Goal: Task Accomplishment & Management: Manage account settings

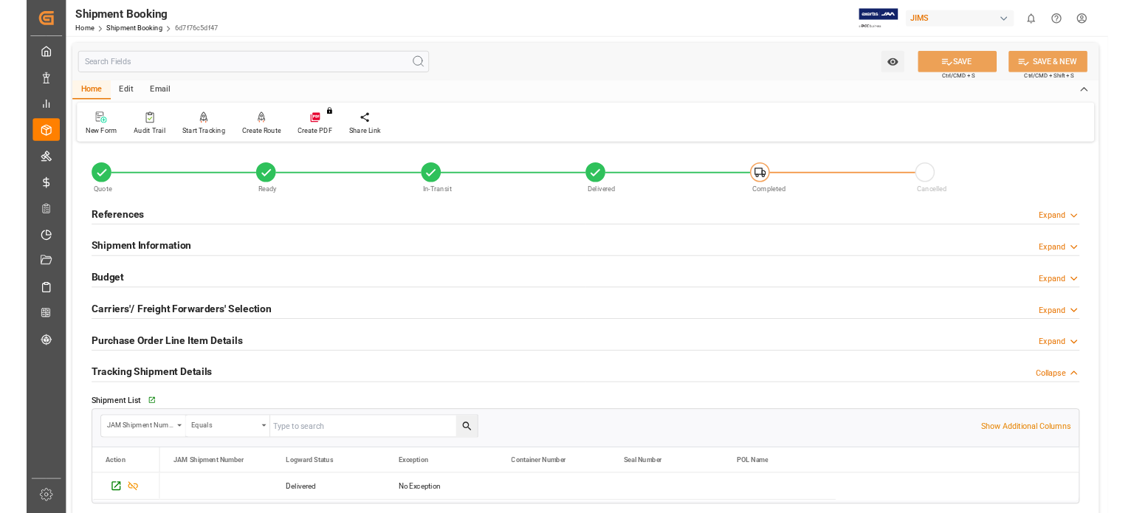
scroll to position [123, 0]
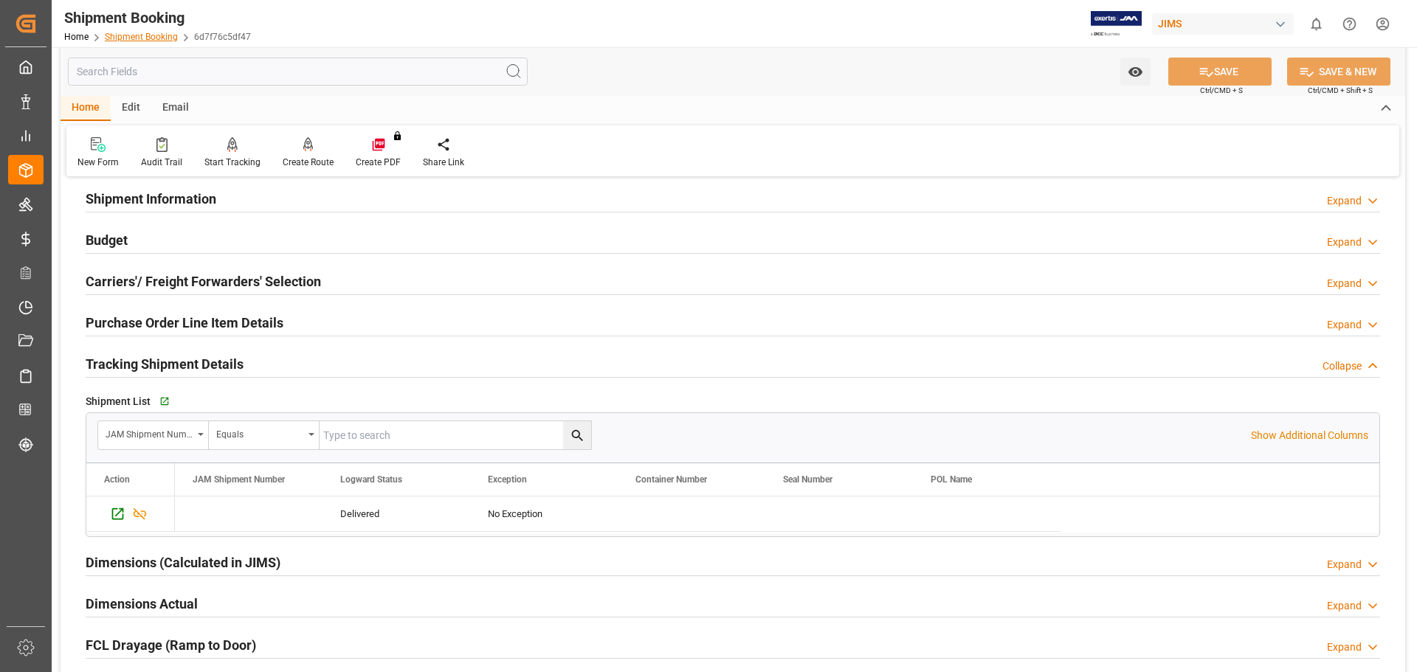
click at [140, 35] on link "Shipment Booking" at bounding box center [141, 37] width 73 height 10
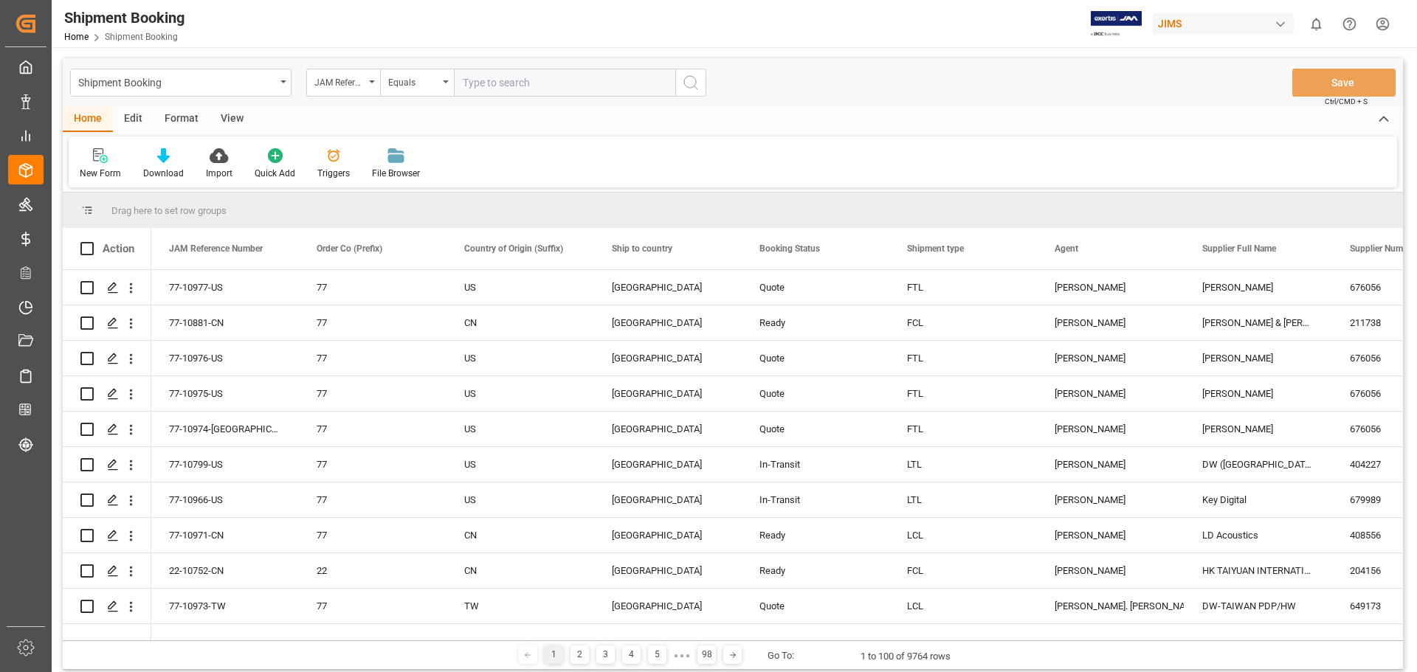
click at [571, 91] on input "text" at bounding box center [564, 83] width 221 height 28
type input "77-10825-us"
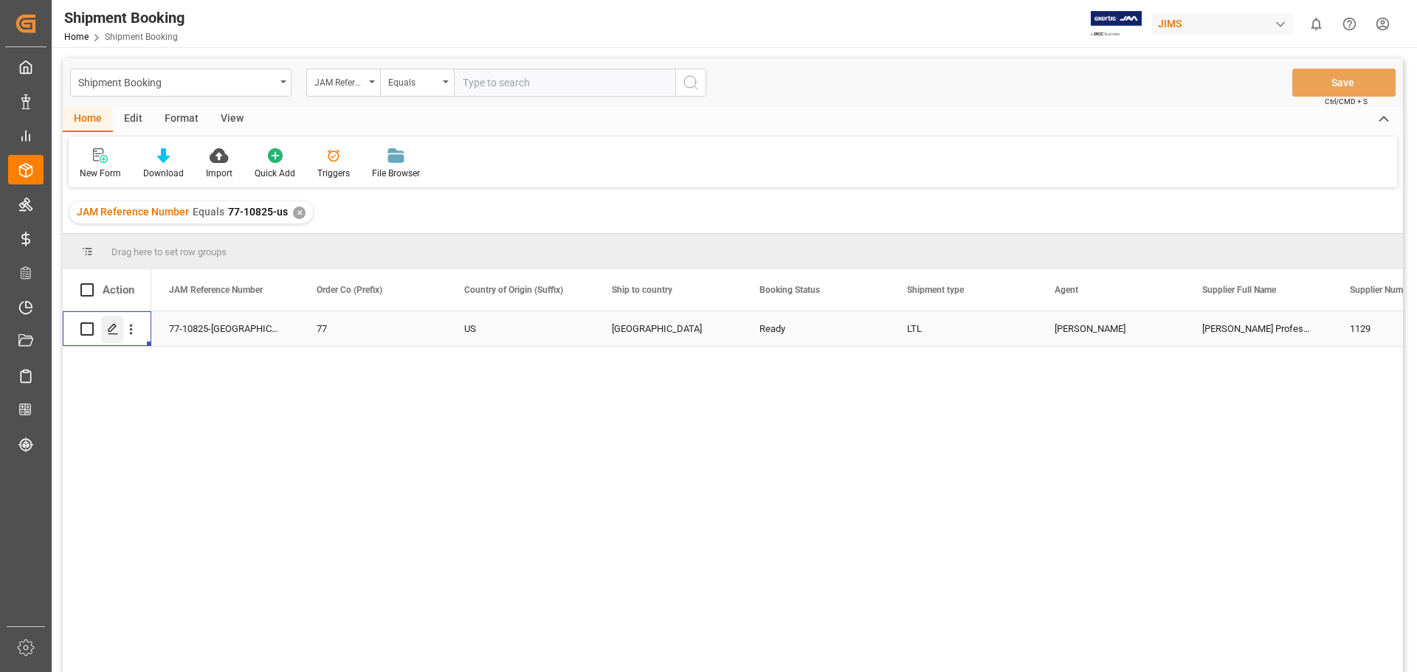
click at [111, 331] on polygon "Press SPACE to select this row." at bounding box center [112, 328] width 7 height 7
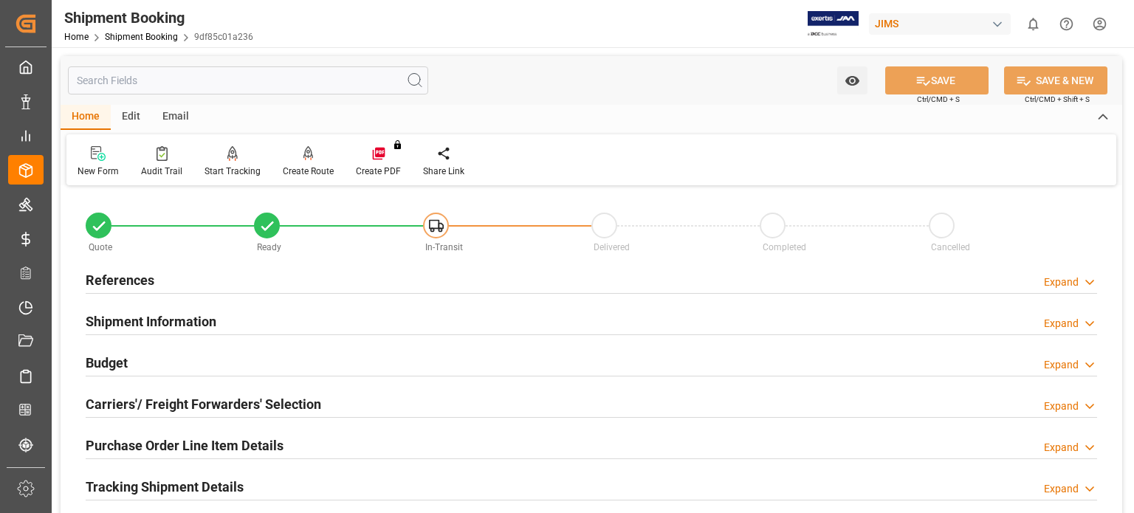
click at [162, 330] on h2 "Shipment Information" at bounding box center [151, 321] width 131 height 20
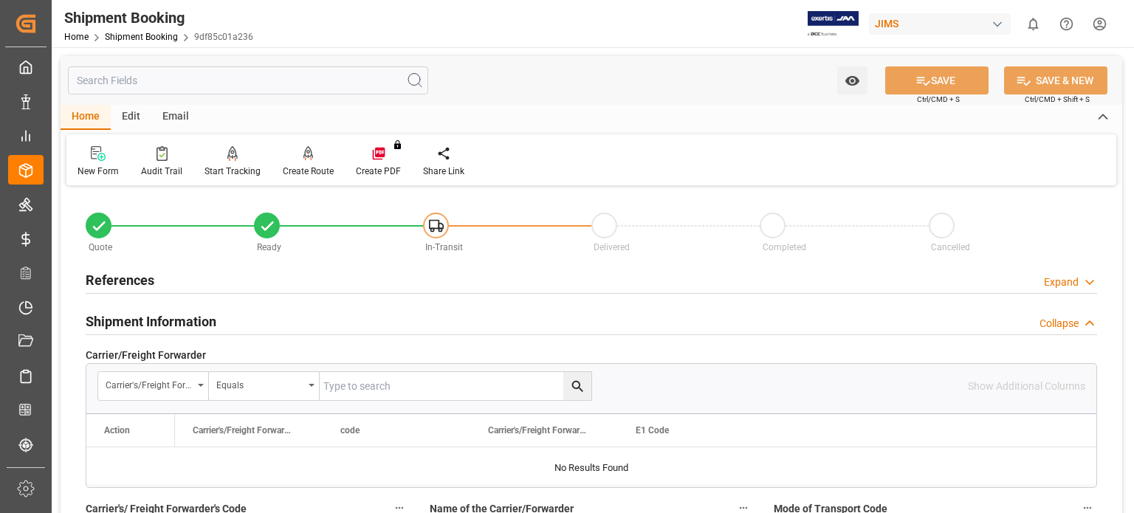
click at [124, 278] on h2 "References" at bounding box center [120, 280] width 69 height 20
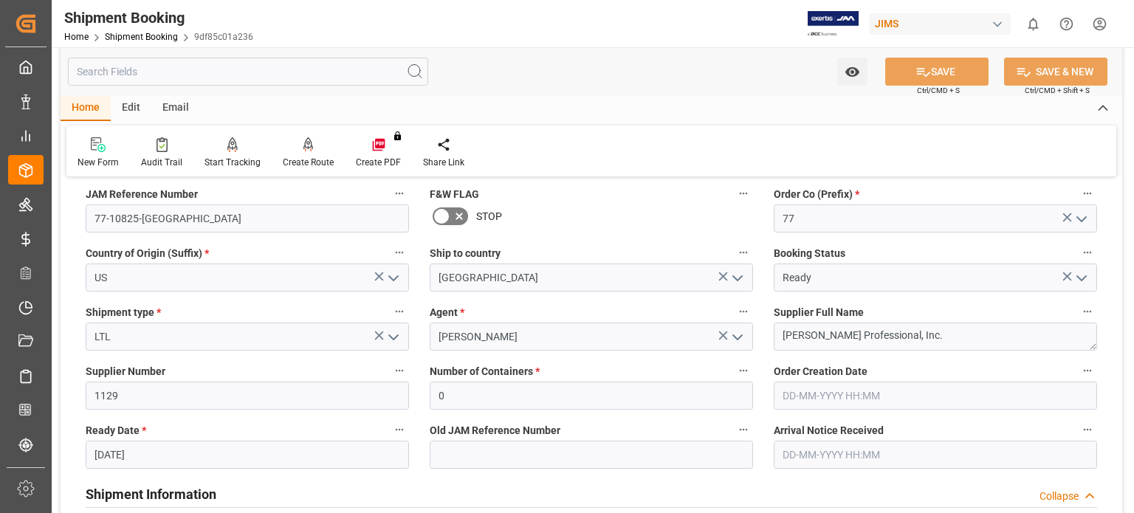
scroll to position [246, 0]
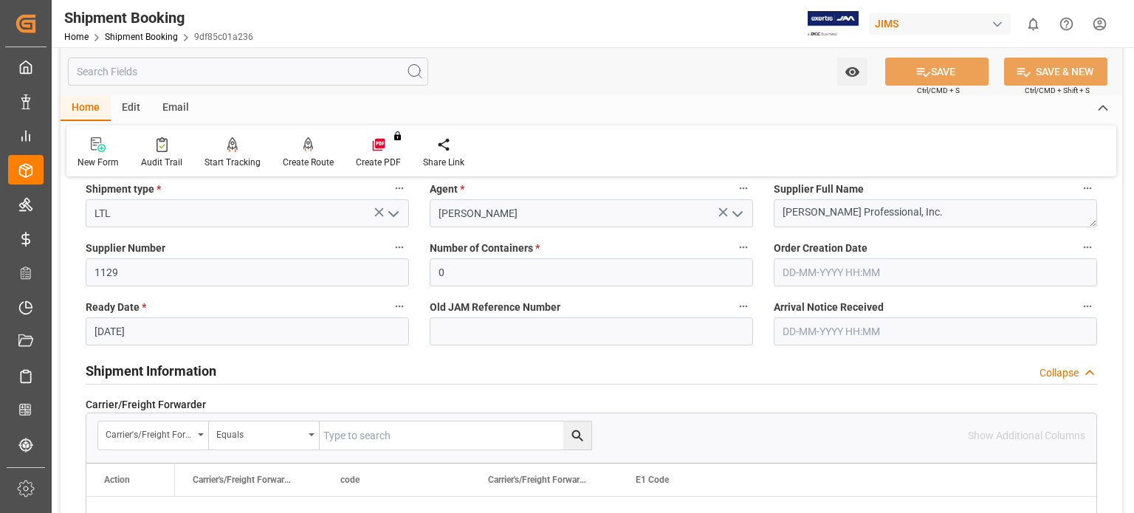
click at [136, 334] on input "20-09-2025" at bounding box center [247, 331] width 323 height 28
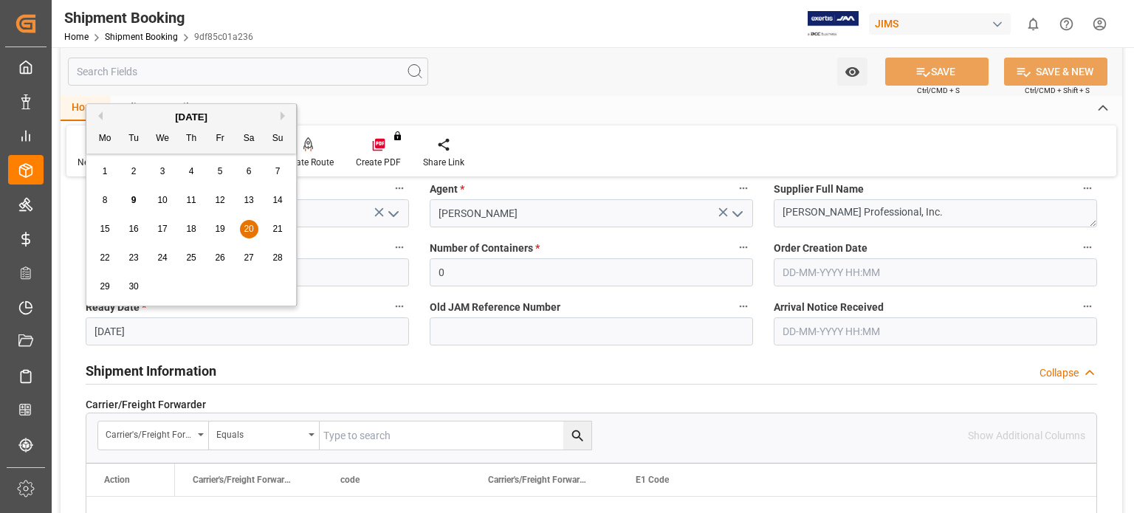
click at [108, 200] on div "8" at bounding box center [105, 201] width 18 height 18
type input "[DATE]"
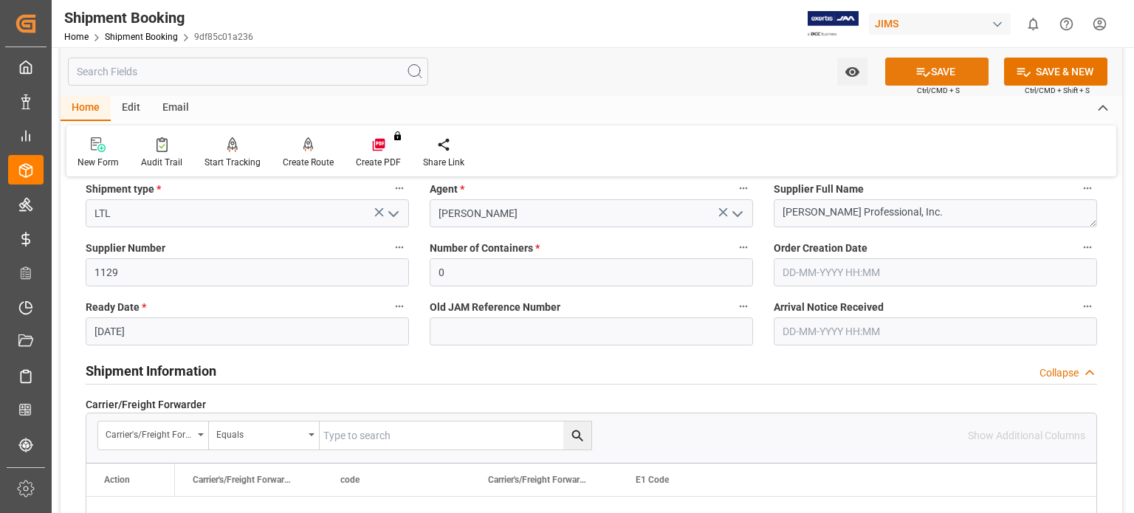
click at [927, 80] on button "SAVE" at bounding box center [936, 72] width 103 height 28
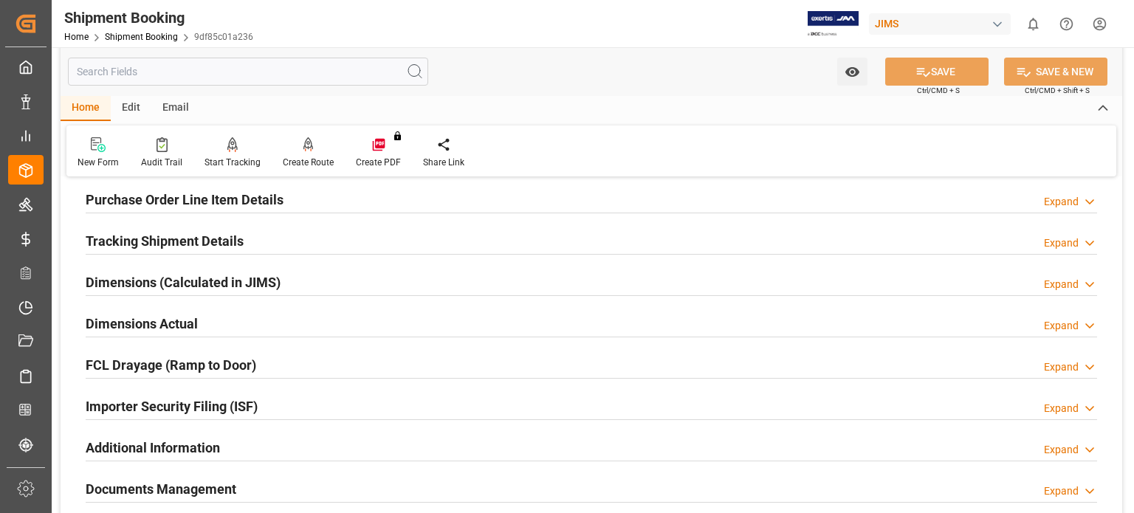
click at [509, 47] on div "Shipment Booking Home Shipment Booking 9df85c01a236 JIMS 0 Notifications Only s…" at bounding box center [587, 23] width 1092 height 47
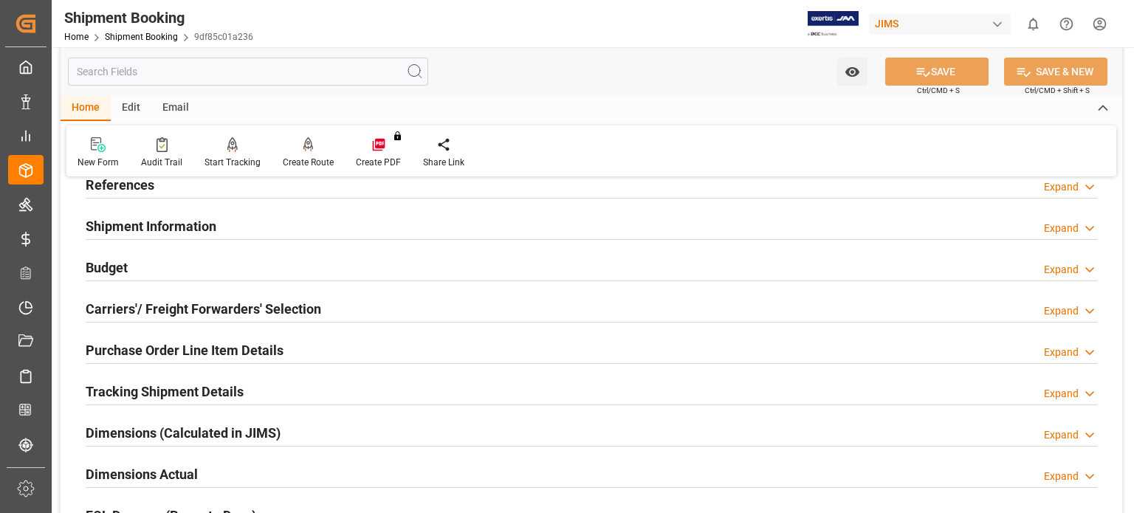
scroll to position [123, 0]
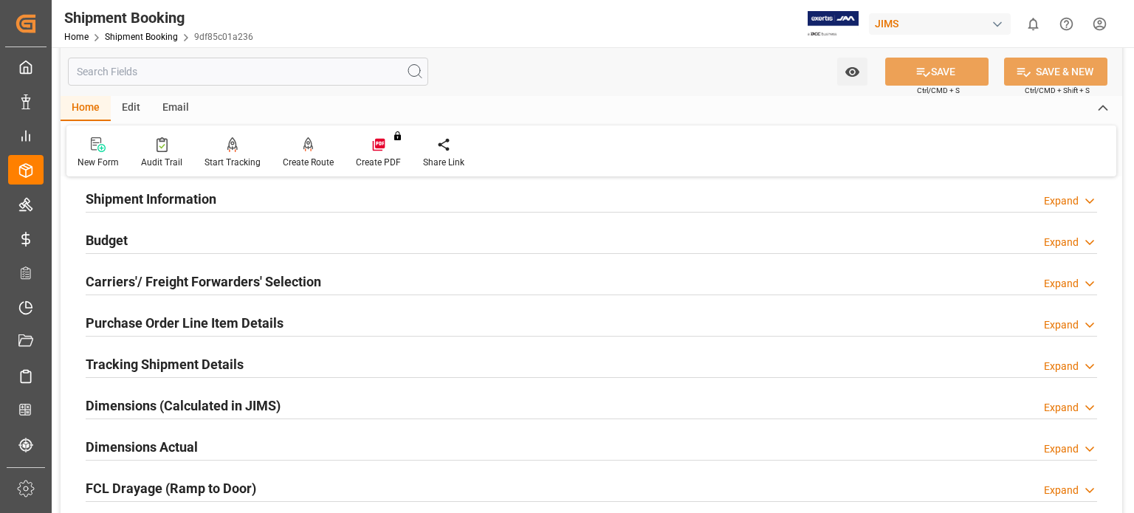
click at [122, 236] on h2 "Budget" at bounding box center [107, 240] width 42 height 20
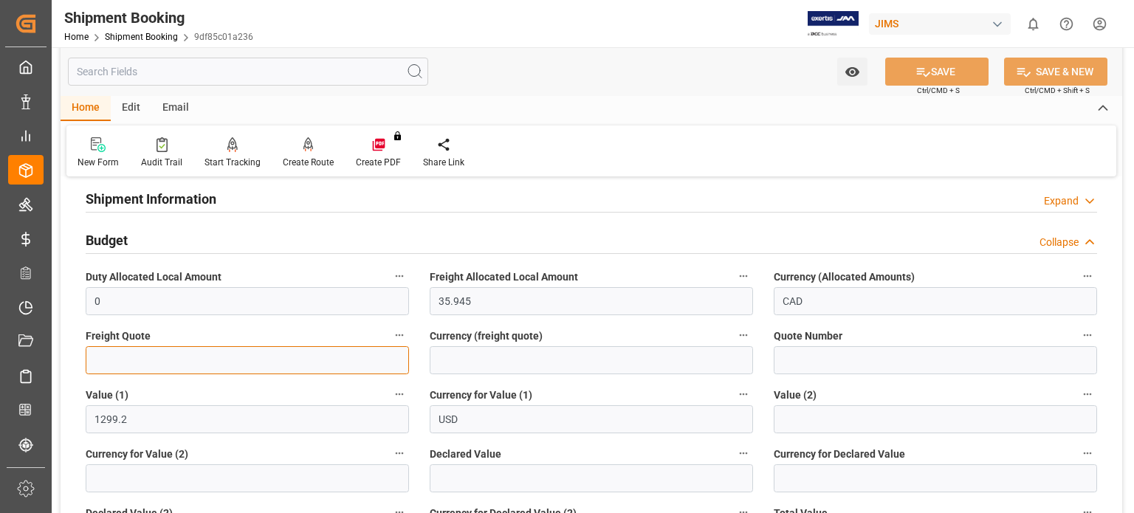
click at [163, 366] on input "text" at bounding box center [247, 360] width 323 height 28
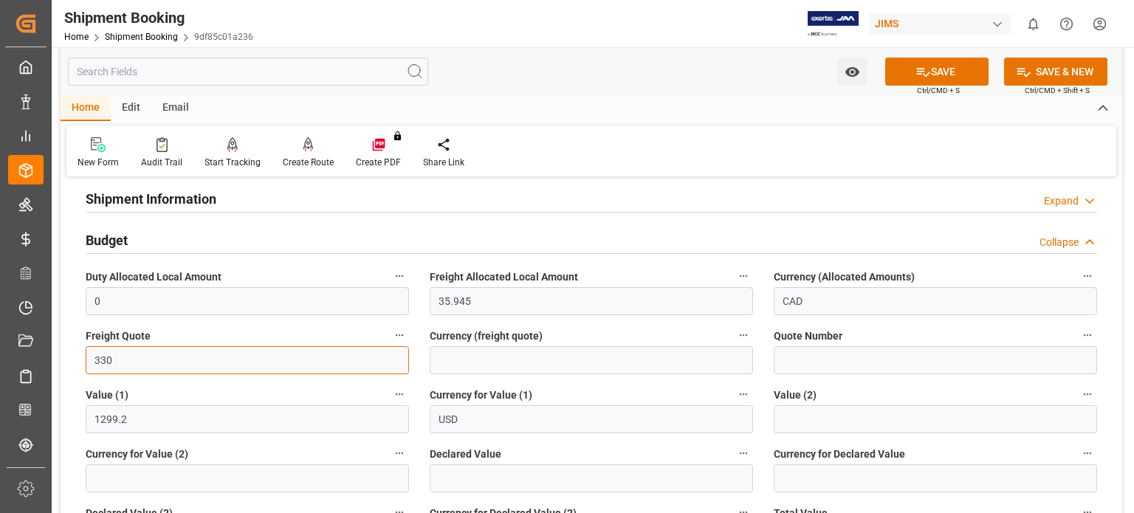
type input "330"
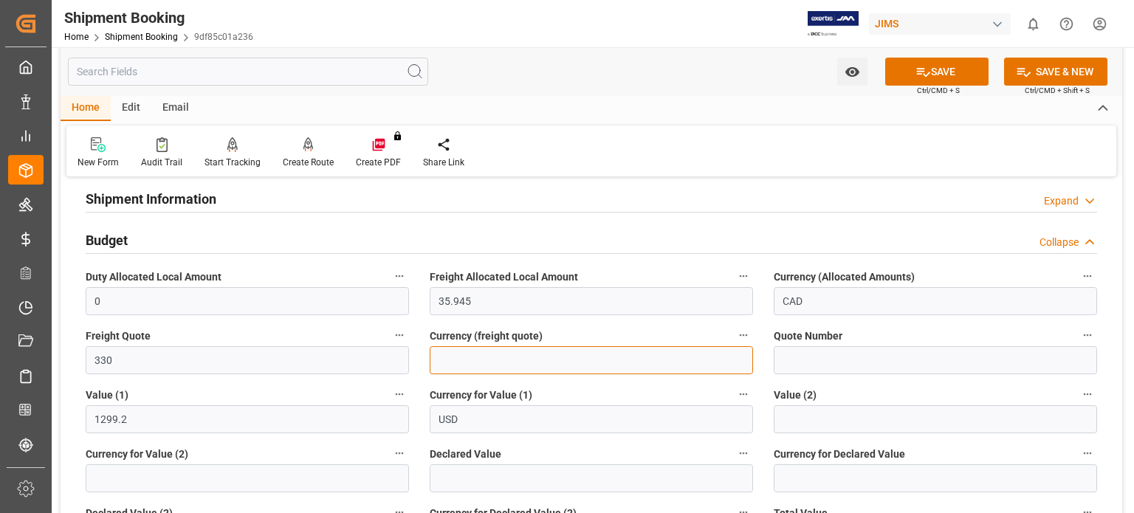
click at [440, 359] on input at bounding box center [591, 360] width 323 height 28
type input "USD"
click at [921, 66] on icon at bounding box center [923, 72] width 16 height 16
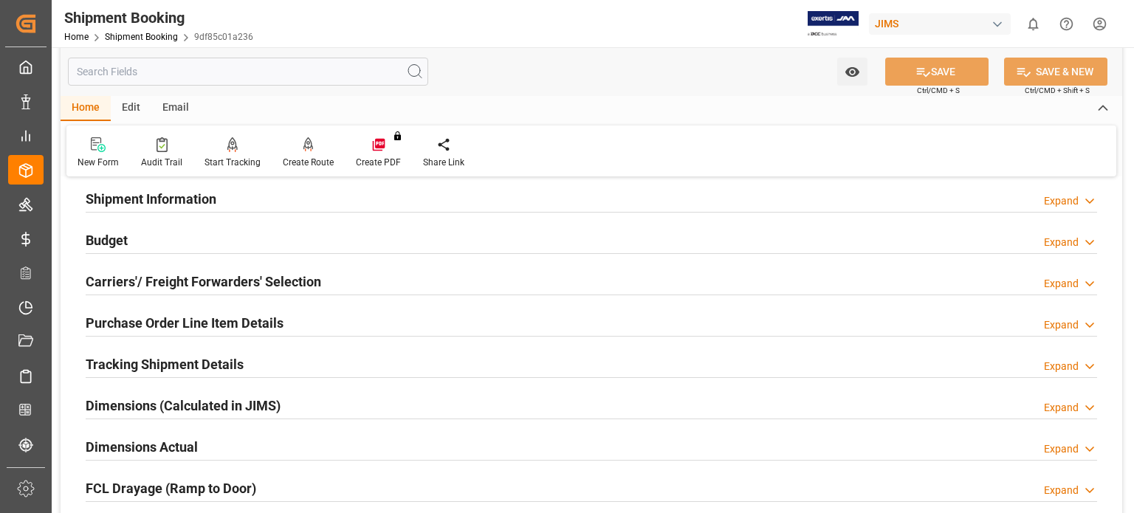
click at [126, 283] on h2 "Carriers'/ Freight Forwarders' Selection" at bounding box center [203, 282] width 235 height 20
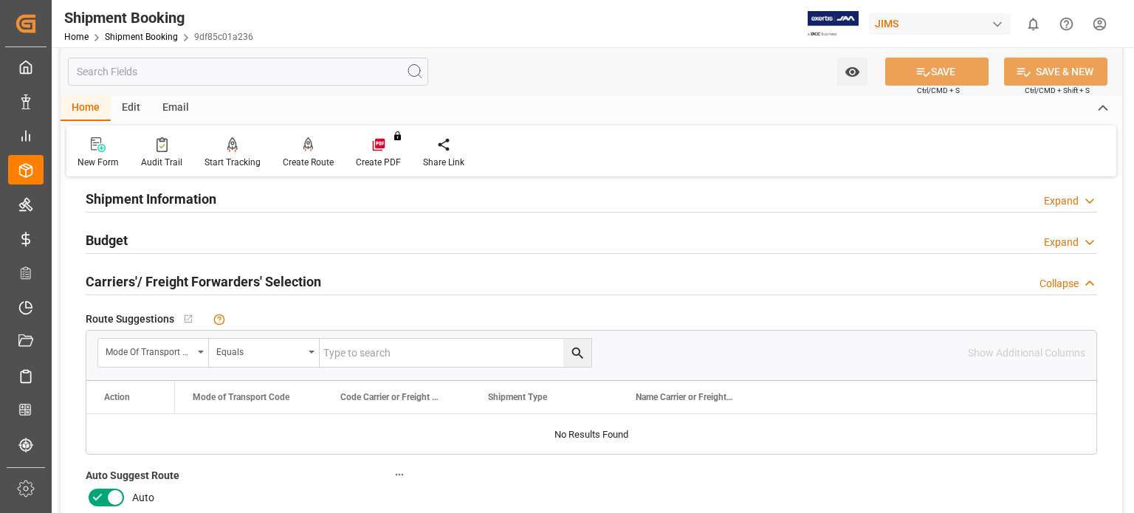
click at [103, 492] on icon at bounding box center [98, 498] width 18 height 18
click at [0, 0] on input "checkbox" at bounding box center [0, 0] width 0 height 0
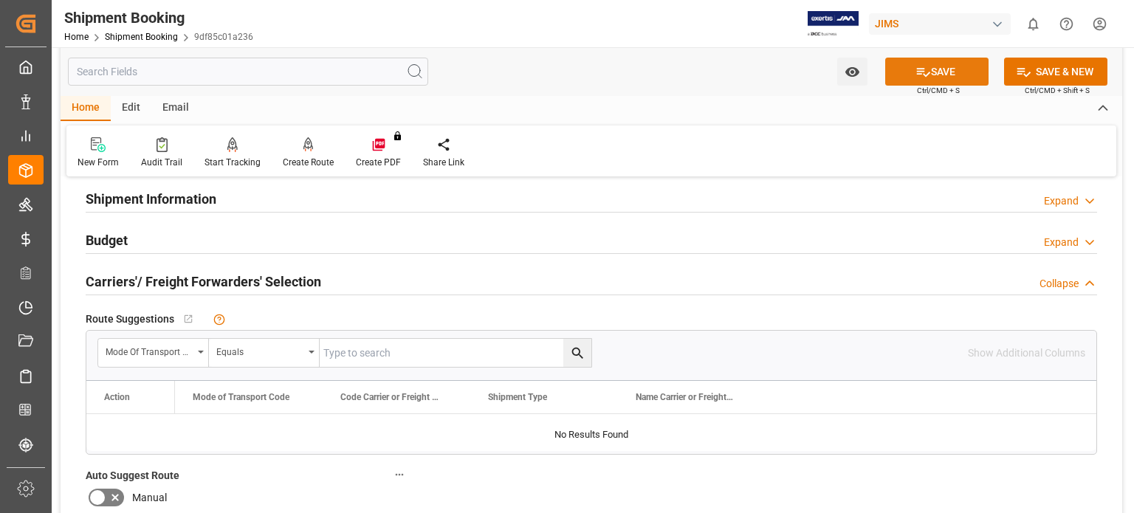
click at [918, 75] on icon at bounding box center [923, 72] width 16 height 16
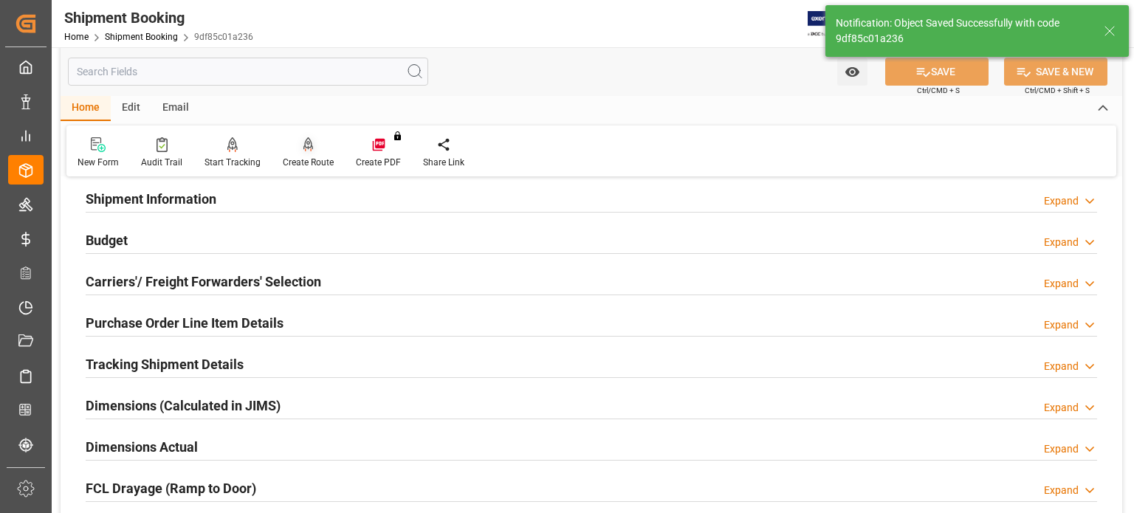
click at [298, 153] on div "Create Route" at bounding box center [308, 153] width 73 height 32
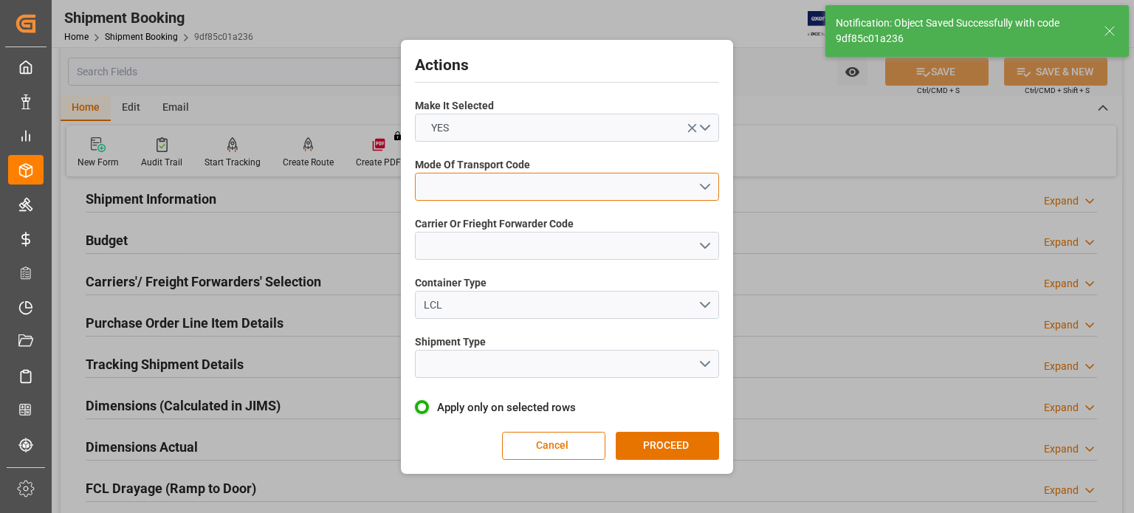
click at [498, 191] on button "open menu" at bounding box center [567, 187] width 304 height 28
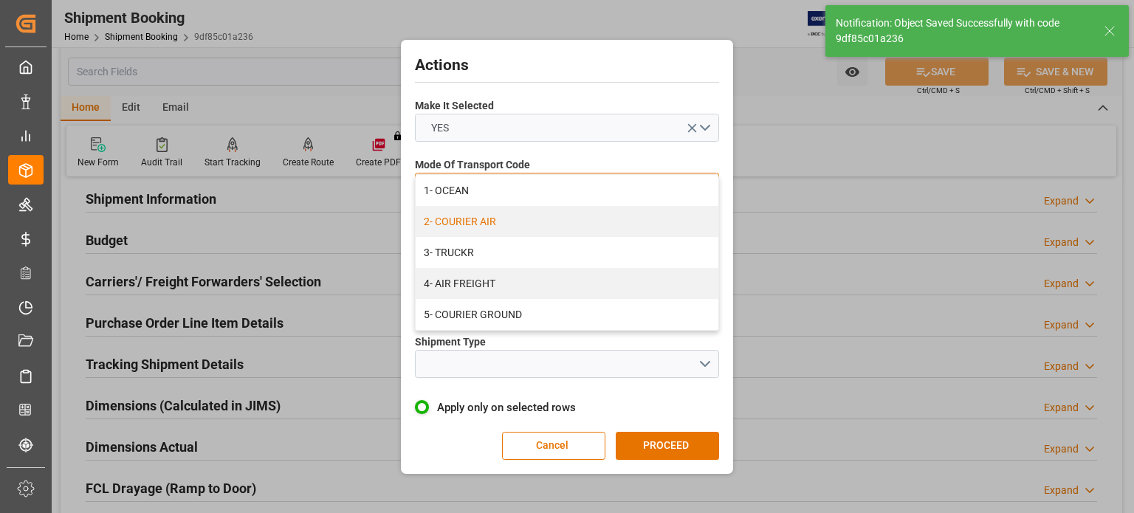
click at [506, 222] on div "2- COURIER AIR" at bounding box center [567, 221] width 303 height 31
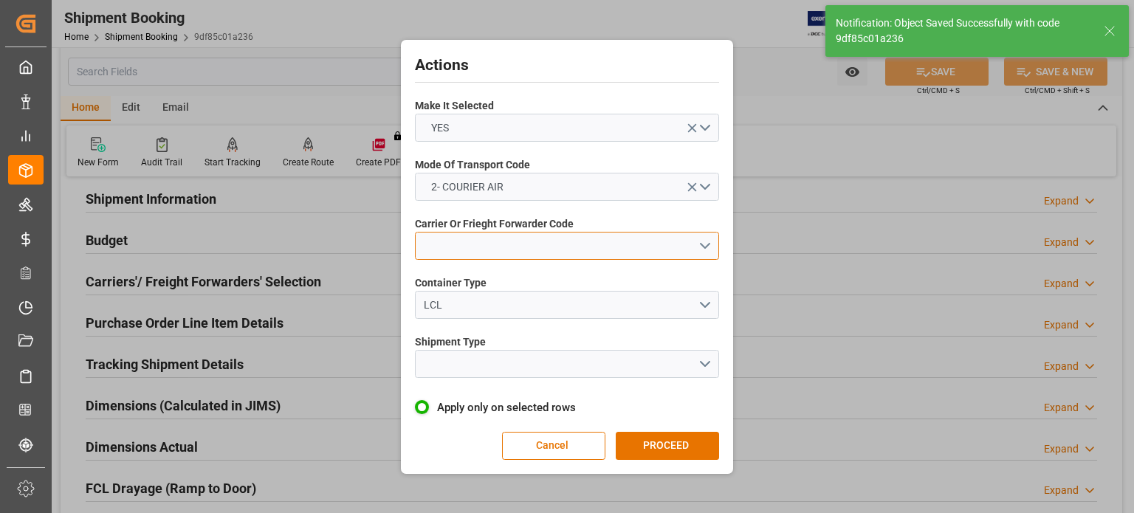
click at [500, 242] on button "open menu" at bounding box center [567, 246] width 304 height 28
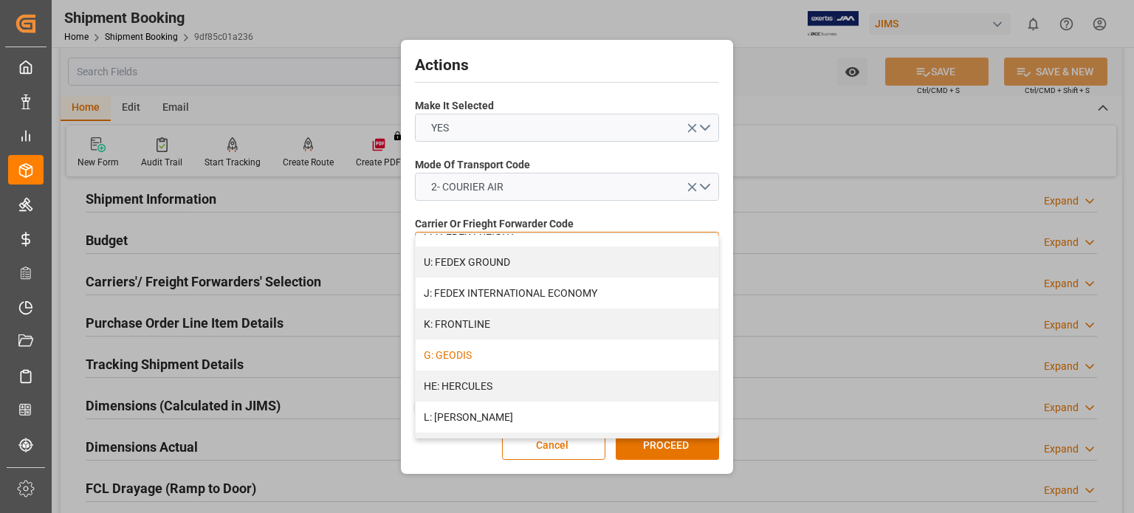
scroll to position [492, 0]
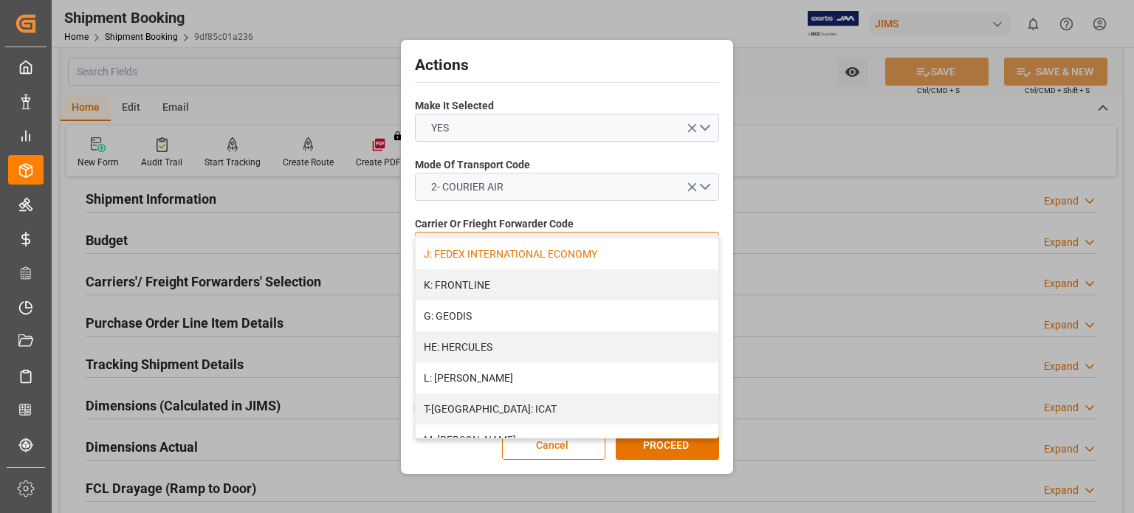
click at [525, 246] on div "J: FEDEX INTERNATIONAL ECONOMY" at bounding box center [567, 253] width 303 height 31
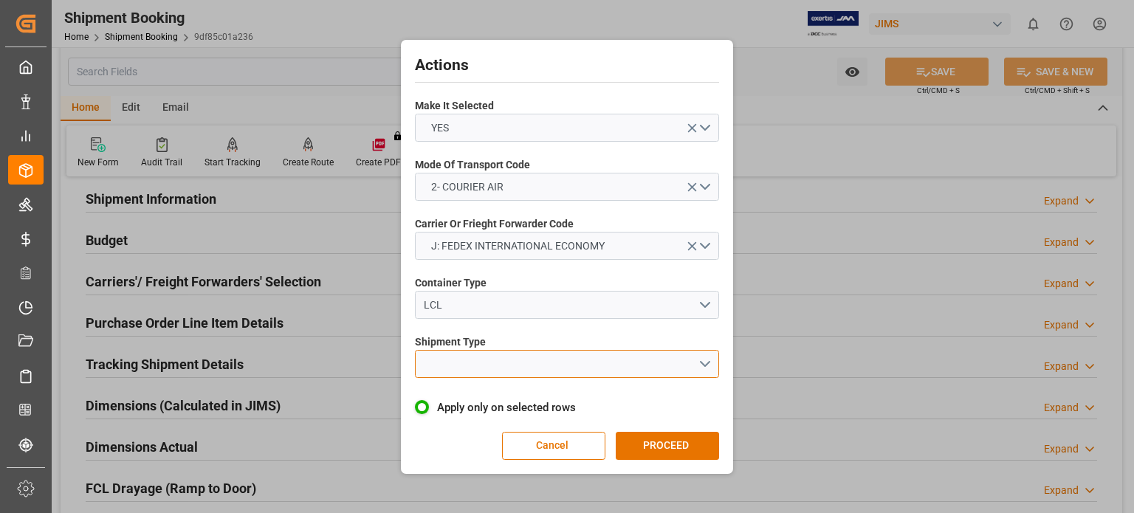
click at [481, 352] on button "open menu" at bounding box center [567, 364] width 304 height 28
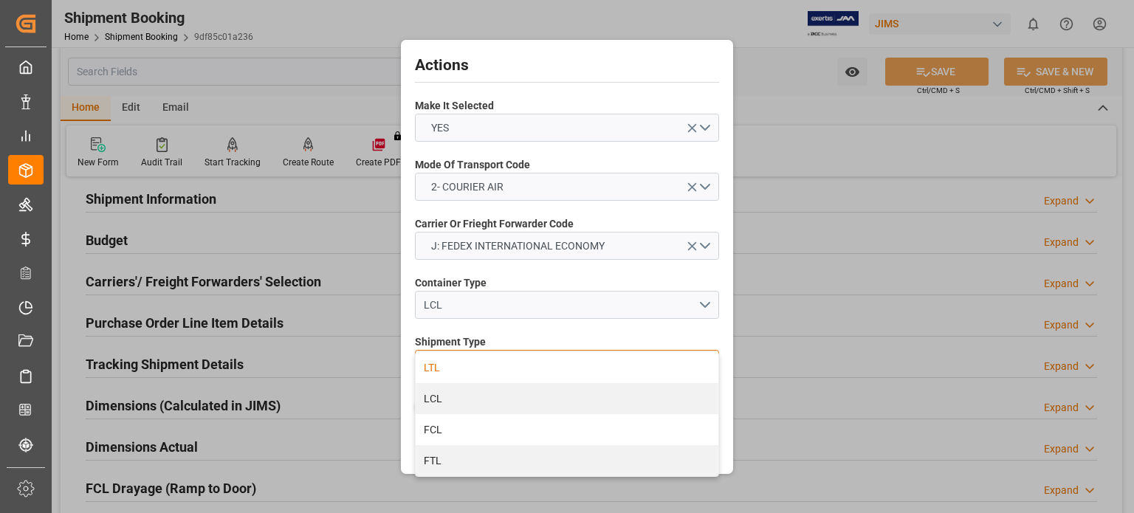
click at [480, 363] on div "LTL" at bounding box center [567, 367] width 303 height 31
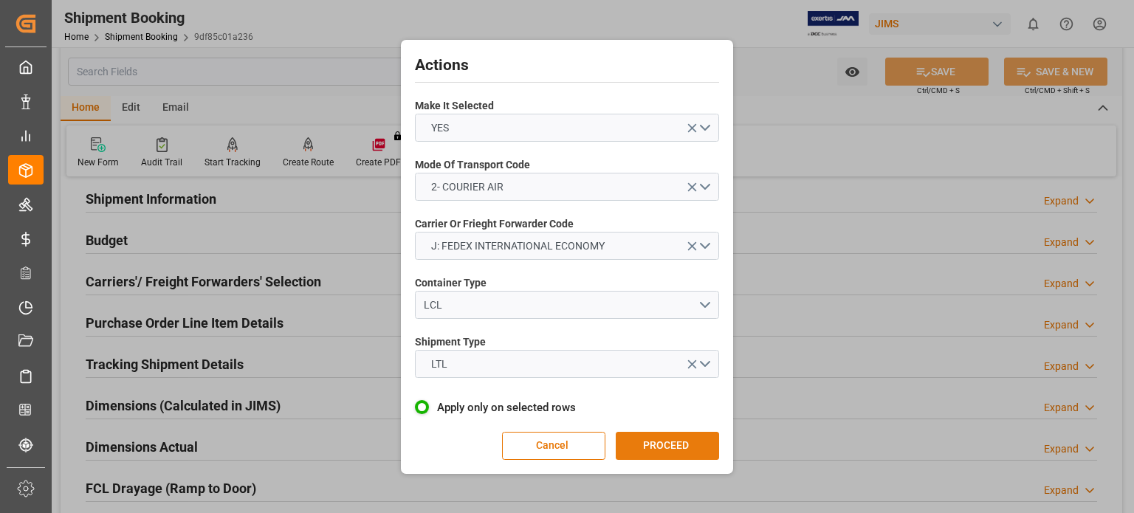
click at [650, 438] on button "PROCEED" at bounding box center [667, 446] width 103 height 28
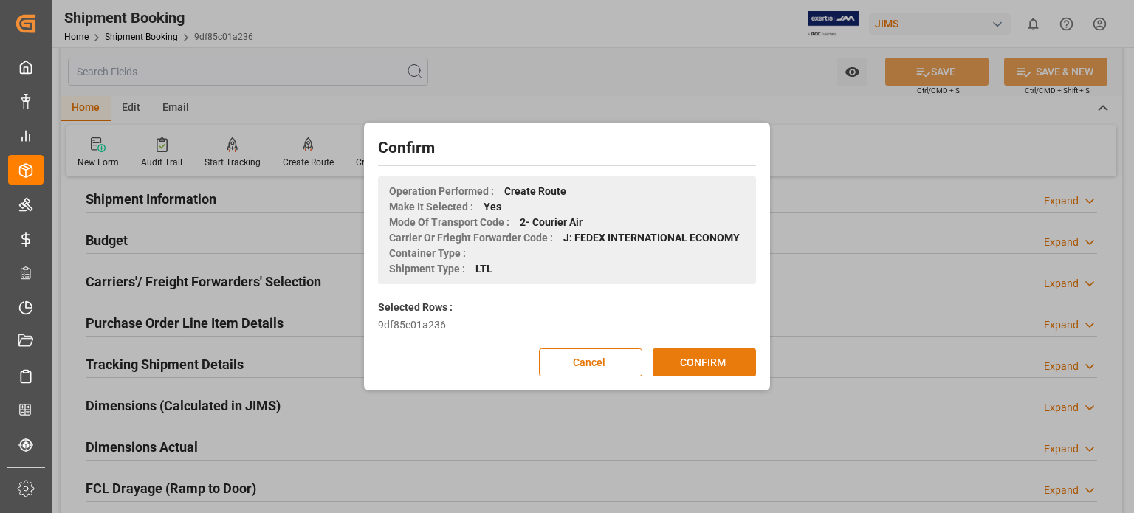
click at [687, 359] on button "CONFIRM" at bounding box center [703, 362] width 103 height 28
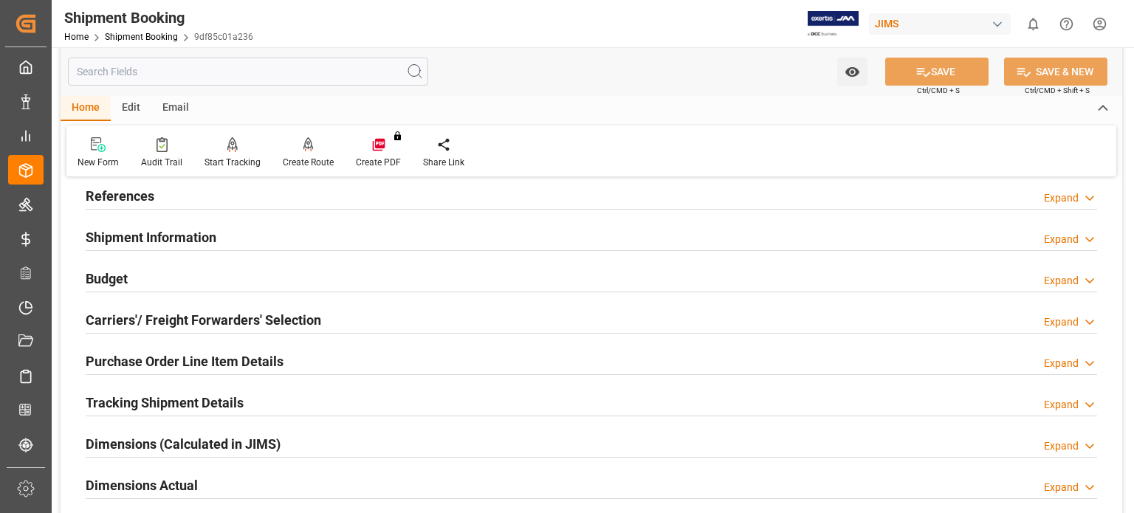
scroll to position [123, 0]
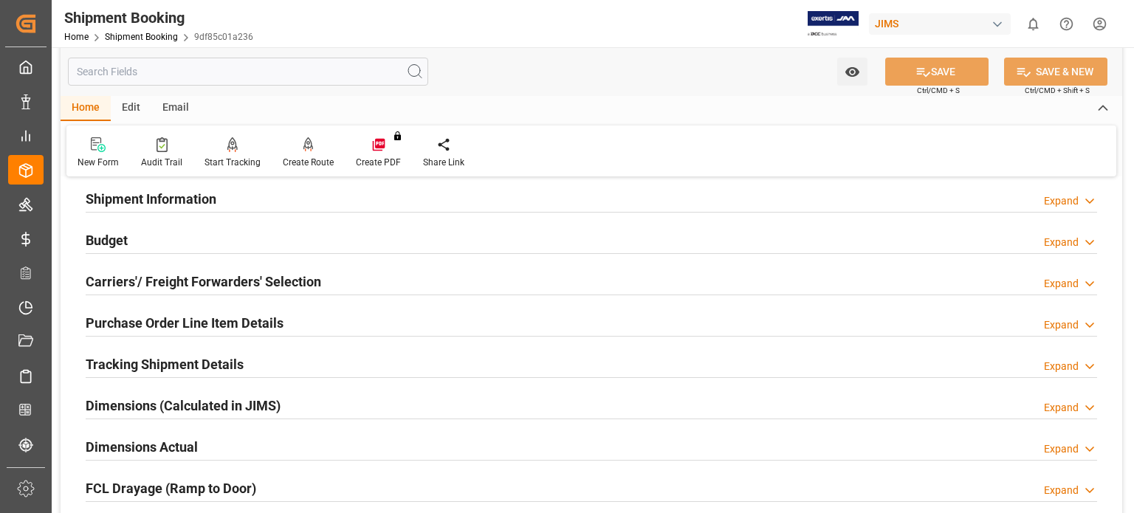
click at [165, 361] on h2 "Tracking Shipment Details" at bounding box center [165, 364] width 158 height 20
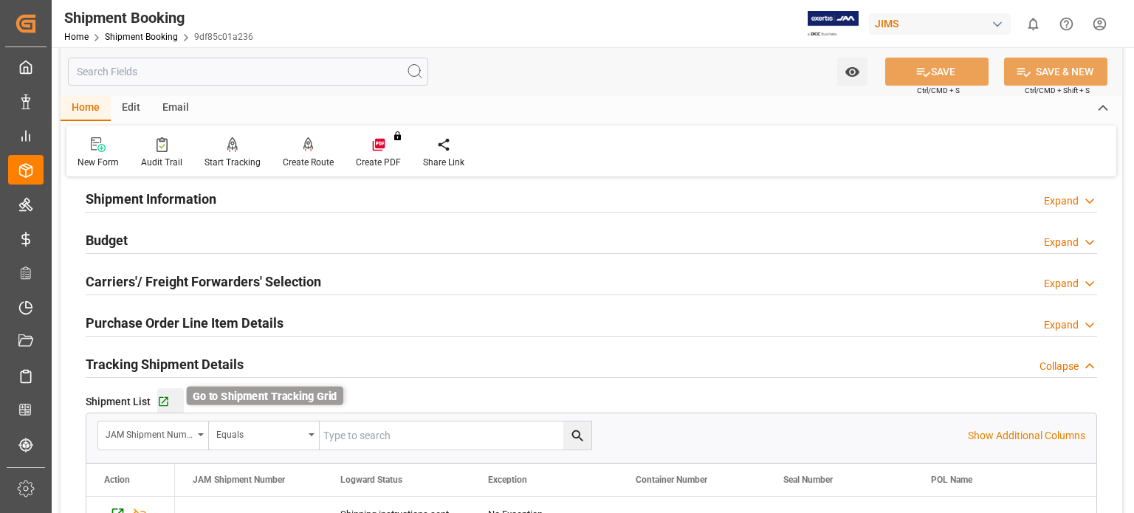
click at [168, 398] on icon "button" at bounding box center [163, 402] width 13 height 13
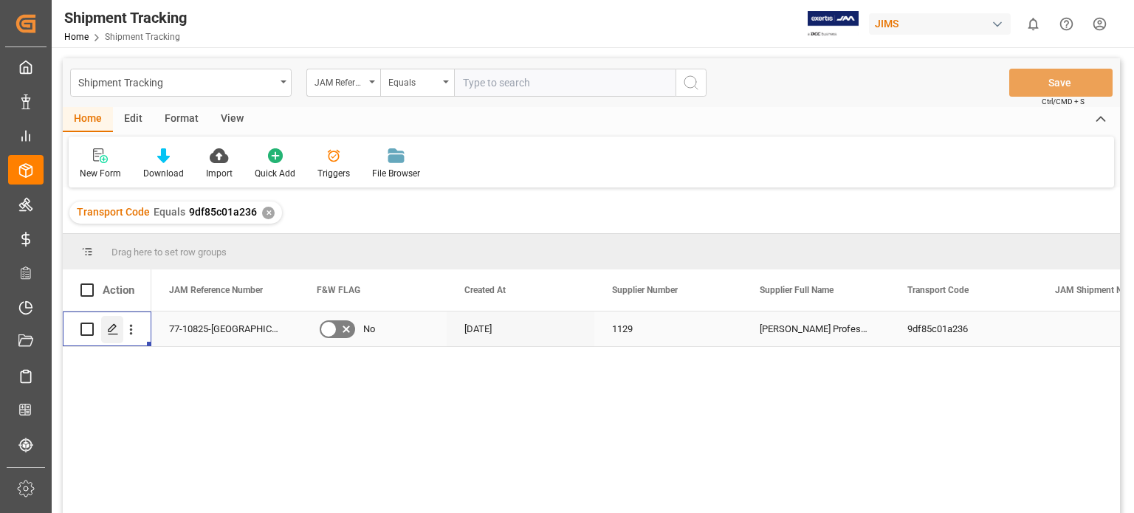
click at [116, 333] on icon "Press SPACE to select this row." at bounding box center [113, 329] width 12 height 12
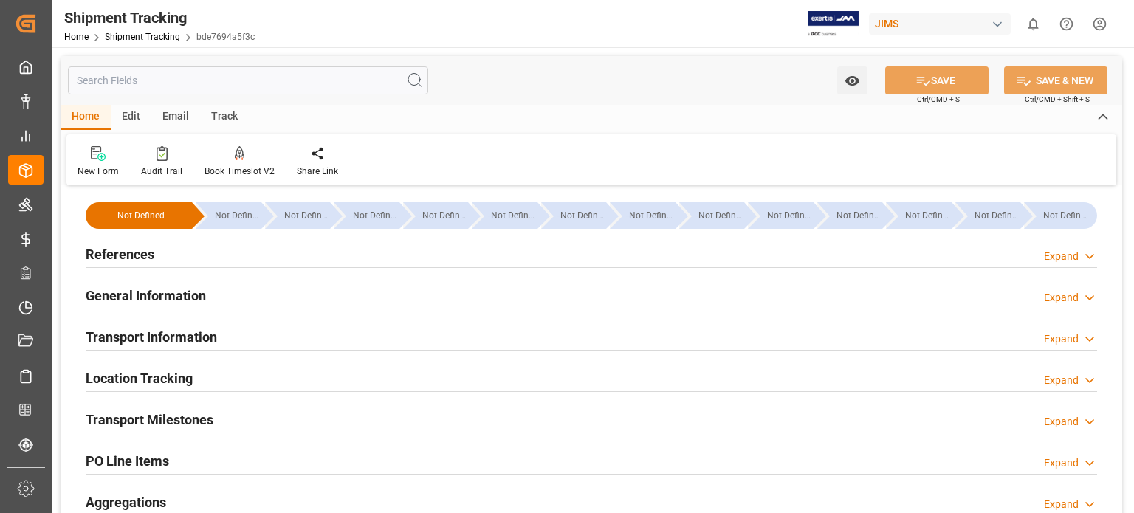
type input "02-09-2025"
click at [109, 249] on h2 "References" at bounding box center [120, 254] width 69 height 20
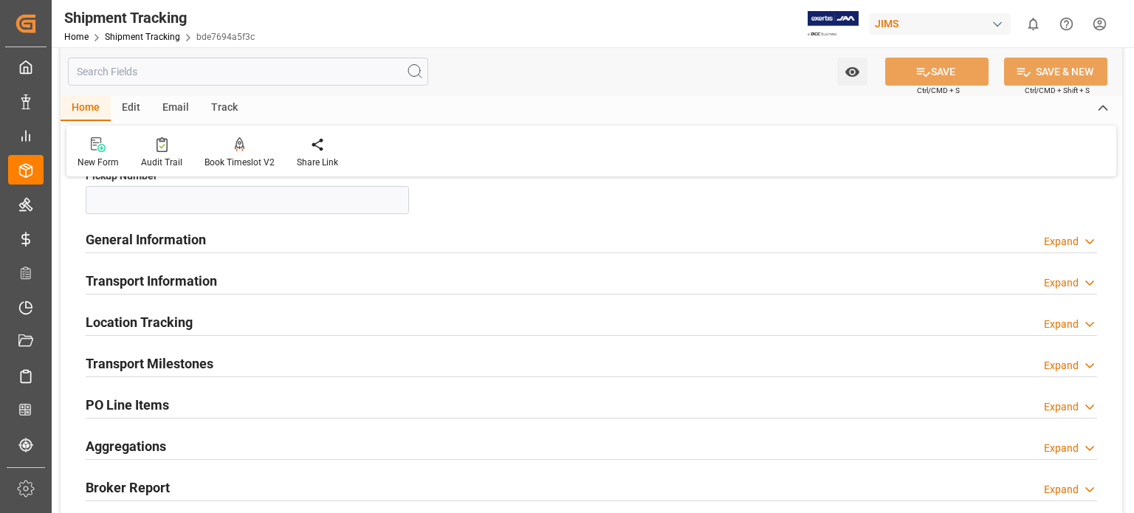
scroll to position [369, 0]
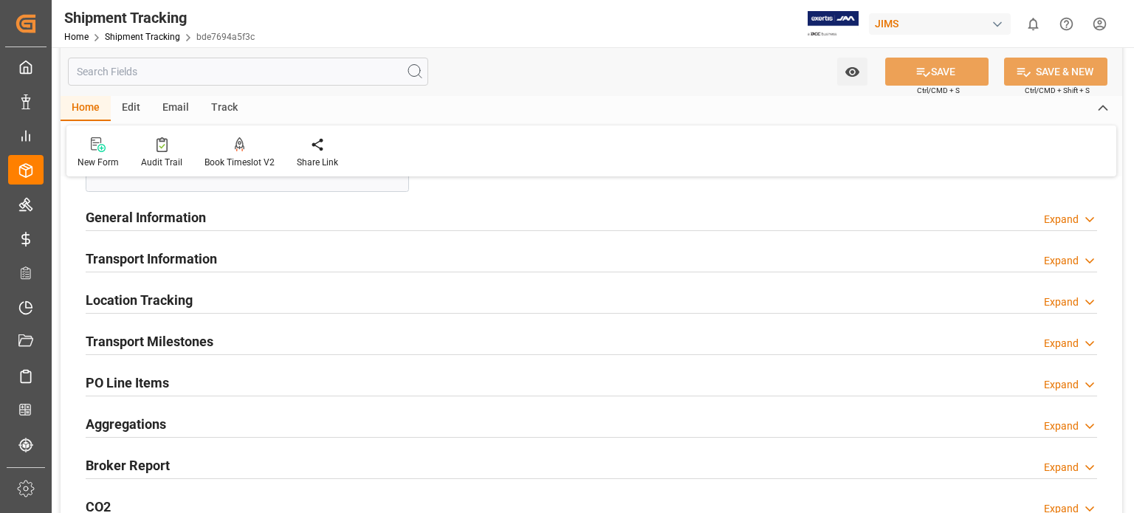
click at [159, 261] on h2 "Transport Information" at bounding box center [151, 259] width 131 height 20
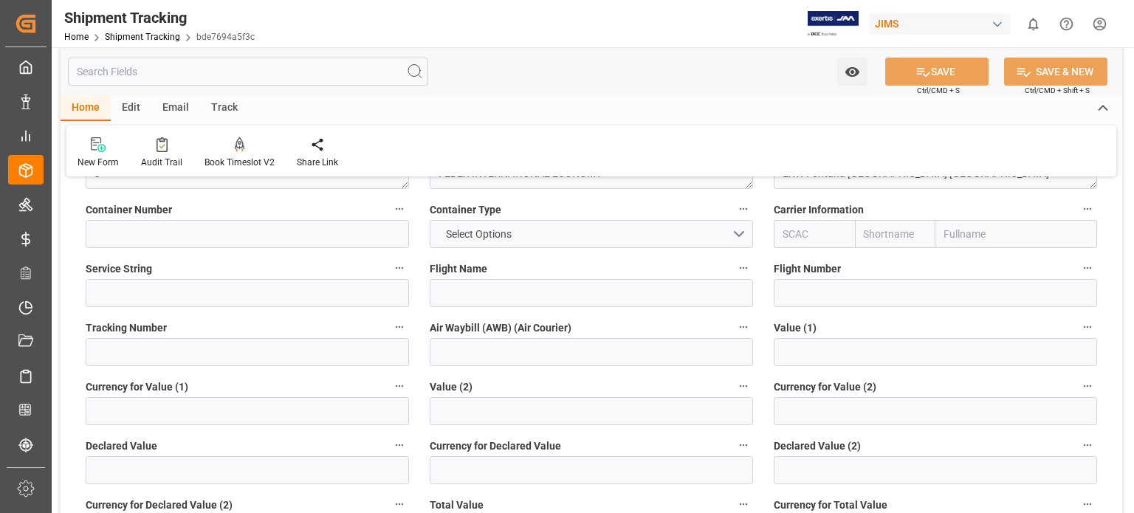
scroll to position [615, 0]
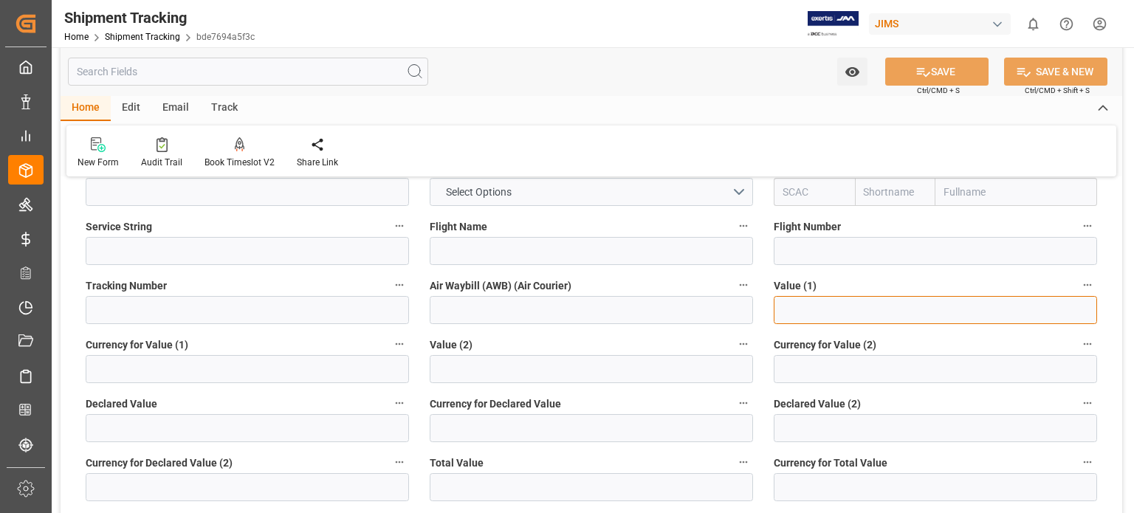
click at [780, 309] on input "text" at bounding box center [935, 310] width 323 height 28
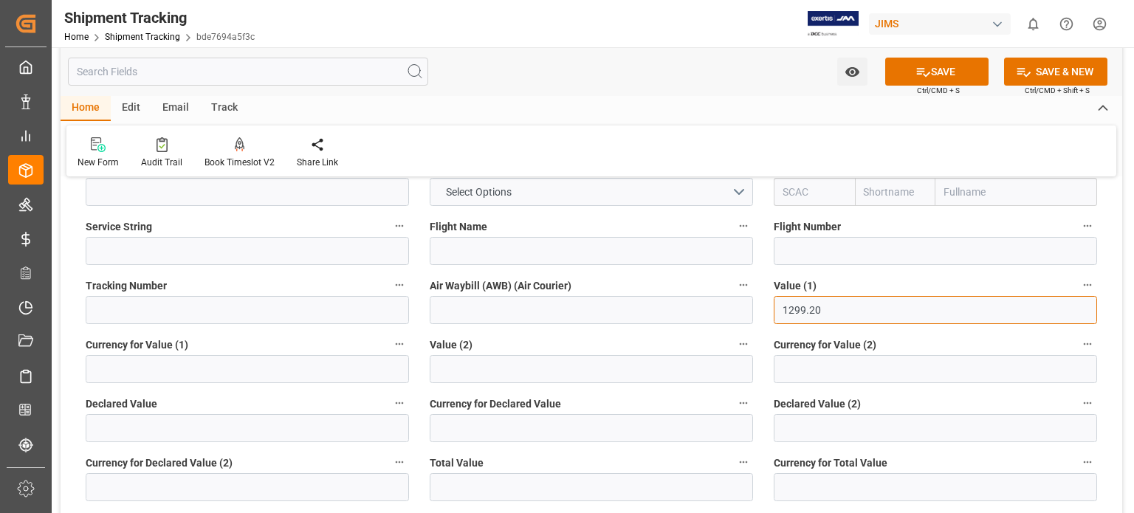
type input "1299.20"
click at [127, 362] on input at bounding box center [247, 369] width 323 height 28
type input "USD"
click at [203, 312] on input at bounding box center [247, 310] width 323 height 28
paste input "884205489979"
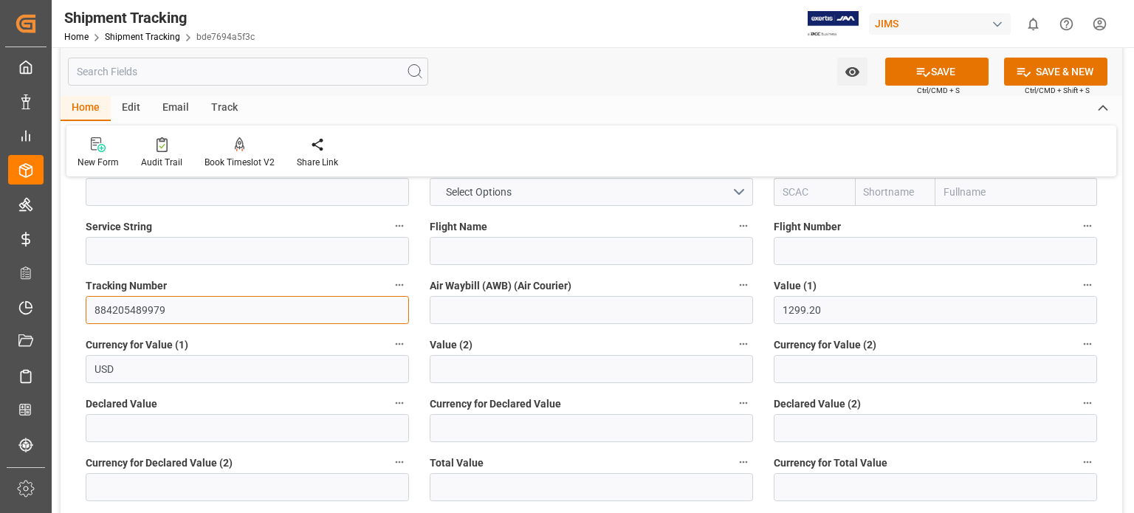
type input "884205489979"
click at [461, 317] on input at bounding box center [591, 310] width 323 height 28
paste input "884205489979"
type input "884205489979"
click at [933, 72] on button "SAVE" at bounding box center [936, 72] width 103 height 28
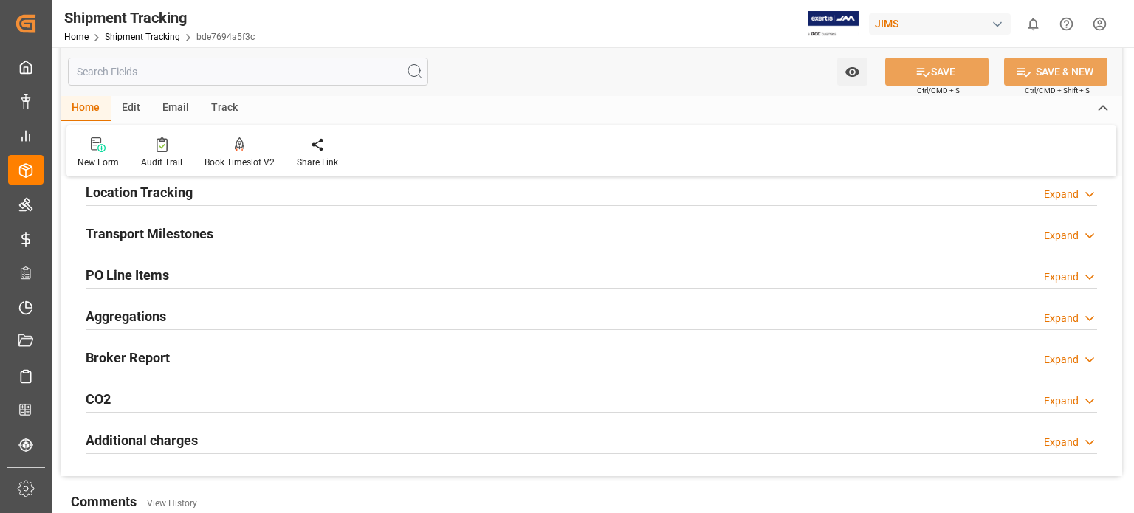
scroll to position [75, 0]
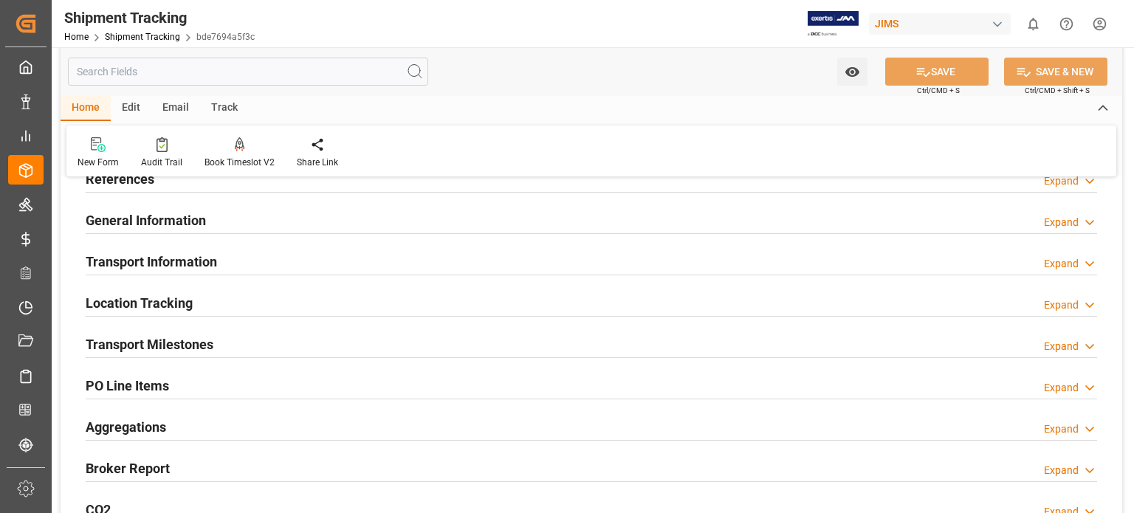
click at [196, 341] on h2 "Transport Milestones" at bounding box center [150, 344] width 128 height 20
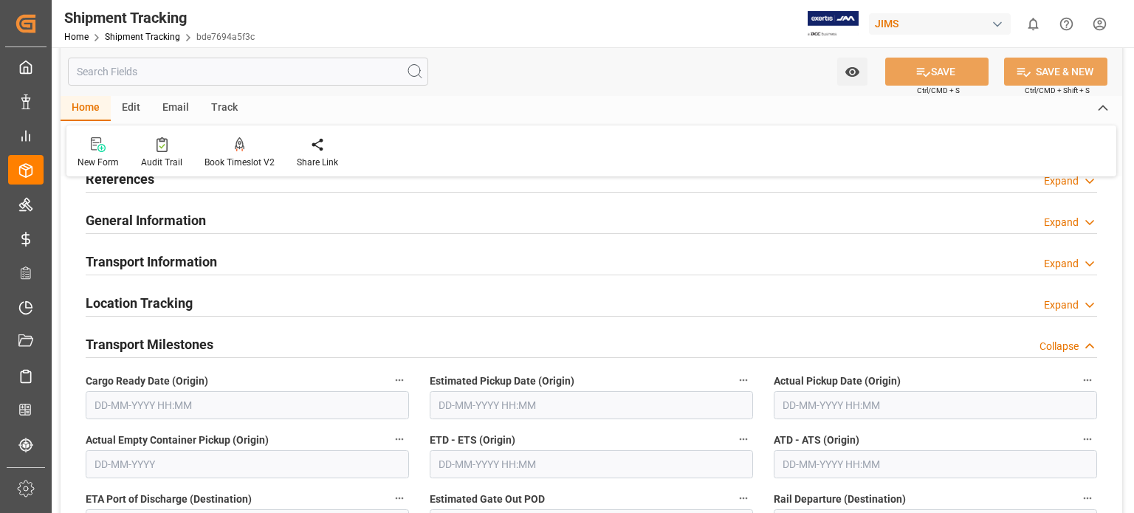
scroll to position [198, 0]
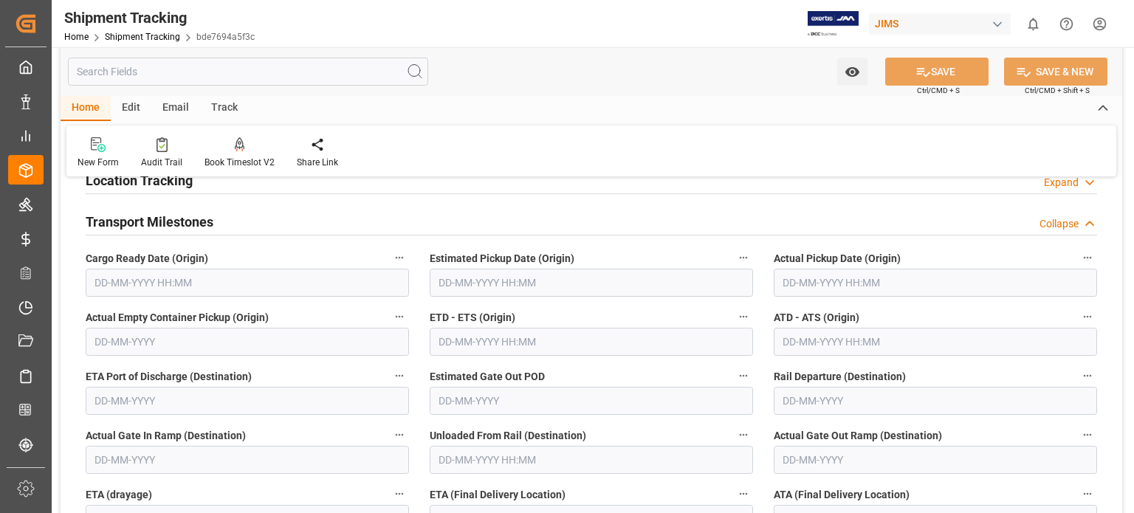
click at [144, 283] on input "text" at bounding box center [247, 283] width 323 height 28
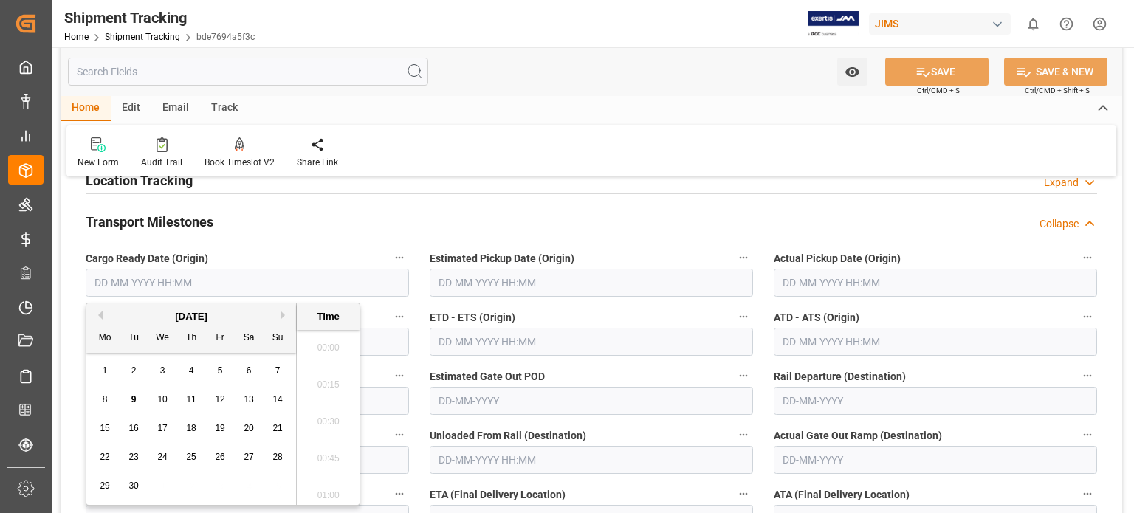
scroll to position [1444, 0]
click at [106, 401] on span "8" at bounding box center [105, 399] width 5 height 10
type input "08-09-2025 00:00"
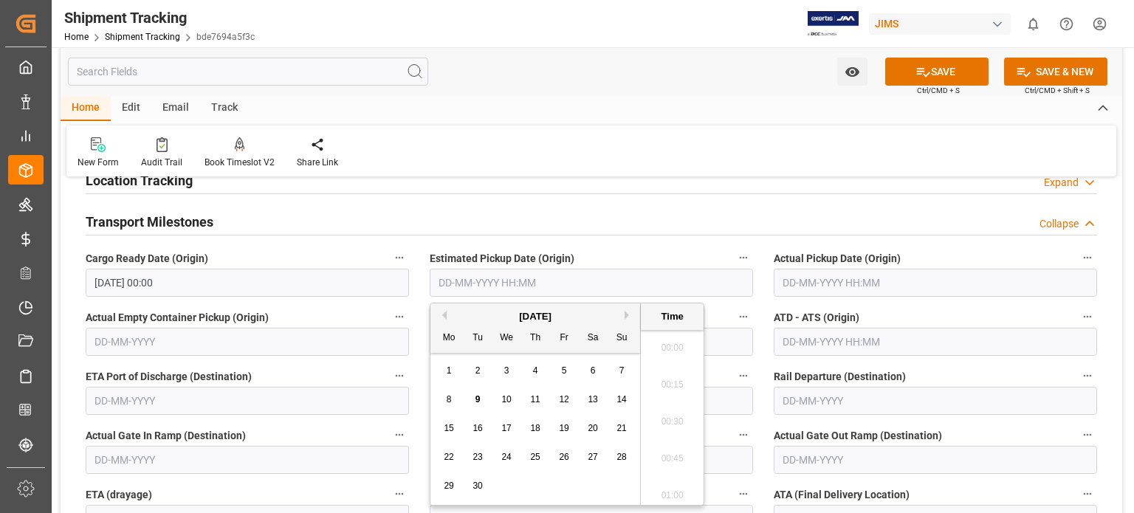
click at [489, 283] on input "text" at bounding box center [591, 283] width 323 height 28
click at [448, 402] on span "8" at bounding box center [449, 399] width 5 height 10
type input "[DATE] 00:00"
click at [839, 279] on input "text" at bounding box center [935, 283] width 323 height 28
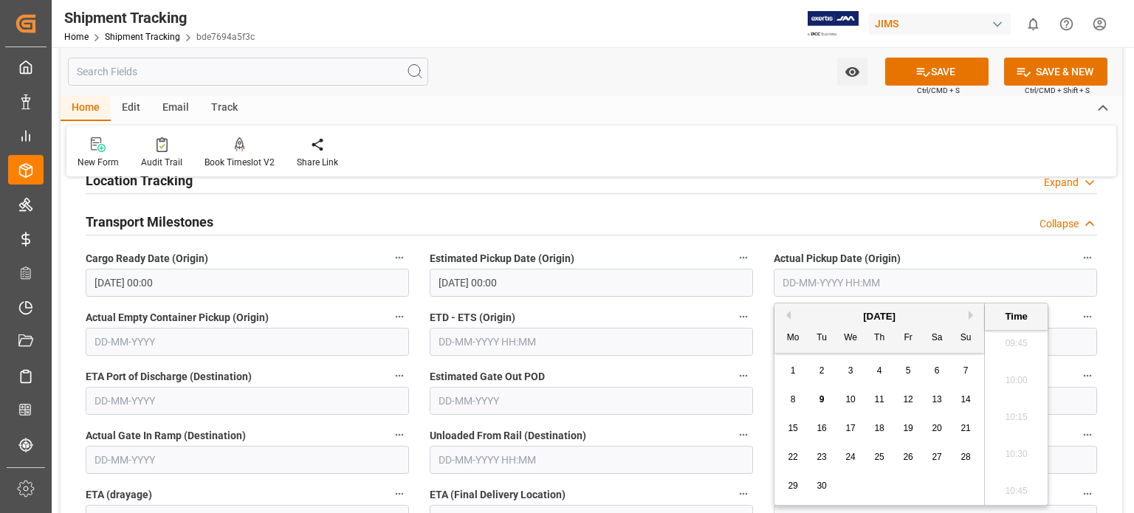
click at [819, 403] on span "9" at bounding box center [821, 399] width 5 height 10
click at [794, 399] on span "8" at bounding box center [793, 399] width 5 height 10
type input "08-09-2025 00:00"
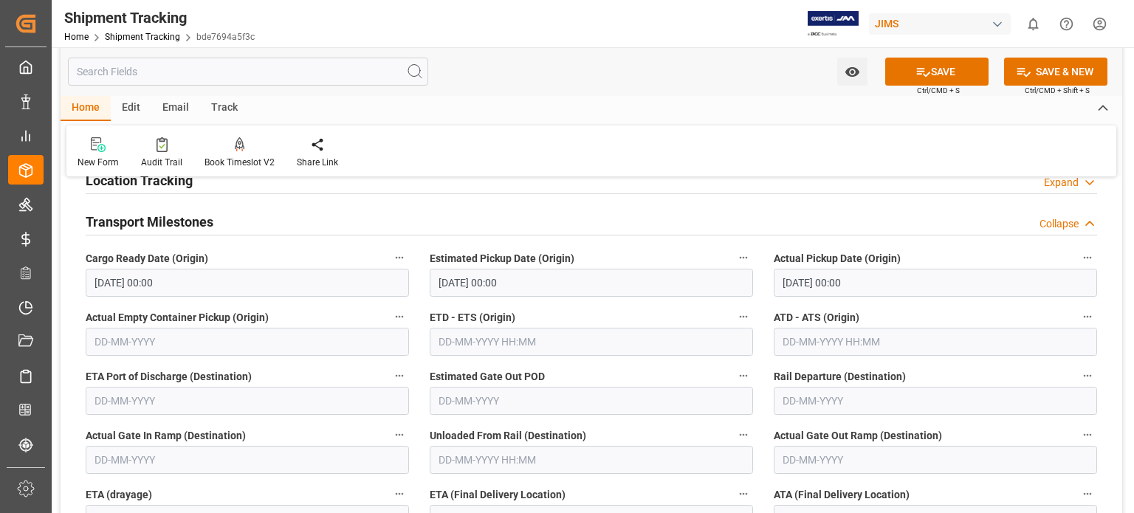
click at [643, 202] on div "Transport Milestones Collapse" at bounding box center [591, 222] width 1032 height 41
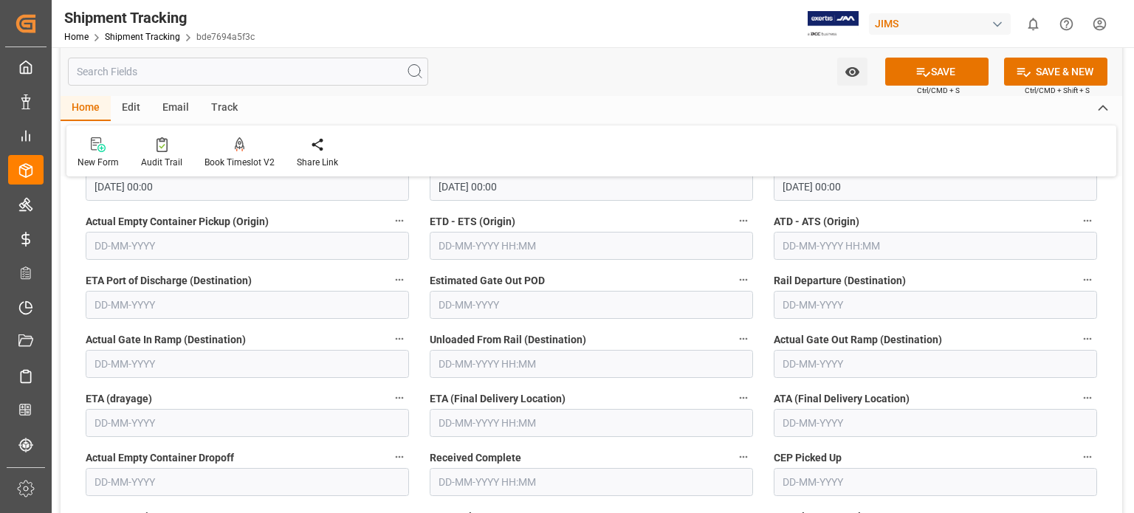
scroll to position [321, 0]
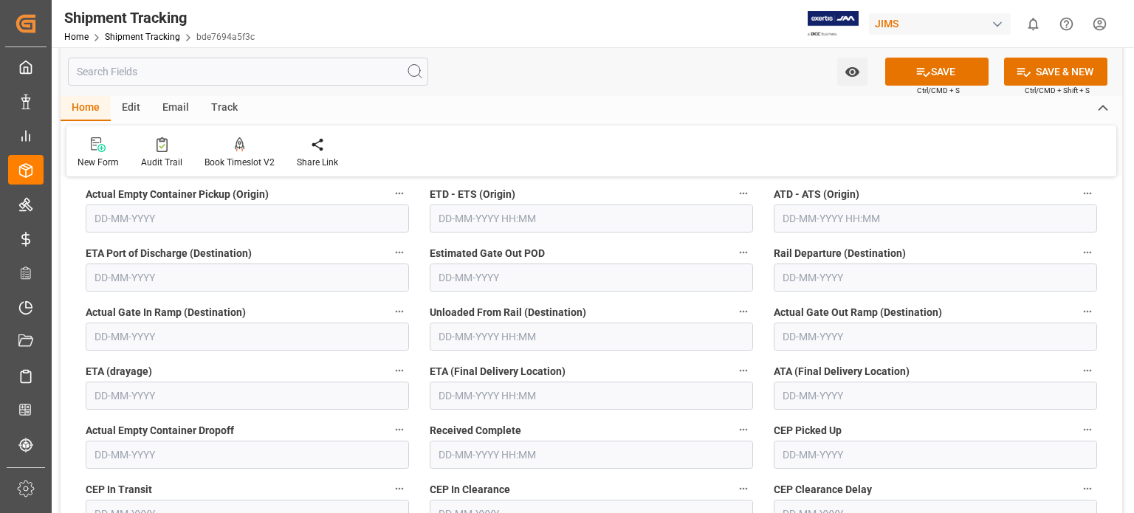
click at [517, 391] on input "text" at bounding box center [591, 396] width 323 height 28
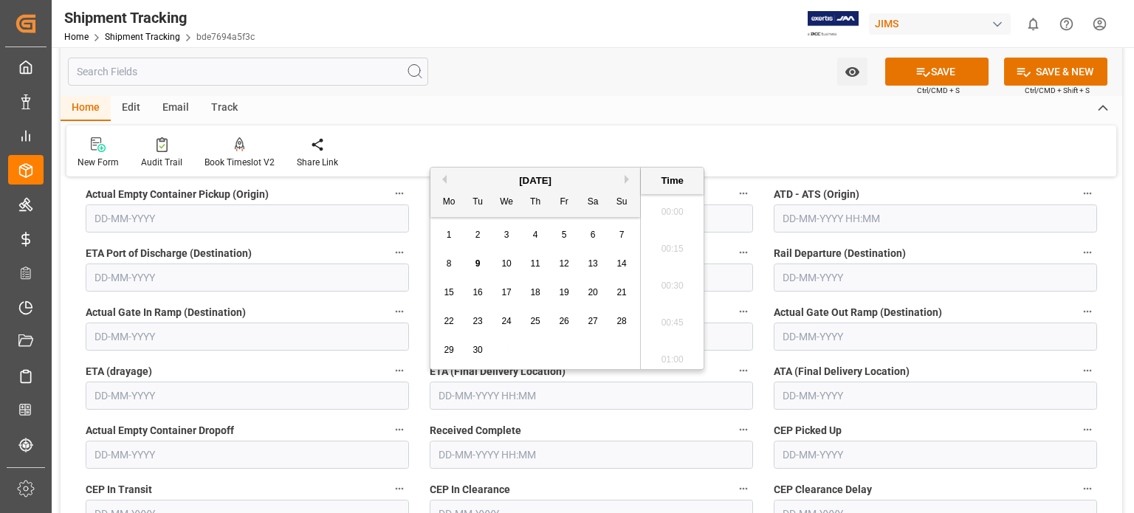
scroll to position [1444, 0]
click at [473, 264] on div "9" at bounding box center [478, 264] width 18 height 18
type input "09-09-2025 00:00"
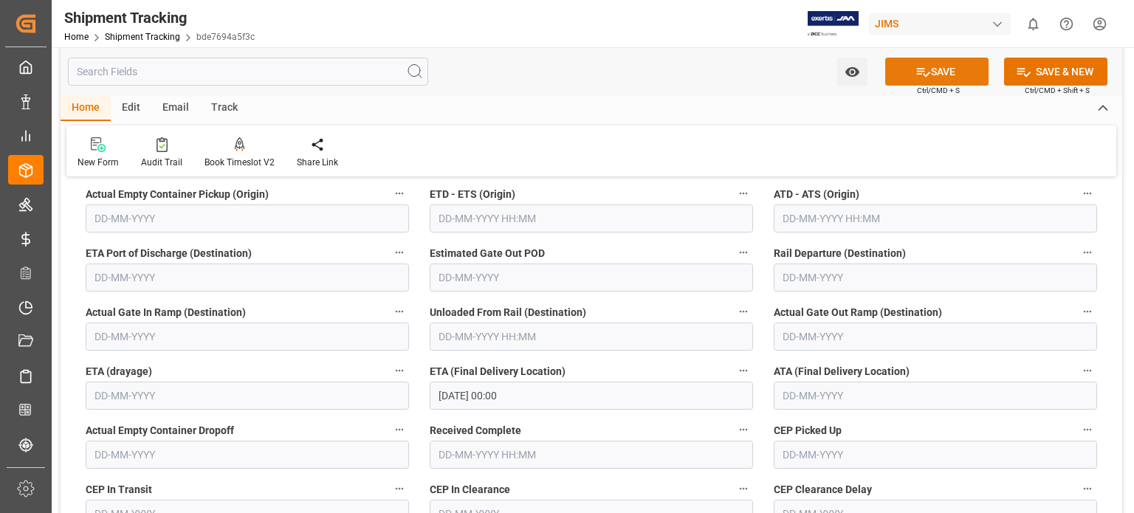
click at [934, 71] on button "SAVE" at bounding box center [936, 72] width 103 height 28
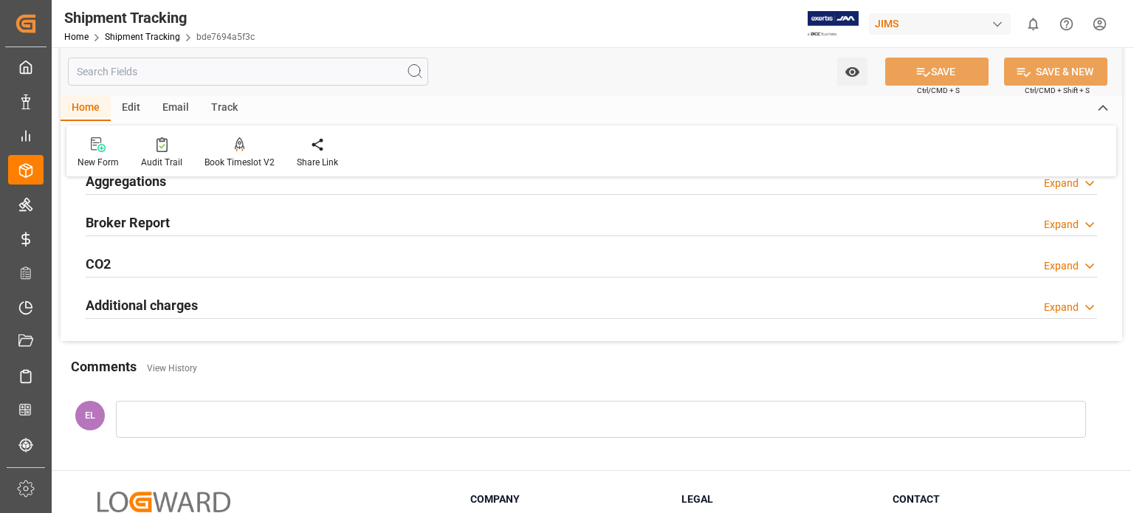
click at [429, 378] on div "Comments View History" at bounding box center [591, 369] width 1041 height 25
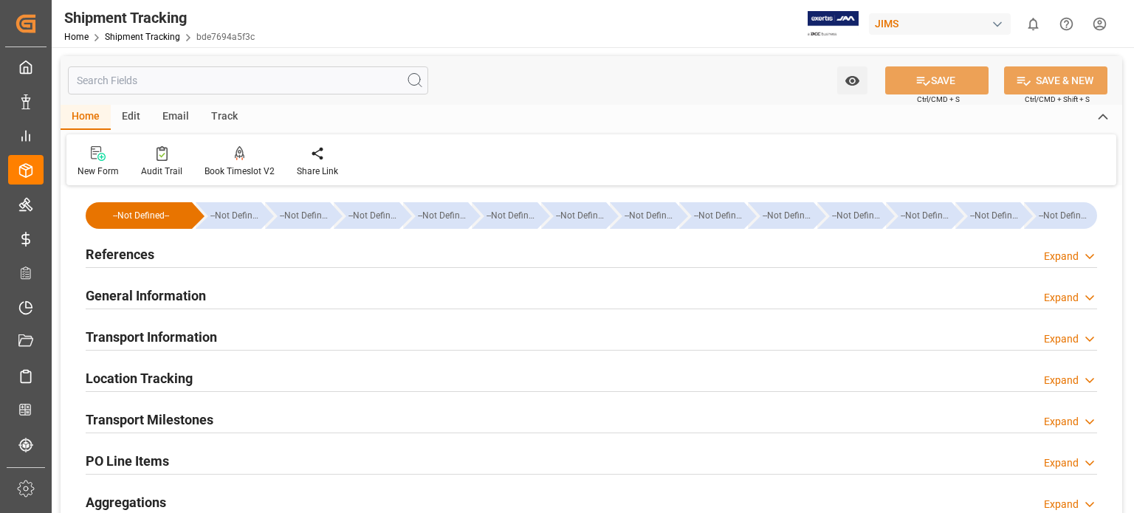
scroll to position [0, 0]
click at [210, 330] on h2 "Transport Information" at bounding box center [151, 337] width 131 height 20
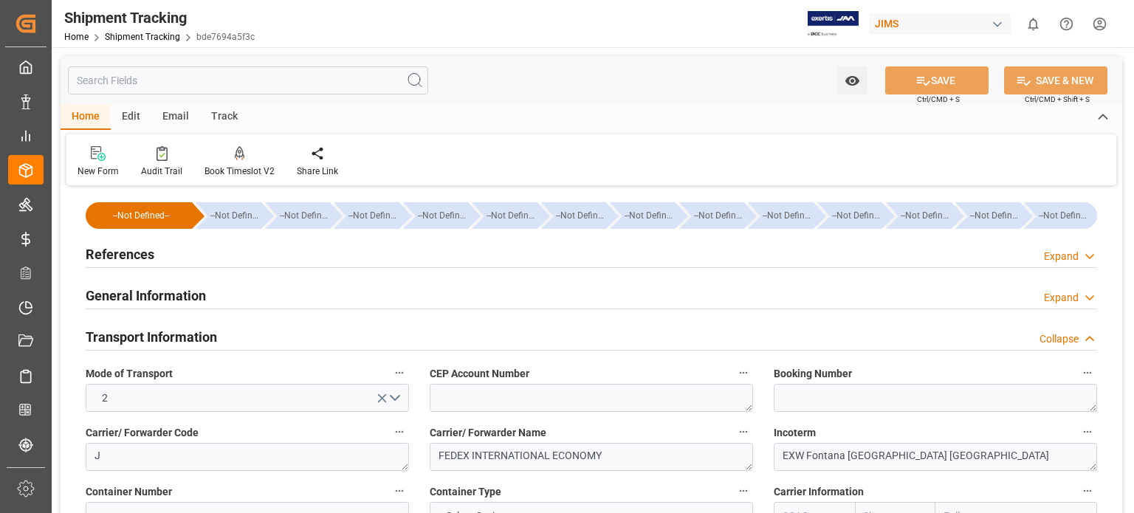
click at [199, 331] on h2 "Transport Information" at bounding box center [151, 337] width 131 height 20
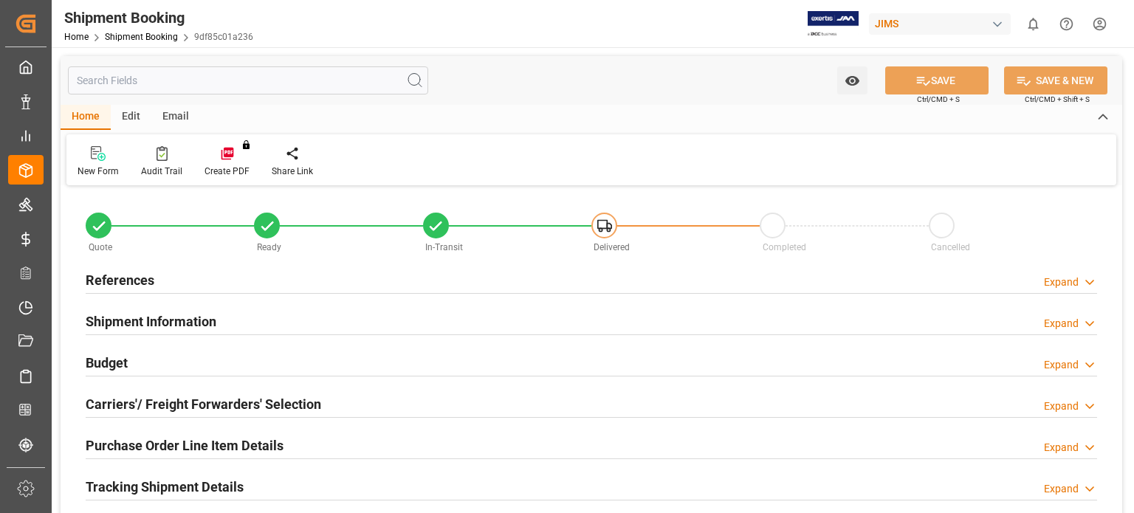
type input "1"
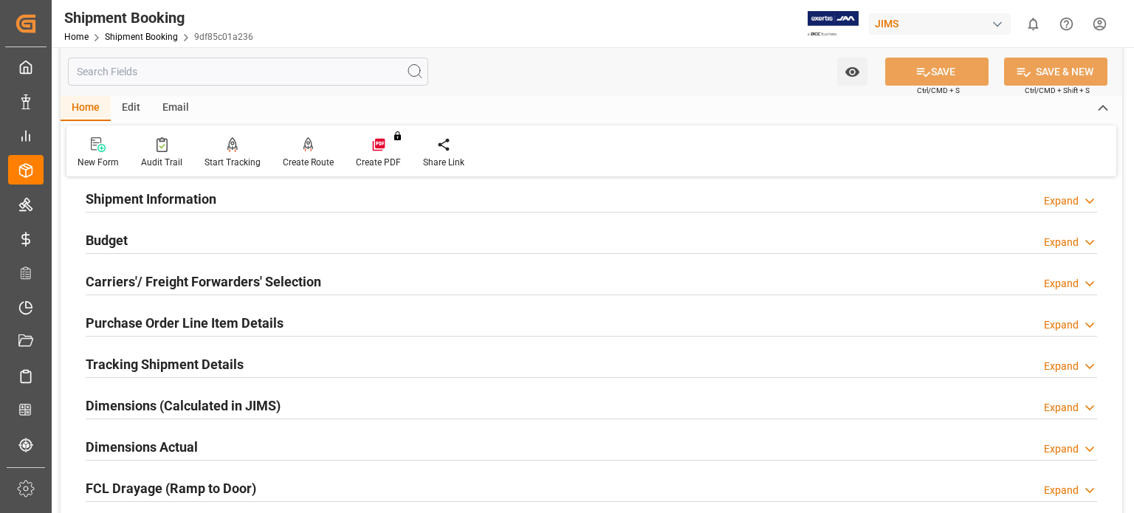
scroll to position [246, 0]
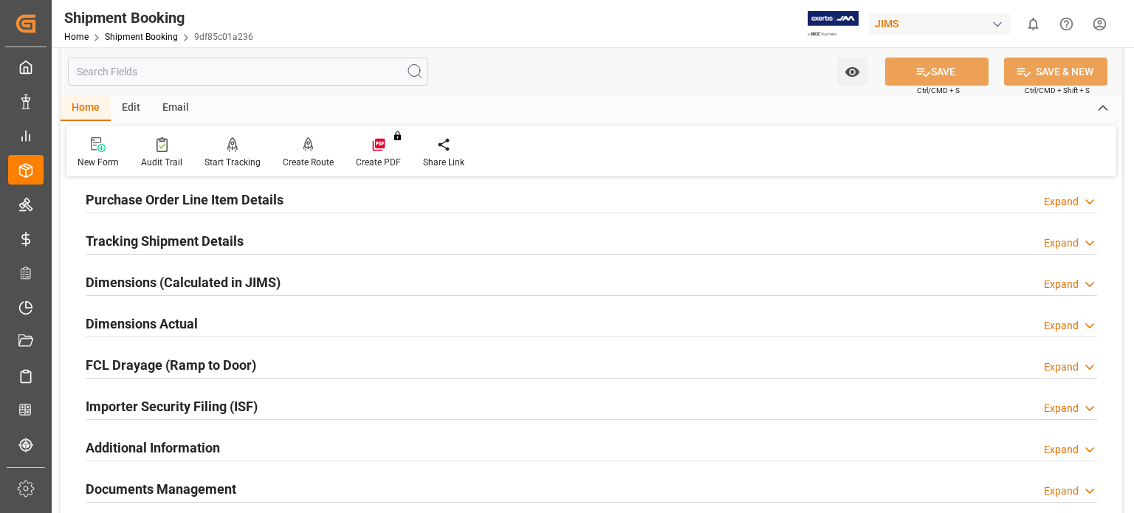
click at [157, 203] on h2 "Purchase Order Line Item Details" at bounding box center [185, 200] width 198 height 20
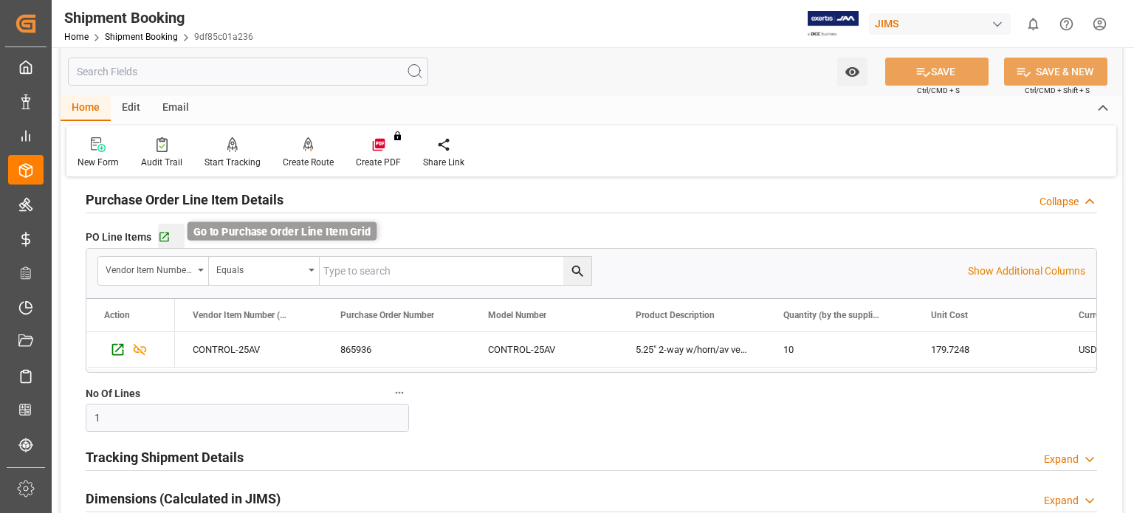
click at [167, 237] on icon "button" at bounding box center [164, 238] width 10 height 10
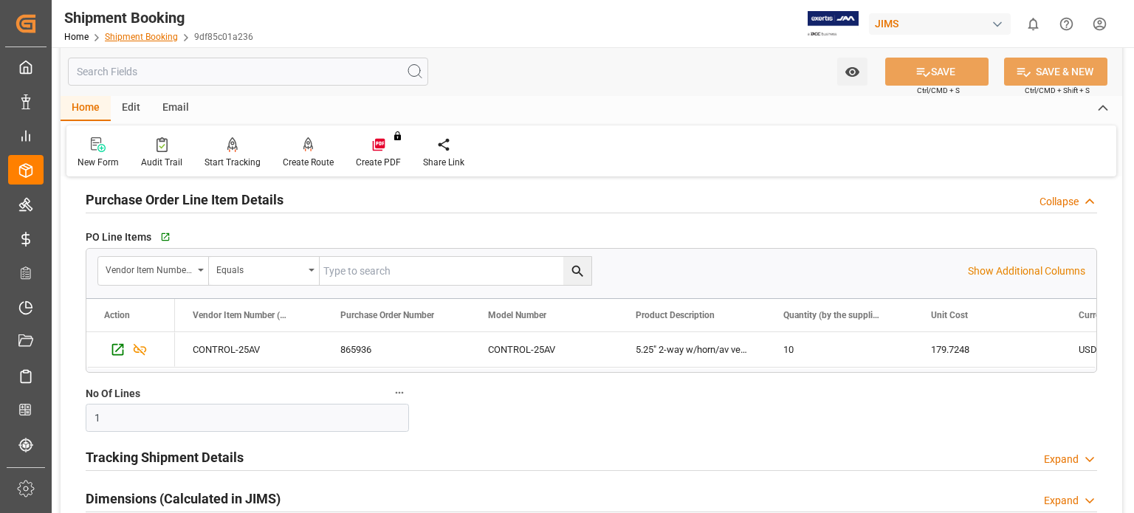
click at [135, 41] on link "Shipment Booking" at bounding box center [141, 37] width 73 height 10
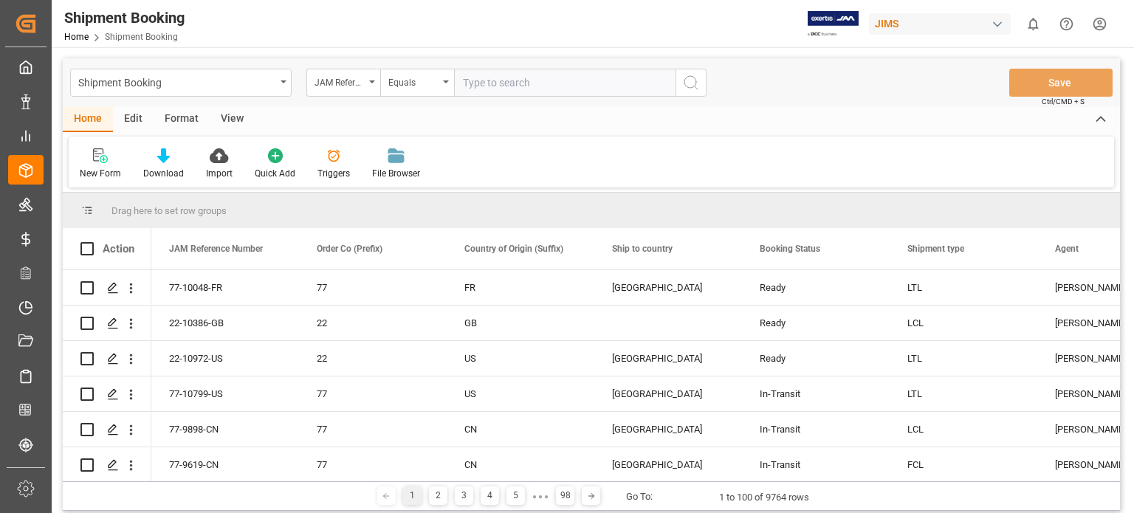
click at [492, 86] on input "text" at bounding box center [564, 83] width 221 height 28
type input "77-10760-US"
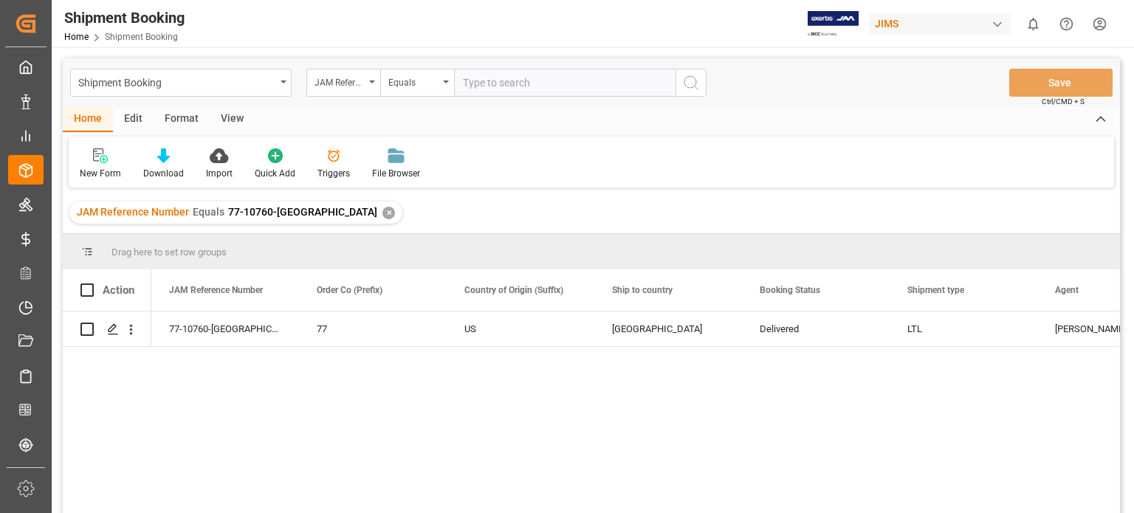
click at [505, 89] on input "text" at bounding box center [564, 83] width 221 height 28
click at [382, 213] on div "✕" at bounding box center [388, 213] width 13 height 13
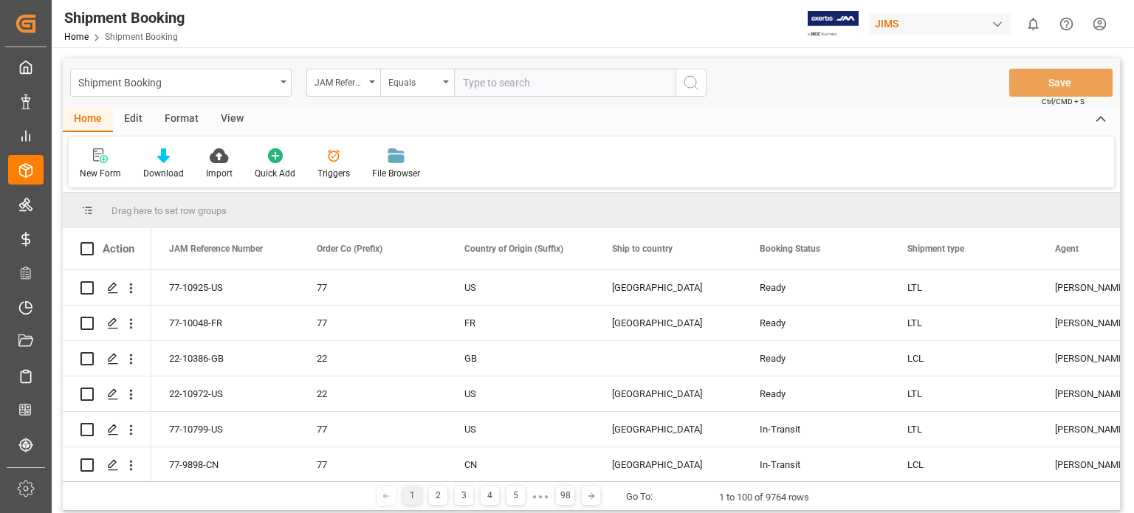
click at [484, 83] on input "text" at bounding box center [564, 83] width 221 height 28
type input "77-10850-[GEOGRAPHIC_DATA]"
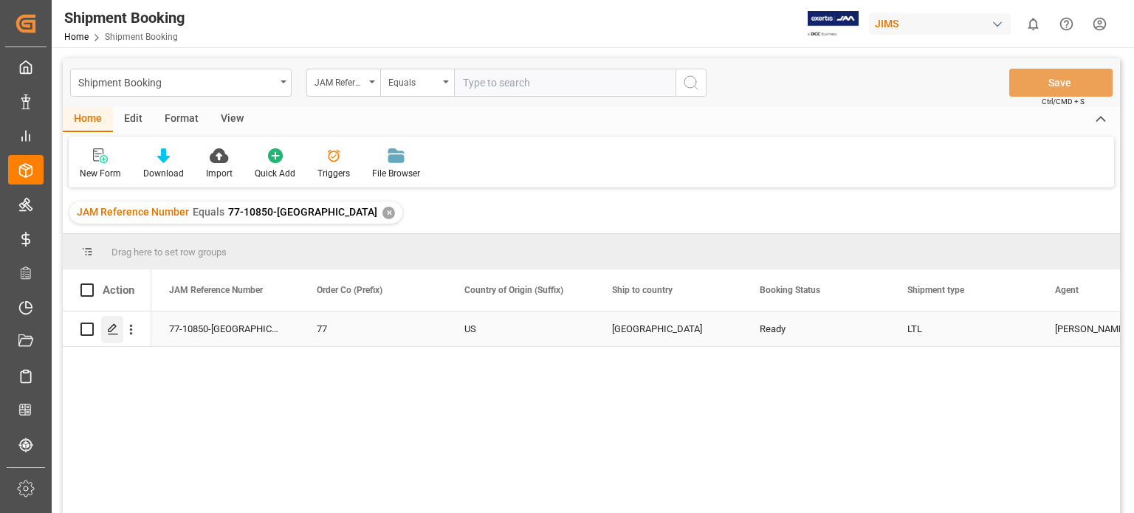
click at [112, 330] on icon "Press SPACE to select this row." at bounding box center [113, 329] width 12 height 12
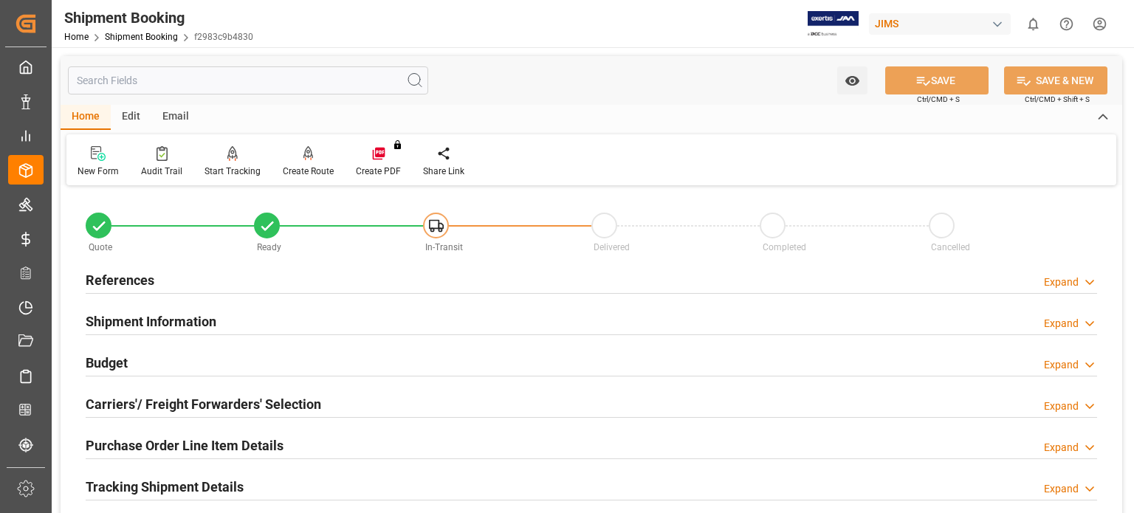
type input "08-09-2025"
click at [134, 280] on h2 "References" at bounding box center [120, 280] width 69 height 20
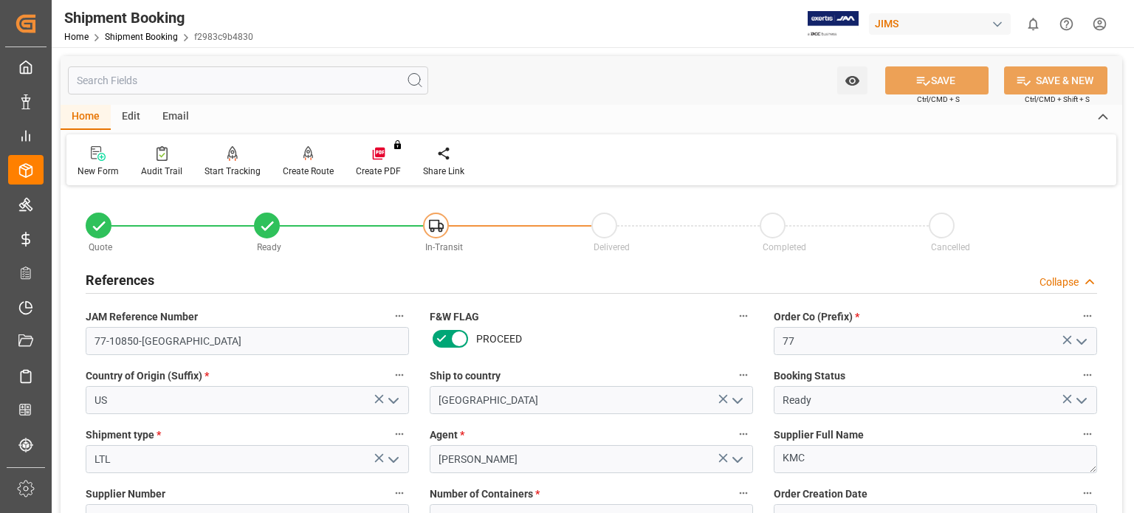
click at [115, 281] on h2 "References" at bounding box center [120, 280] width 69 height 20
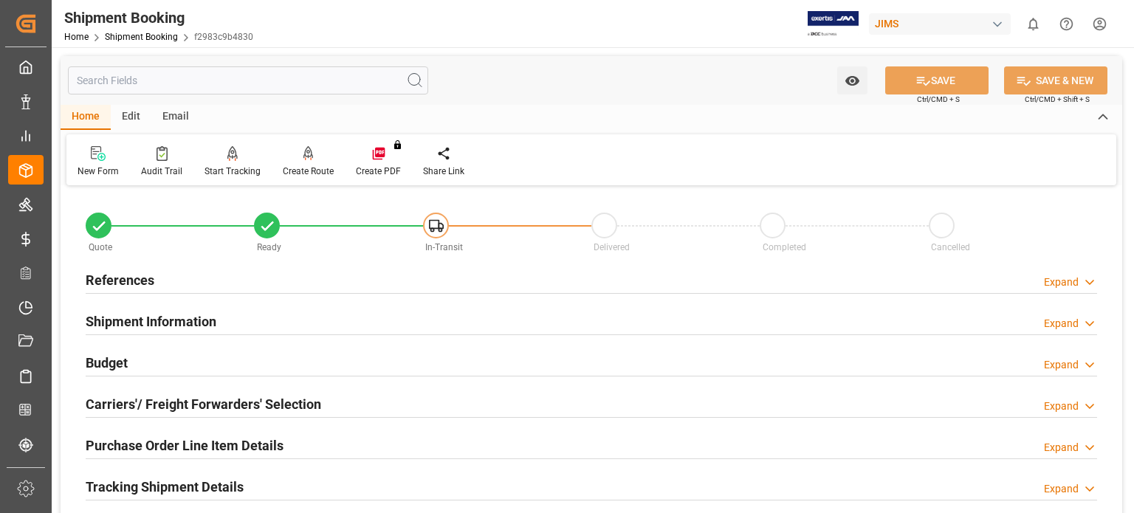
click at [116, 363] on h2 "Budget" at bounding box center [107, 363] width 42 height 20
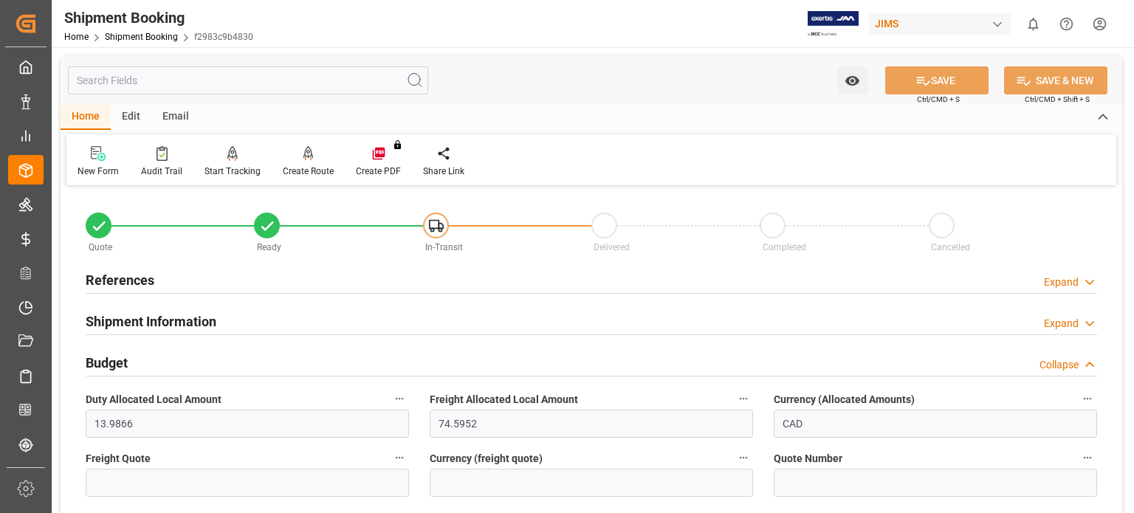
click at [114, 365] on h2 "Budget" at bounding box center [107, 363] width 42 height 20
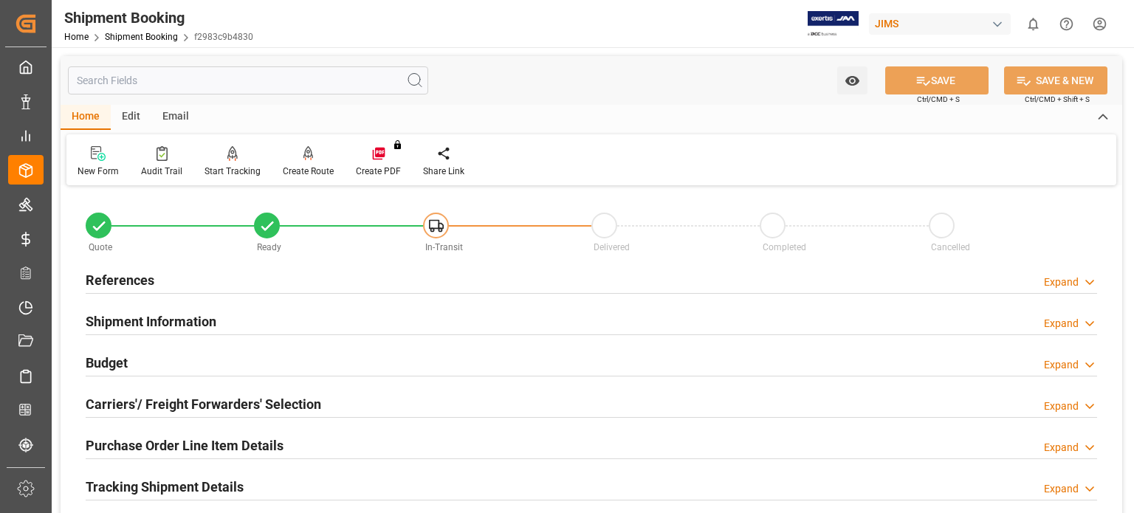
click at [214, 410] on h2 "Carriers'/ Freight Forwarders' Selection" at bounding box center [203, 404] width 235 height 20
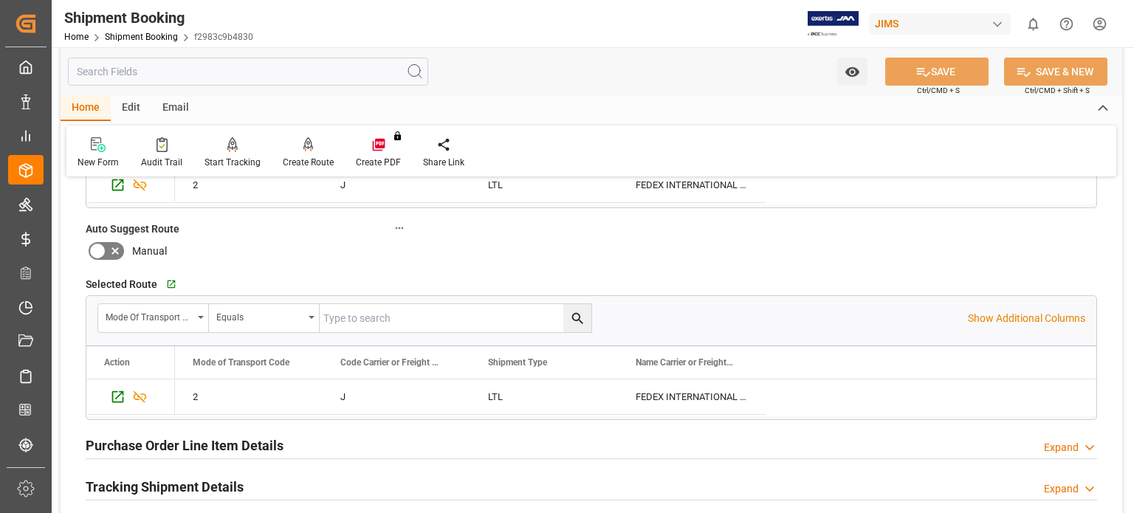
scroll to position [492, 0]
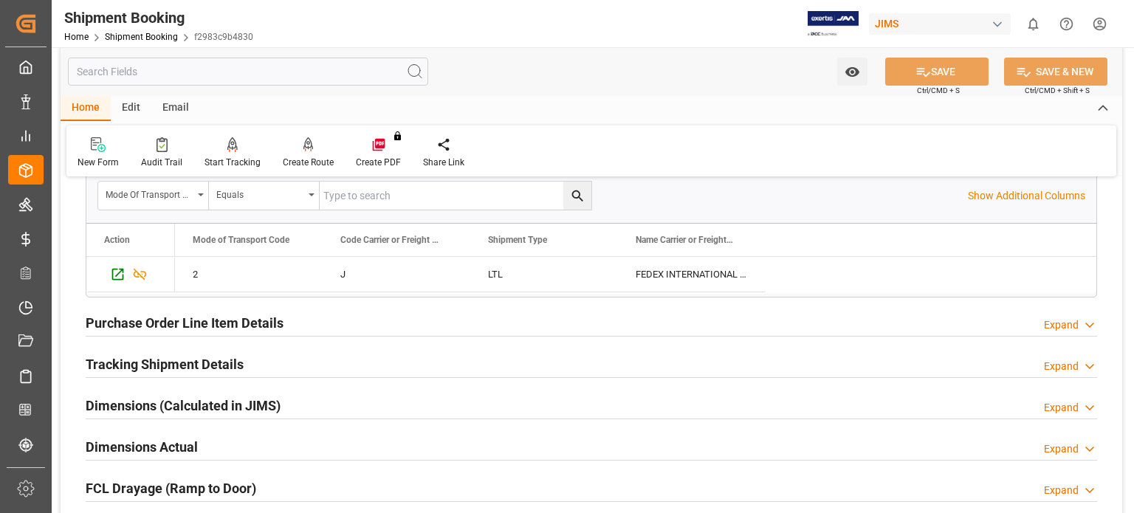
click at [163, 323] on h2 "Purchase Order Line Item Details" at bounding box center [185, 323] width 198 height 20
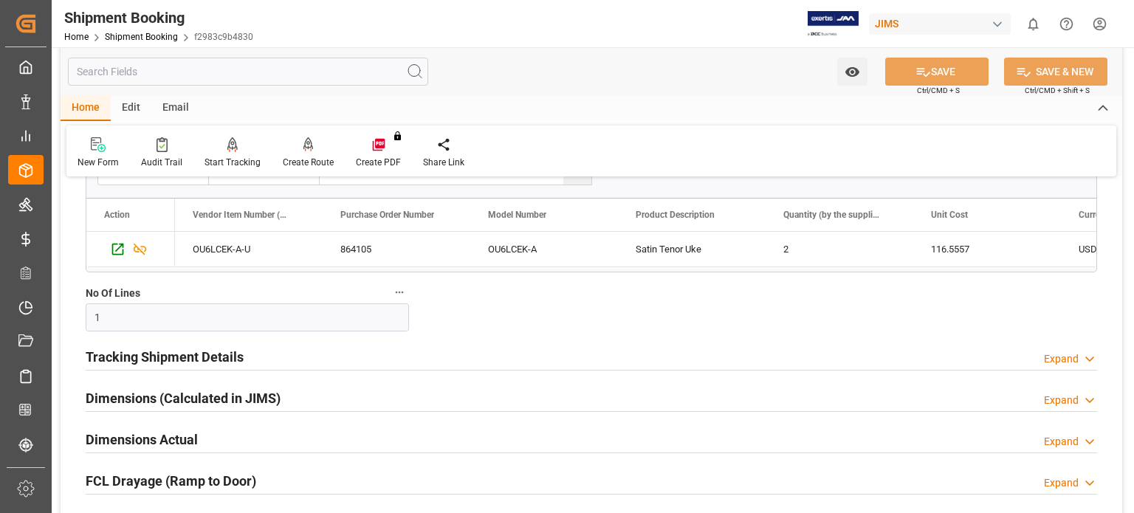
scroll to position [738, 0]
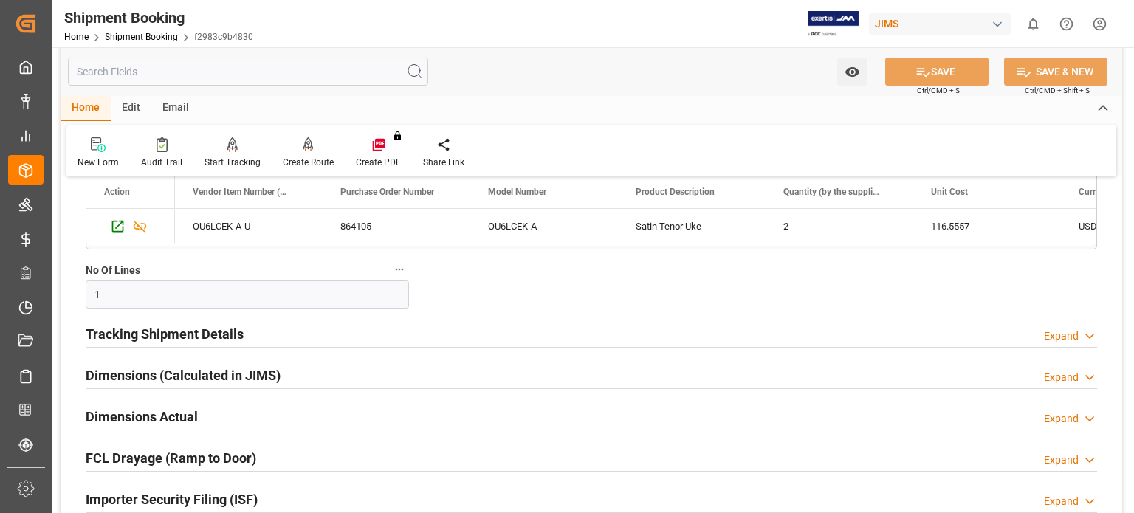
click at [180, 336] on h2 "Tracking Shipment Details" at bounding box center [165, 334] width 158 height 20
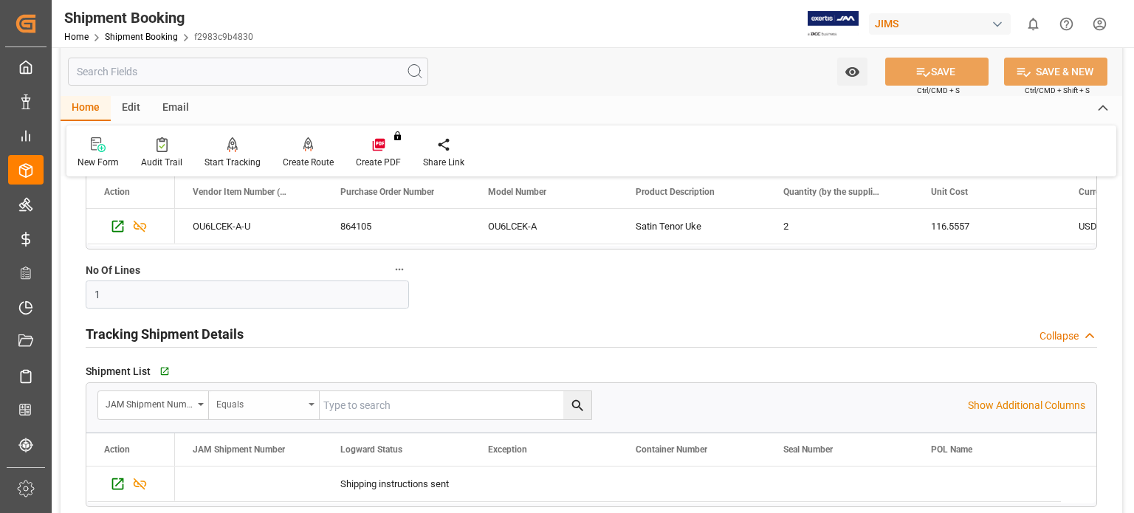
scroll to position [861, 0]
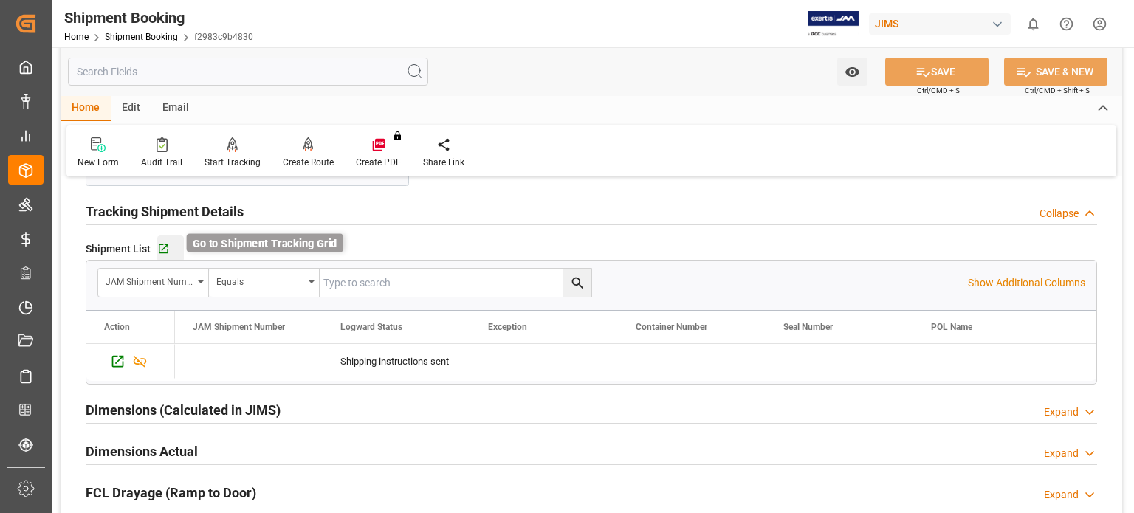
click at [163, 245] on icon "button" at bounding box center [163, 249] width 13 height 13
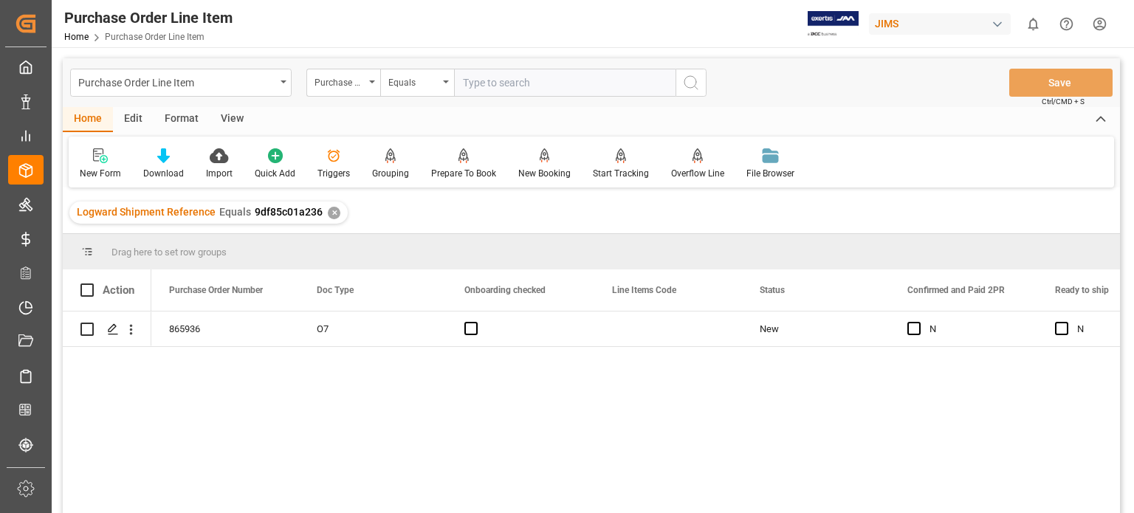
click at [224, 114] on div "View" at bounding box center [232, 119] width 45 height 25
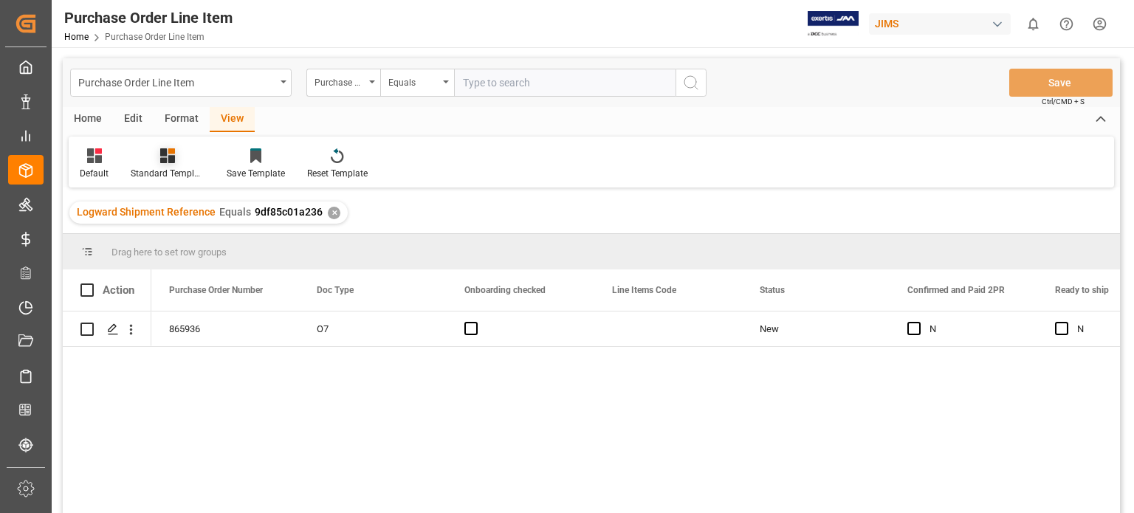
click at [168, 151] on icon at bounding box center [171, 151] width 7 height 6
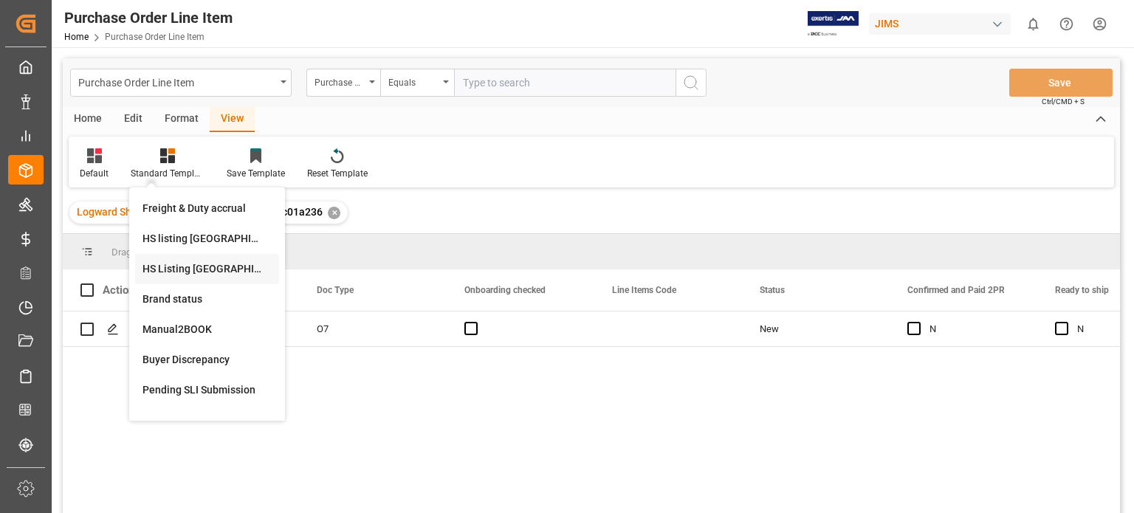
click at [216, 268] on div "HS Listing [GEOGRAPHIC_DATA]" at bounding box center [206, 269] width 129 height 16
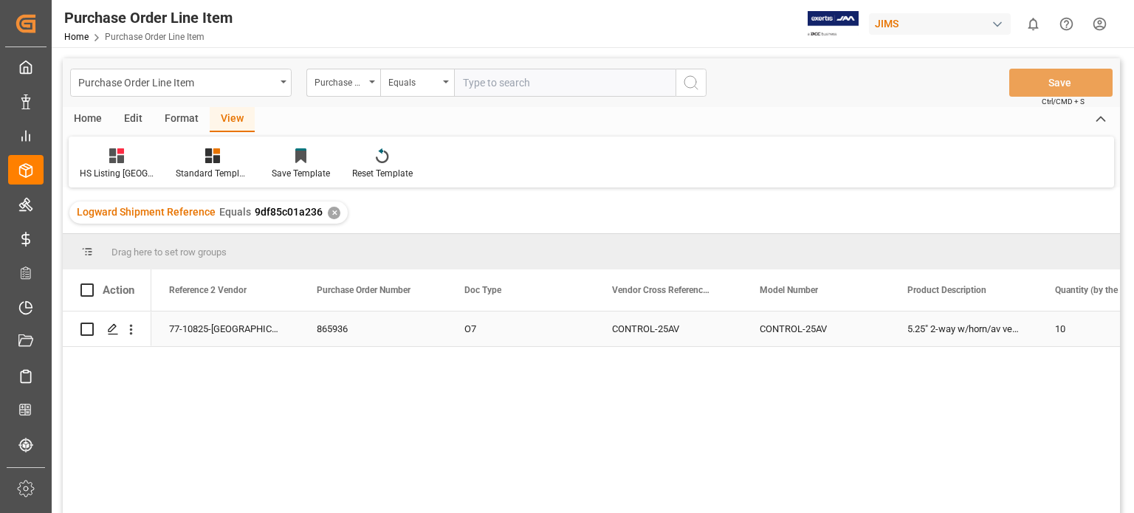
click at [83, 332] on input "Press Space to toggle row selection (unchecked)" at bounding box center [86, 329] width 13 height 13
checkbox input "true"
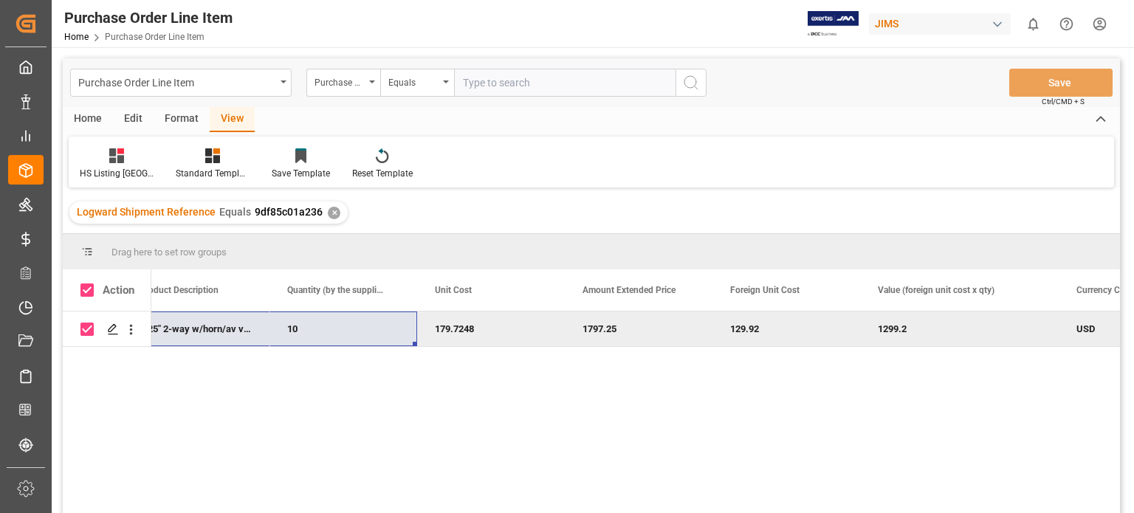
scroll to position [0, 886]
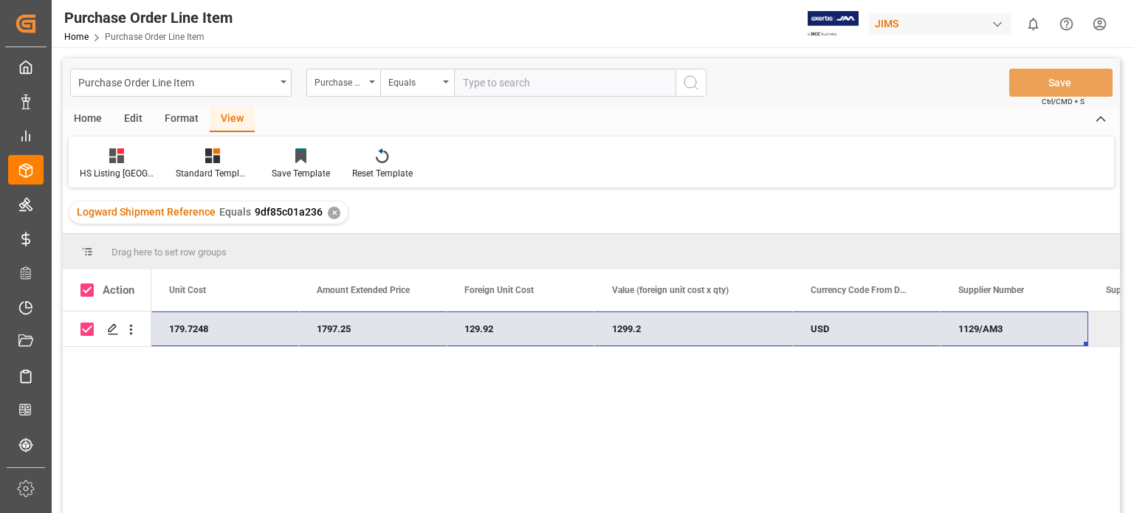
drag, startPoint x: 165, startPoint y: 330, endPoint x: 980, endPoint y: 329, distance: 814.9
click at [980, 329] on div "77-10825-US 5.25" 2-way w/horn/av version 10 179.7248 1797.25 129.92 1299.2 USD…" at bounding box center [324, 328] width 2413 height 35
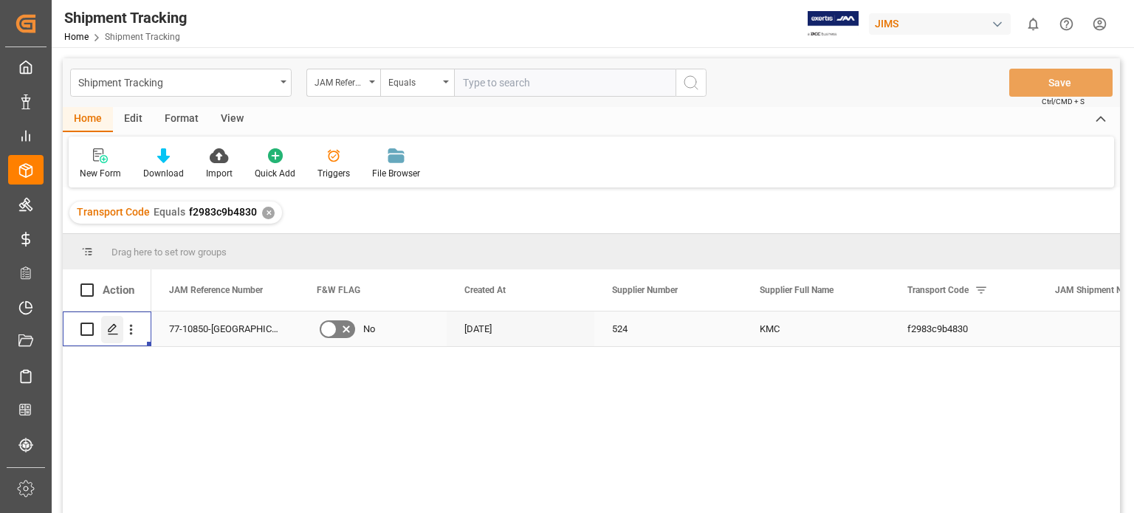
click at [108, 327] on icon "Press SPACE to select this row." at bounding box center [113, 329] width 12 height 12
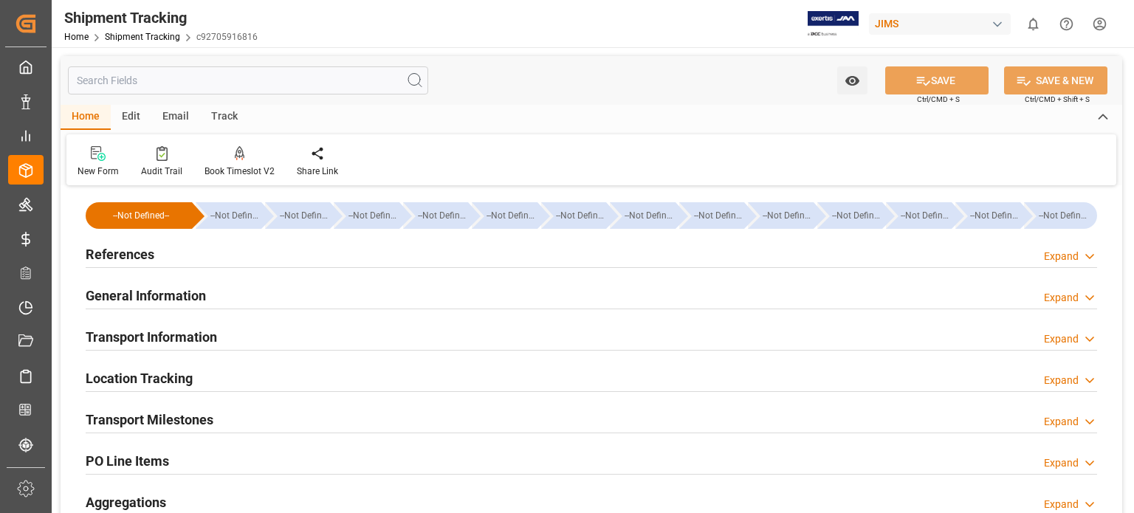
click at [156, 300] on h2 "General Information" at bounding box center [146, 296] width 120 height 20
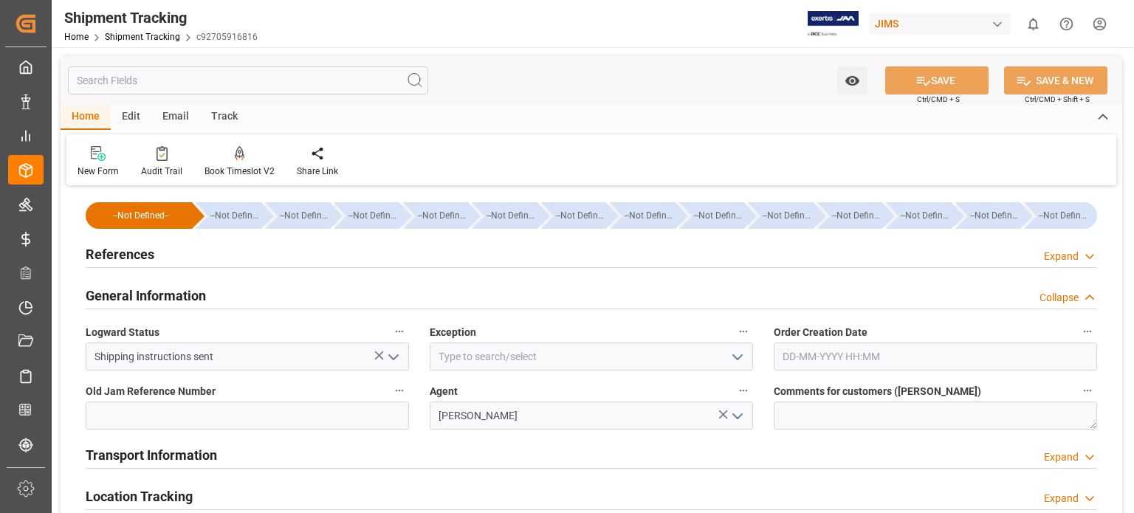
click at [156, 300] on h2 "General Information" at bounding box center [146, 296] width 120 height 20
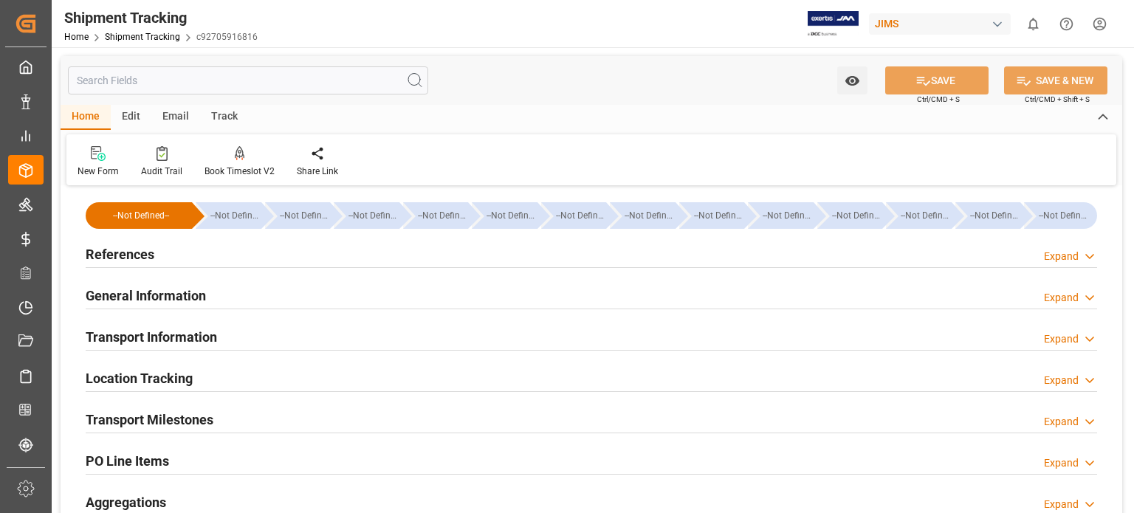
click at [162, 337] on h2 "Transport Information" at bounding box center [151, 337] width 131 height 20
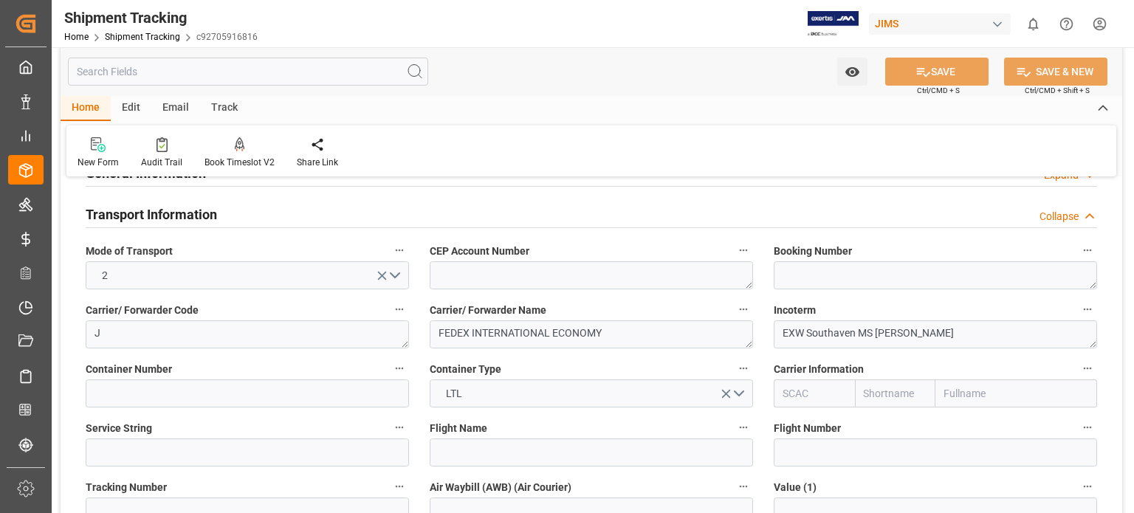
scroll to position [246, 0]
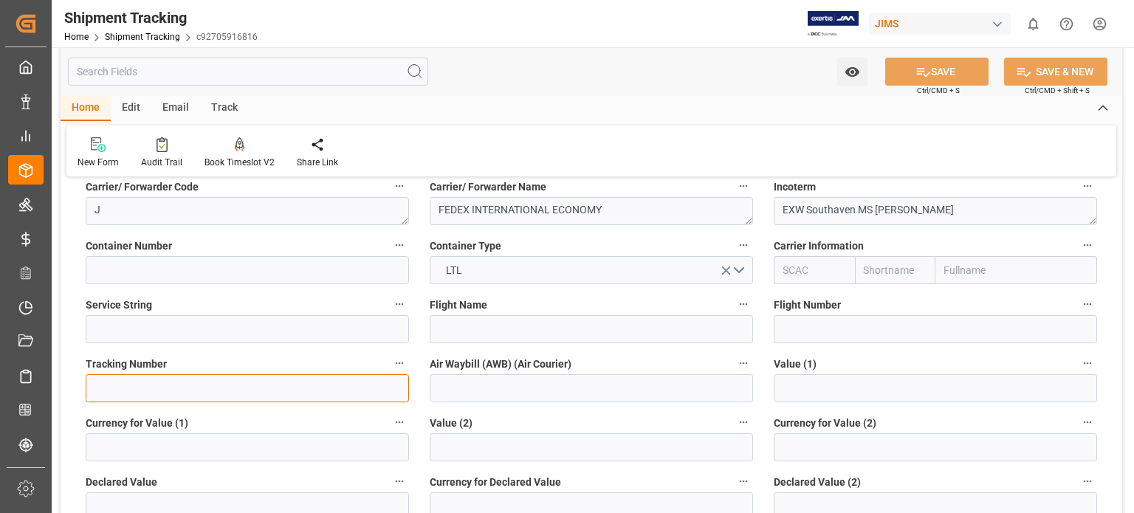
click at [157, 392] on input at bounding box center [247, 388] width 323 height 28
paste input "818119734778"
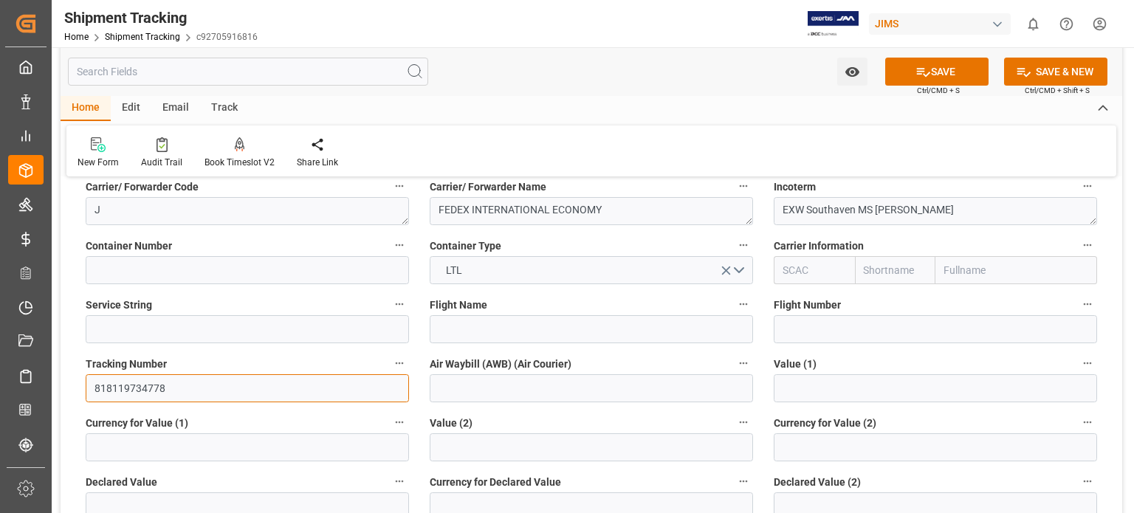
type input "818119734778"
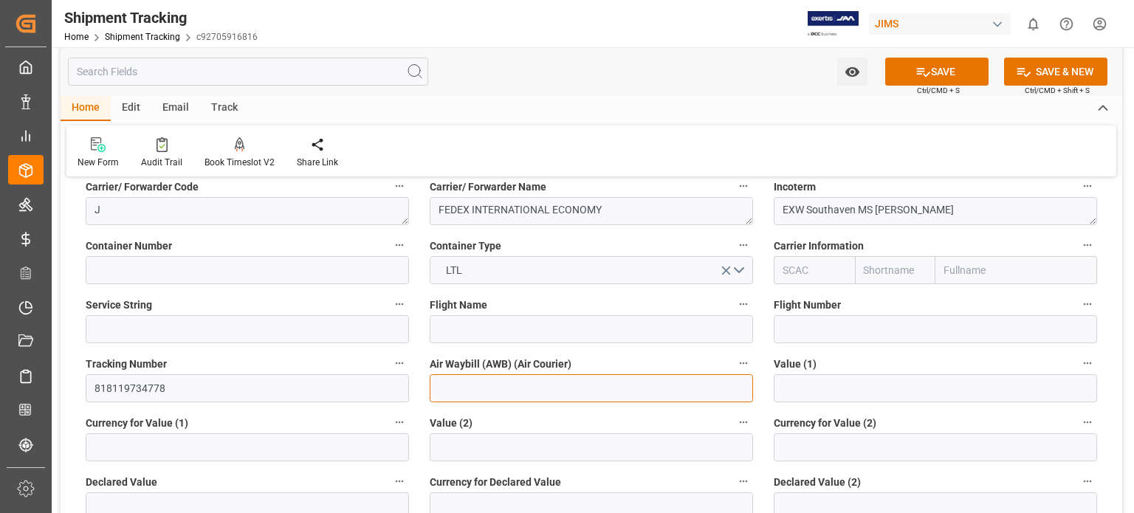
click at [485, 394] on input at bounding box center [591, 388] width 323 height 28
paste input "818119734778"
type input "818119734778"
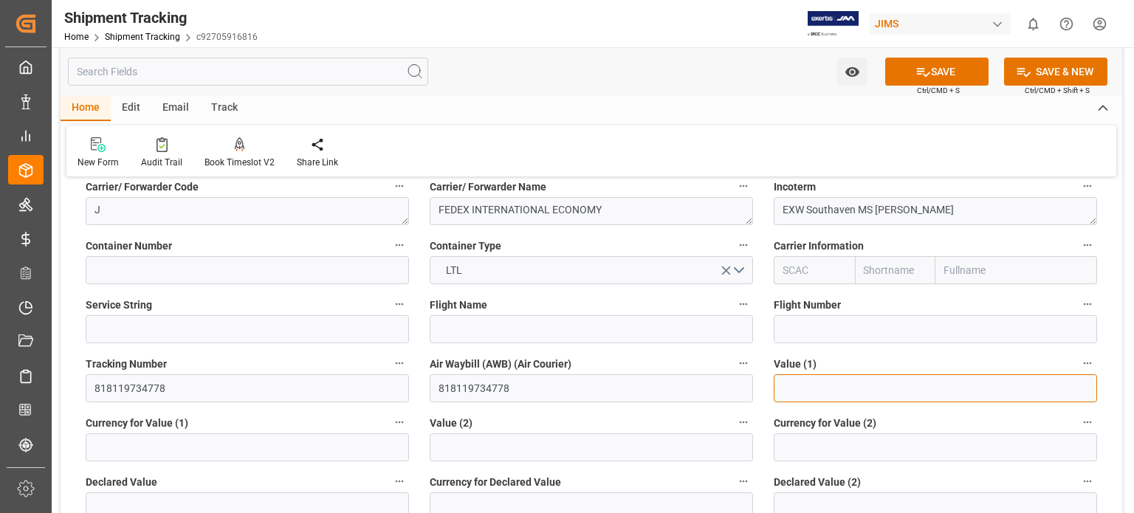
click at [794, 390] on input "text" at bounding box center [935, 388] width 323 height 28
type input "168.5"
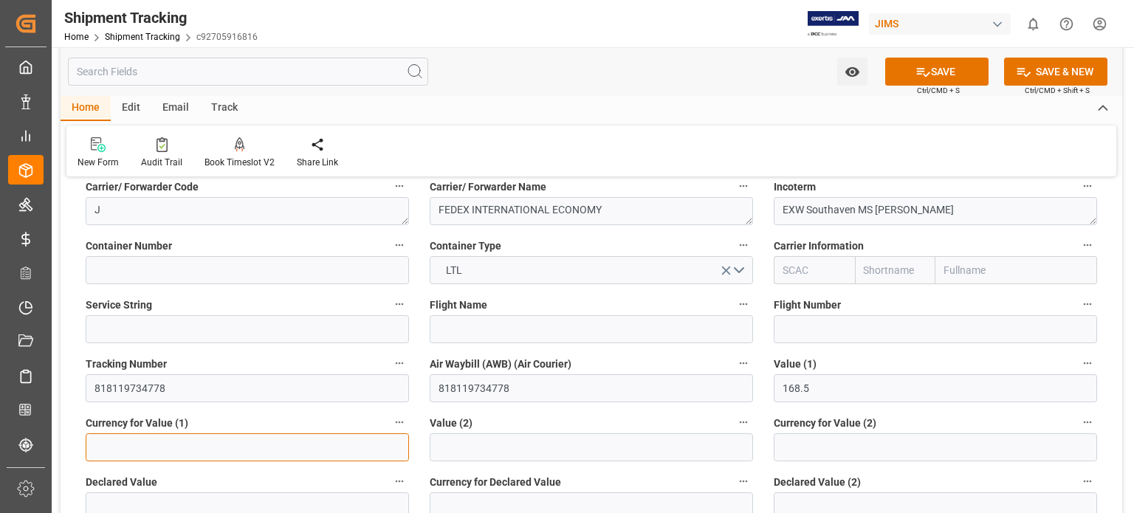
click at [240, 447] on input at bounding box center [247, 447] width 323 height 28
type input "USD"
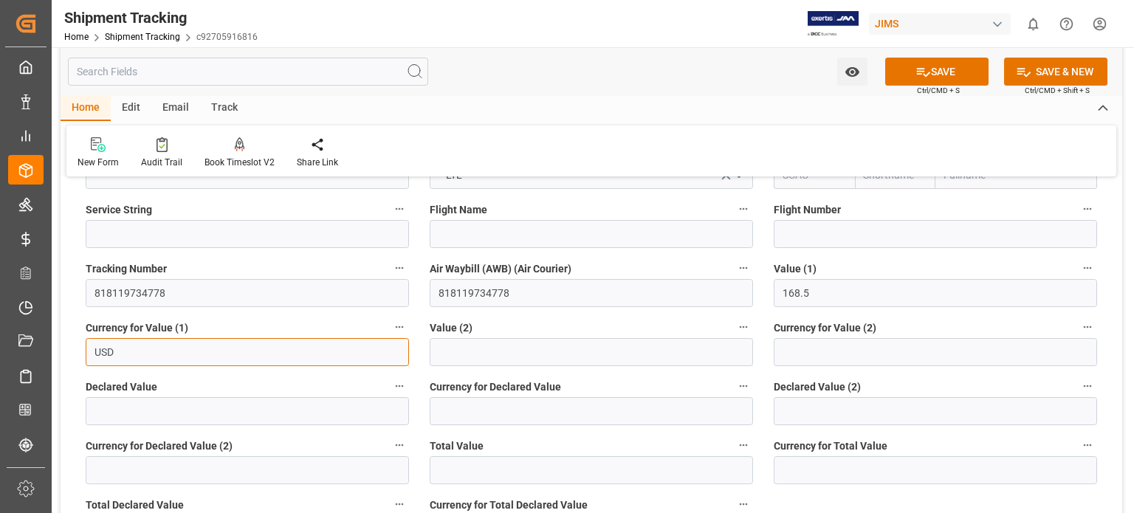
scroll to position [369, 0]
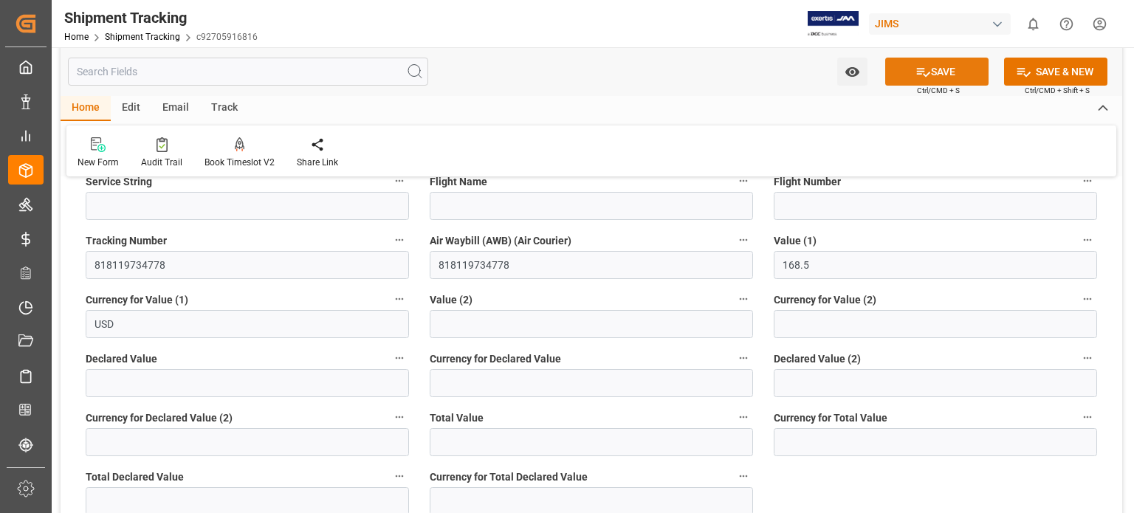
click at [923, 66] on icon at bounding box center [923, 72] width 16 height 16
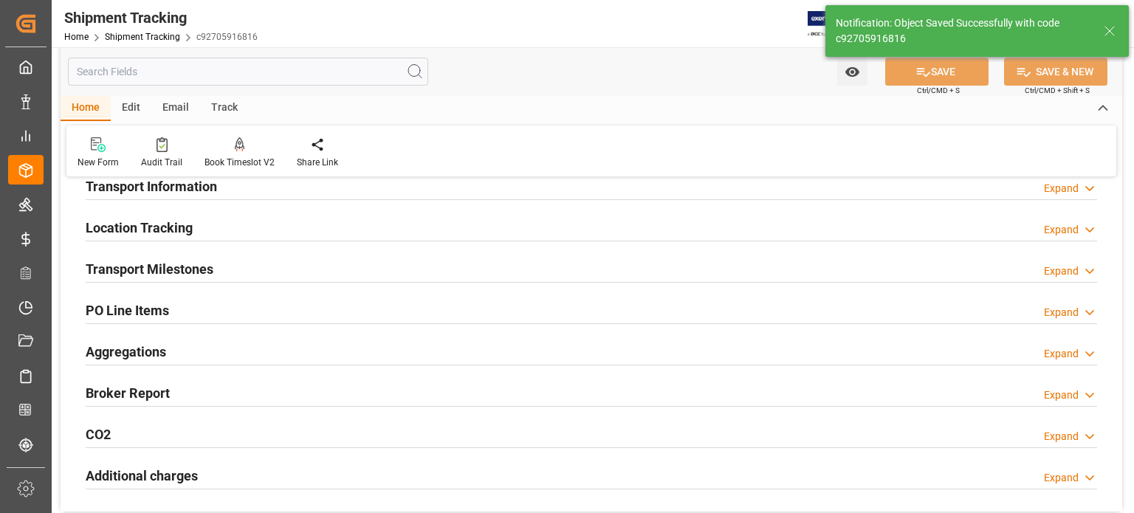
scroll to position [123, 0]
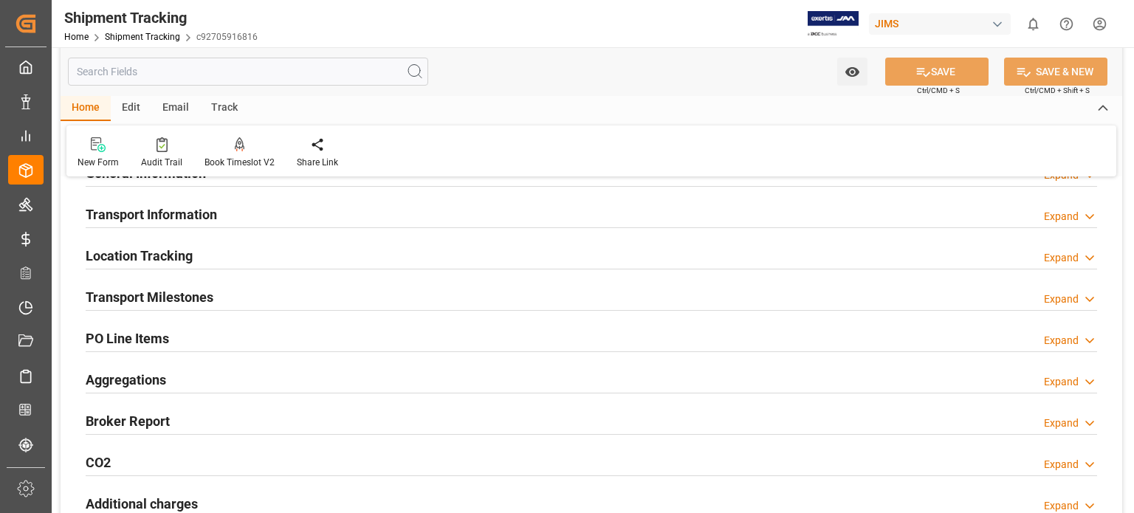
click at [142, 342] on h2 "PO Line Items" at bounding box center [127, 338] width 83 height 20
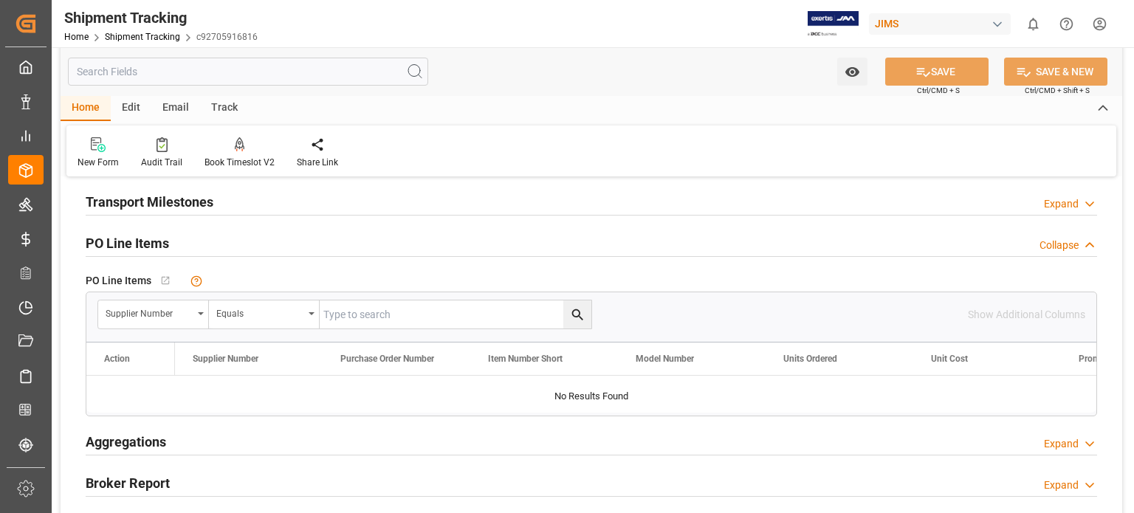
scroll to position [246, 0]
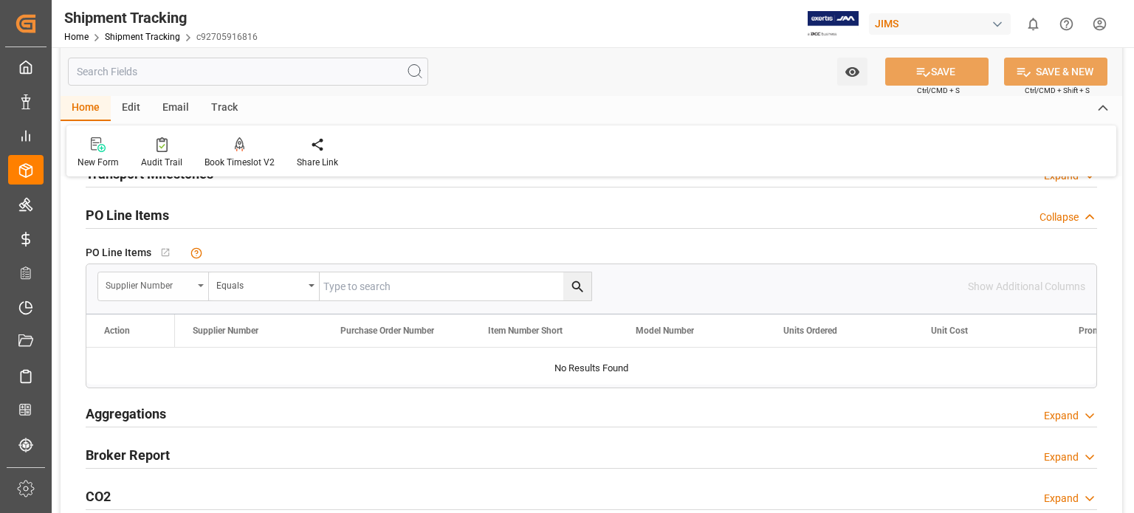
click at [199, 286] on icon "open menu" at bounding box center [201, 285] width 6 height 3
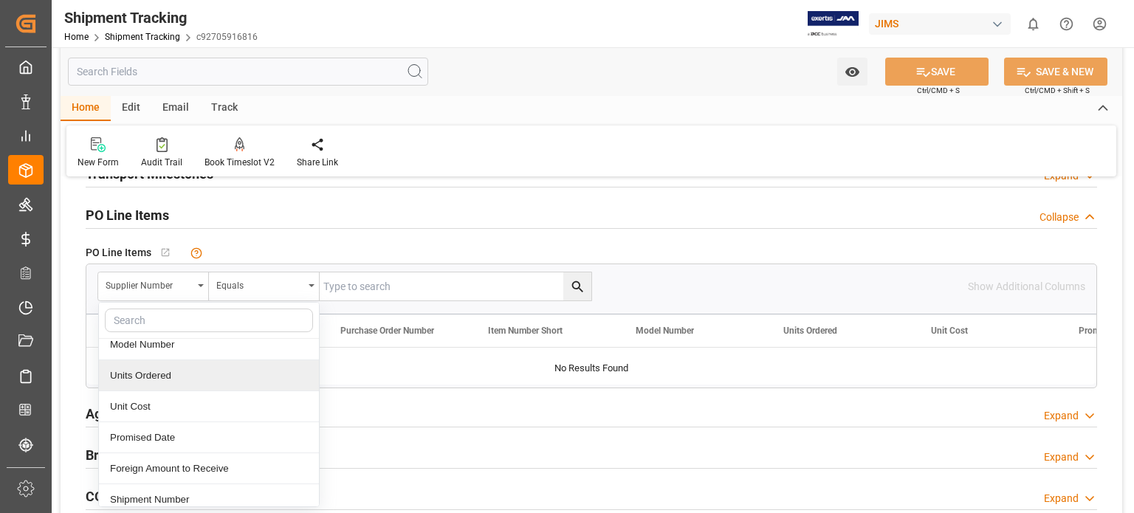
scroll to position [123, 0]
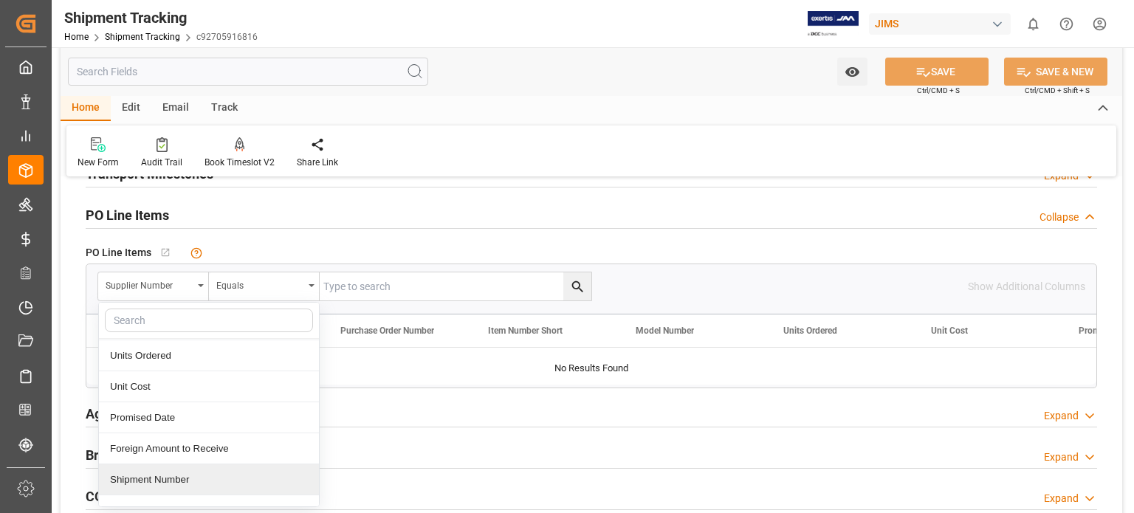
click at [182, 478] on div "Shipment Number" at bounding box center [209, 479] width 220 height 31
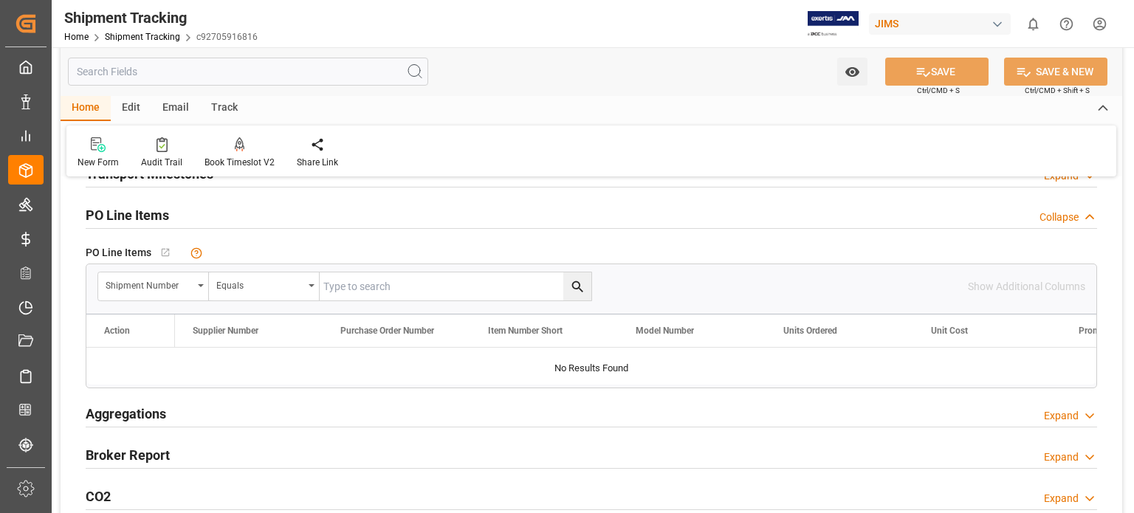
click at [396, 288] on input "text" at bounding box center [456, 286] width 272 height 28
paste input "72917"
type input "72917"
click at [573, 286] on icon "search button" at bounding box center [576, 286] width 11 height 11
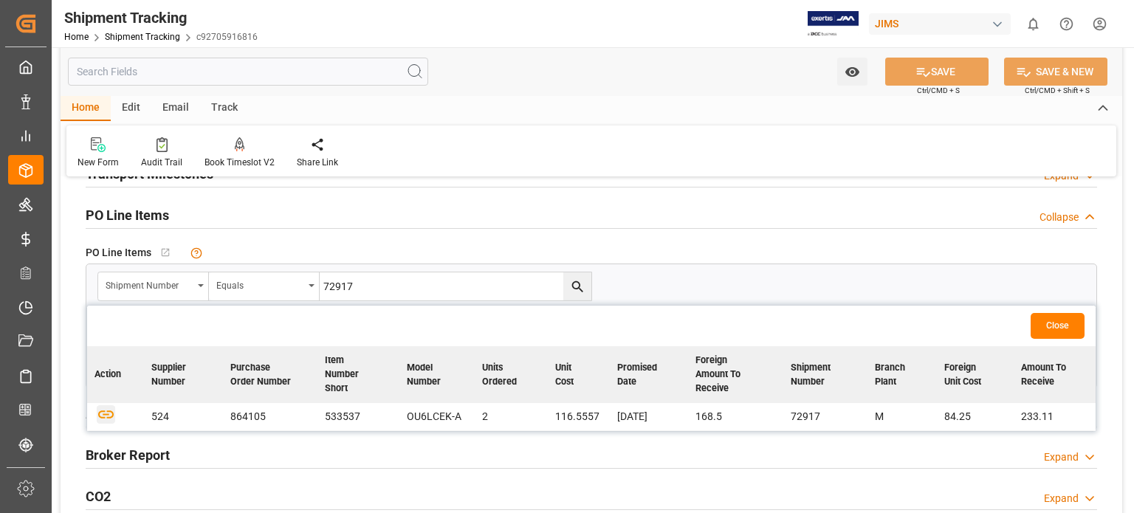
click at [103, 416] on icon "button" at bounding box center [106, 414] width 16 height 8
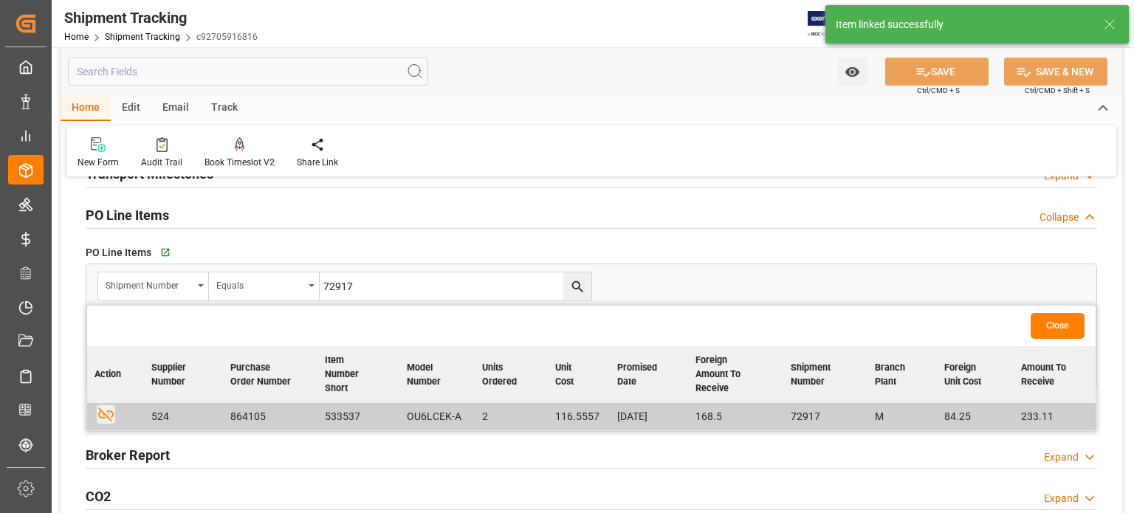
scroll to position [246, 0]
click at [1042, 325] on button "Close" at bounding box center [1057, 326] width 54 height 26
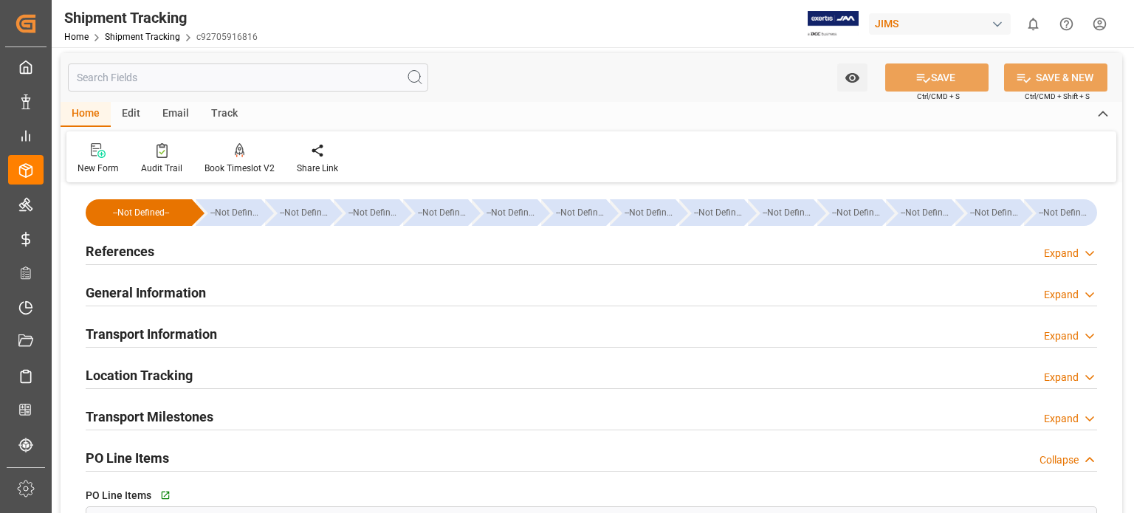
scroll to position [0, 0]
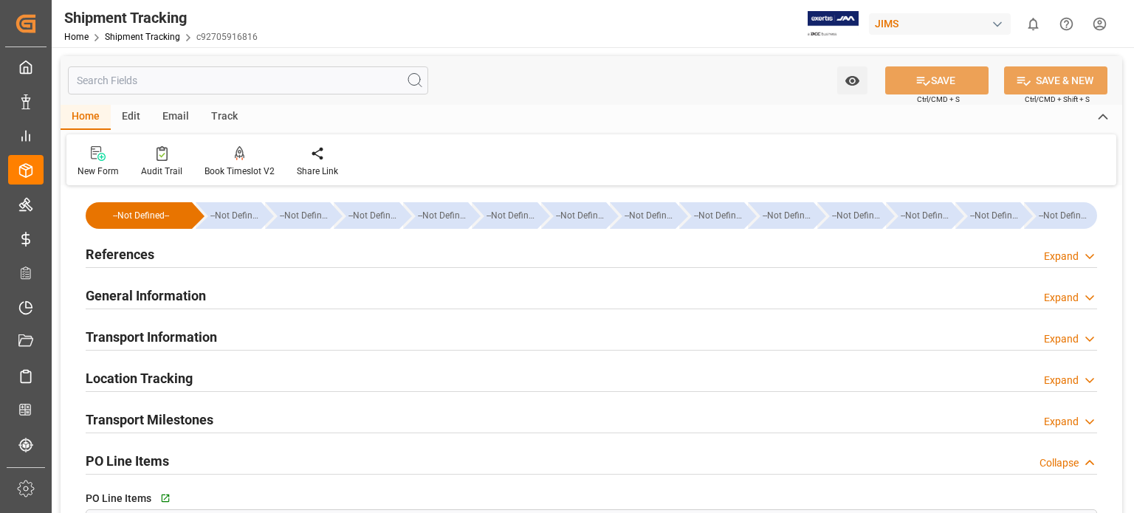
click at [147, 289] on h2 "General Information" at bounding box center [146, 296] width 120 height 20
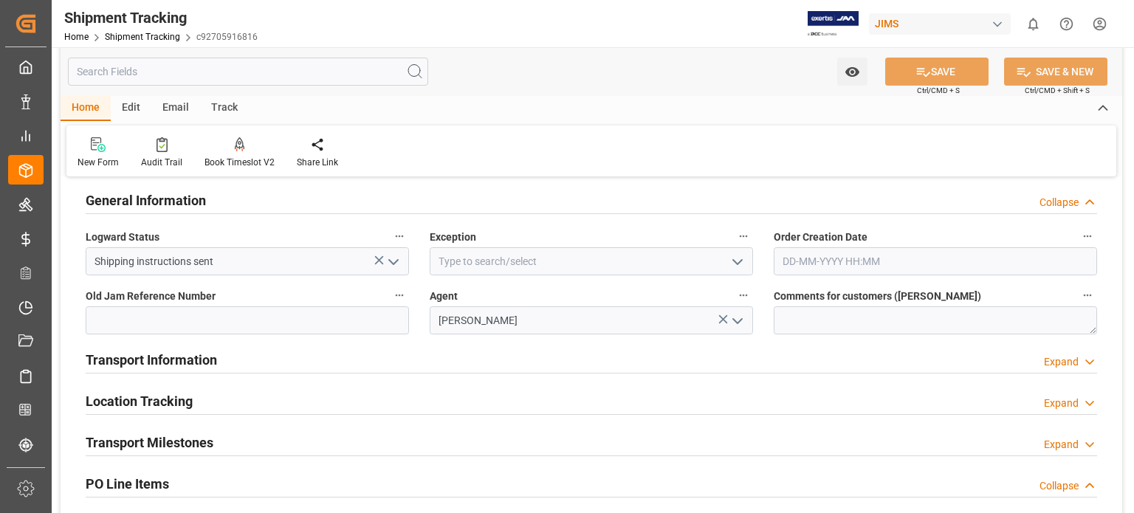
scroll to position [123, 0]
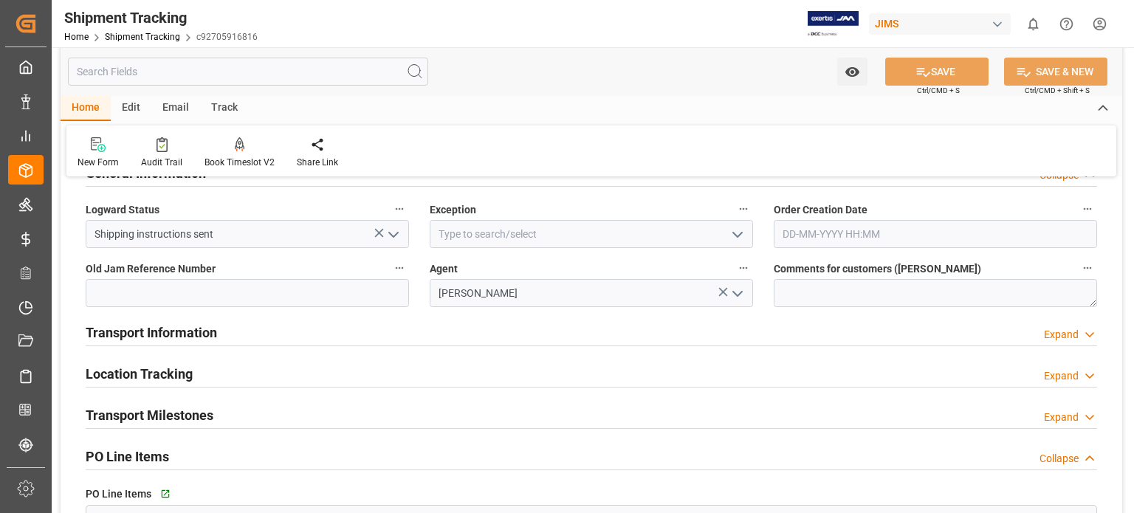
click at [175, 333] on h2 "Transport Information" at bounding box center [151, 333] width 131 height 20
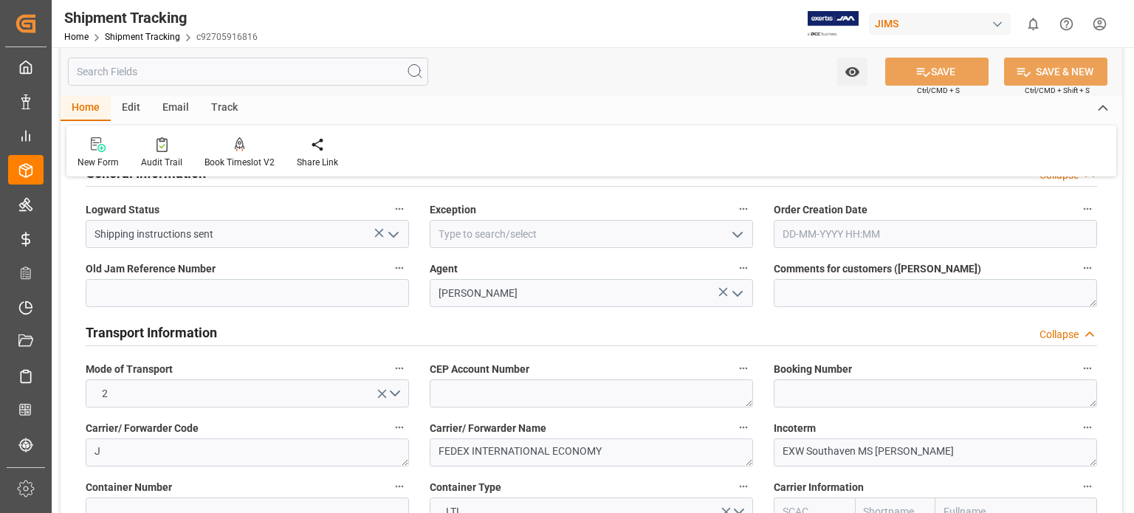
click at [179, 329] on h2 "Transport Information" at bounding box center [151, 333] width 131 height 20
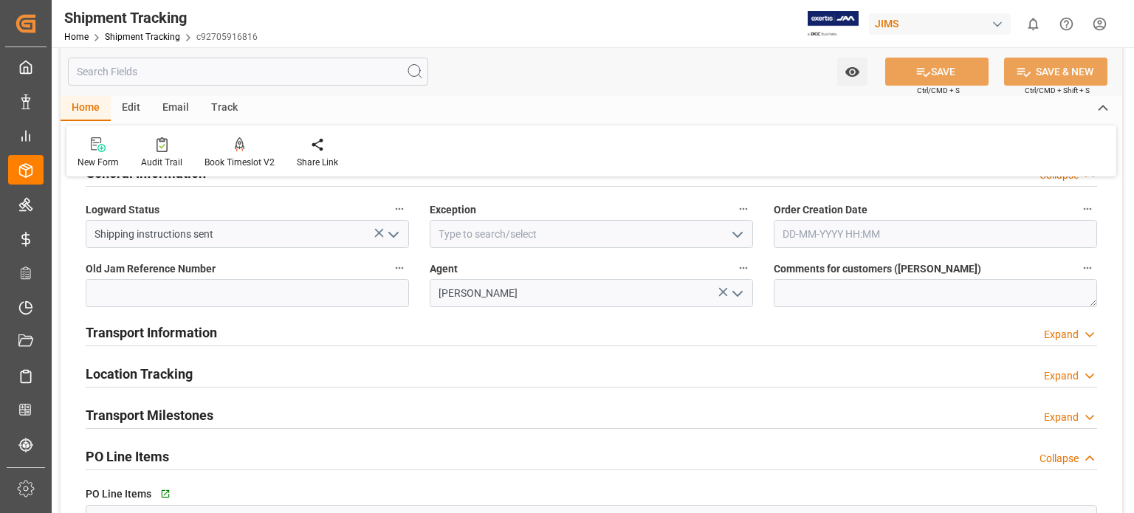
scroll to position [0, 0]
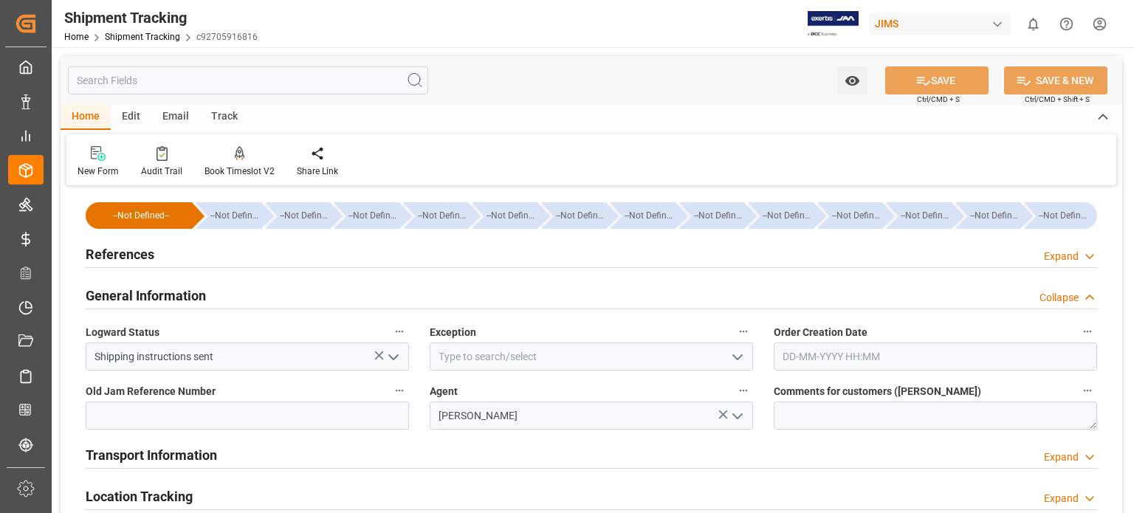
click at [132, 252] on h2 "References" at bounding box center [120, 254] width 69 height 20
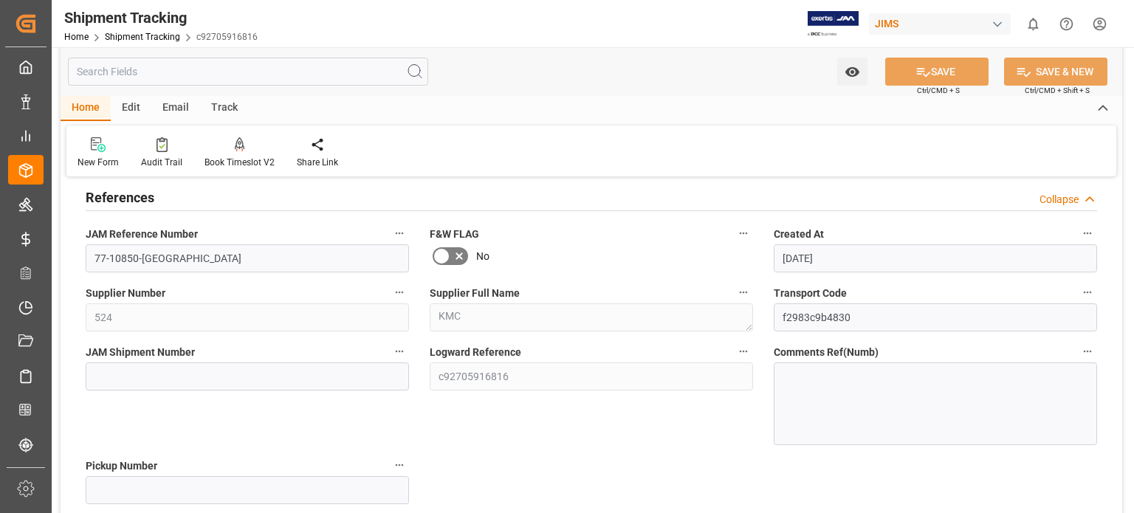
scroll to position [123, 0]
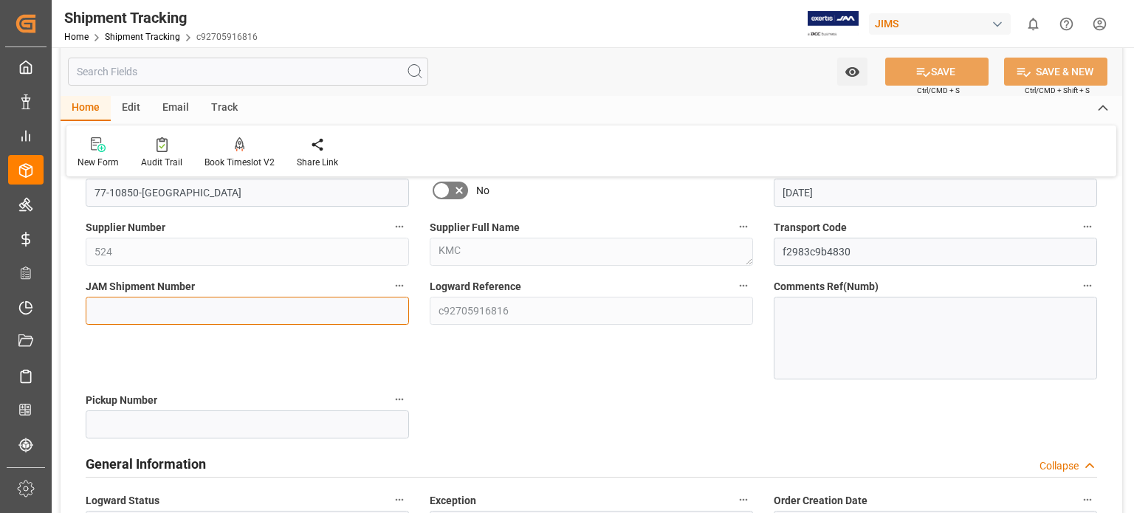
click at [174, 311] on input at bounding box center [247, 311] width 323 height 28
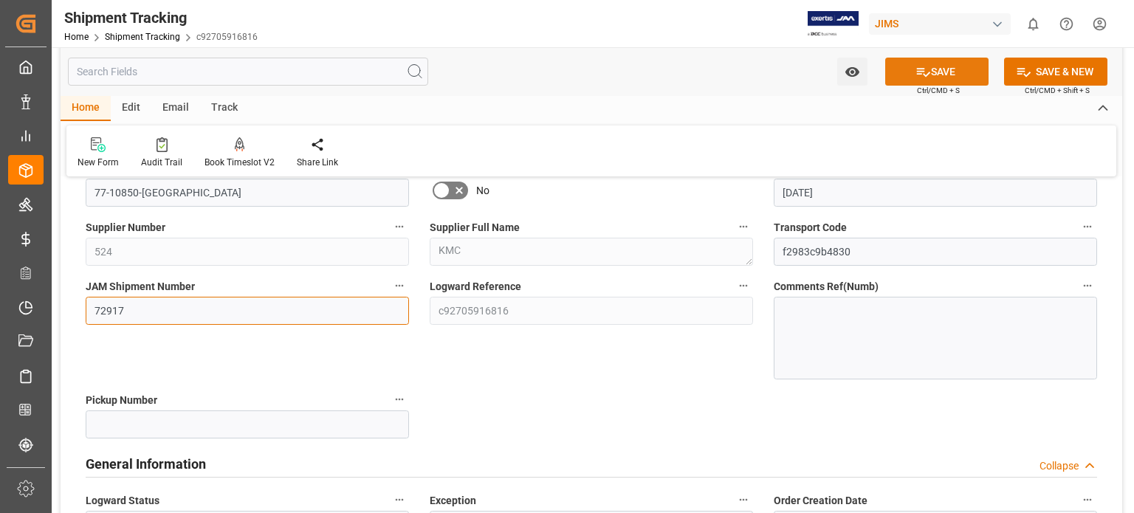
type input "72917"
click at [936, 71] on button "SAVE" at bounding box center [936, 72] width 103 height 28
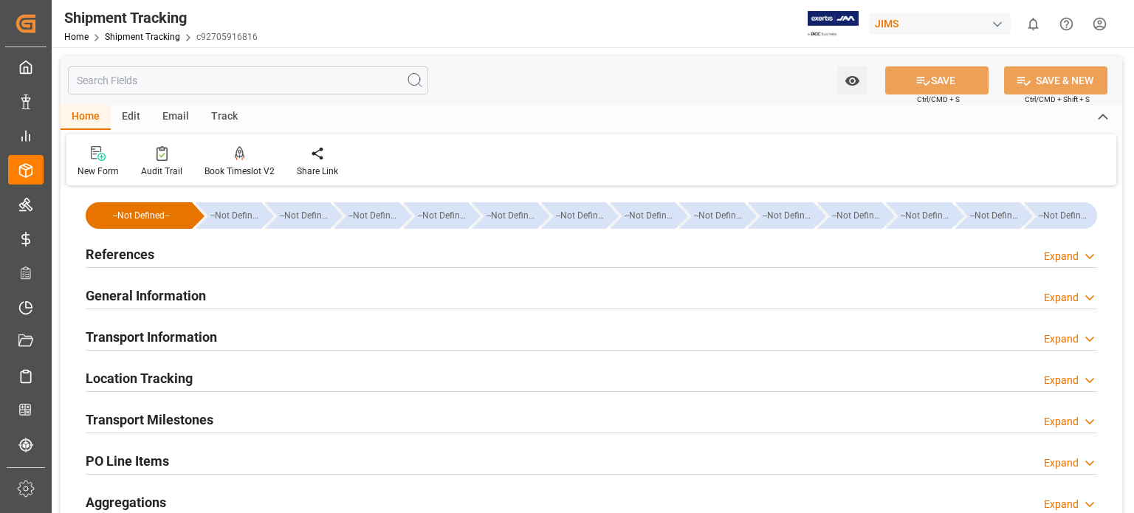
type input "[DATE]"
click at [124, 256] on h2 "References" at bounding box center [120, 254] width 69 height 20
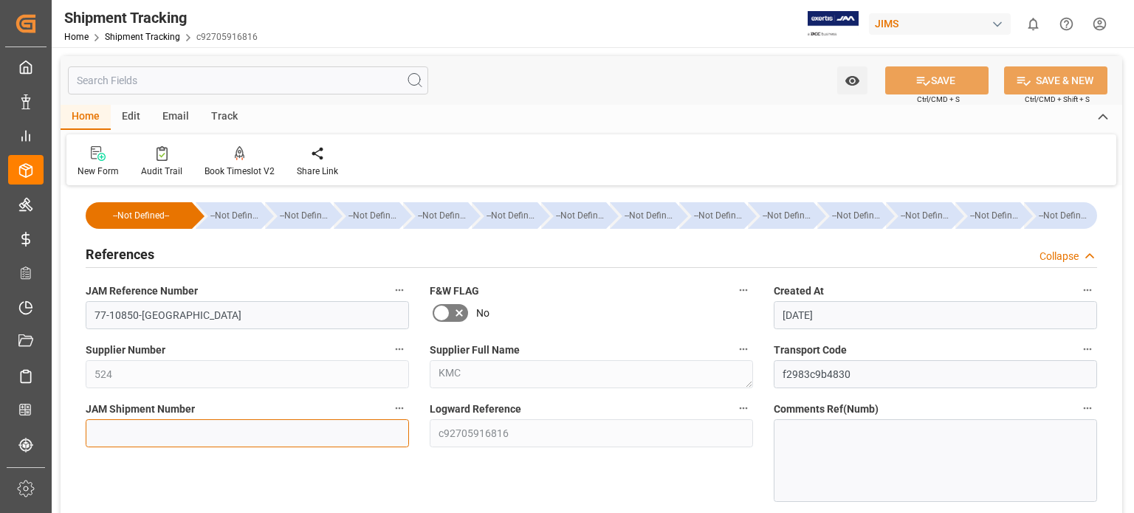
click at [176, 436] on input at bounding box center [247, 433] width 323 height 28
type input "72917"
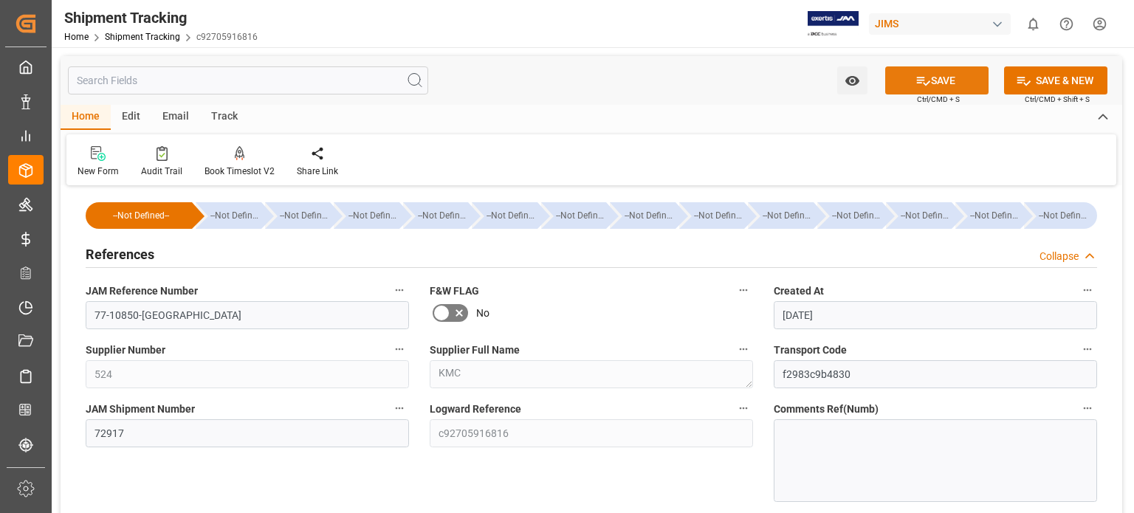
click at [954, 86] on button "SAVE" at bounding box center [936, 80] width 103 height 28
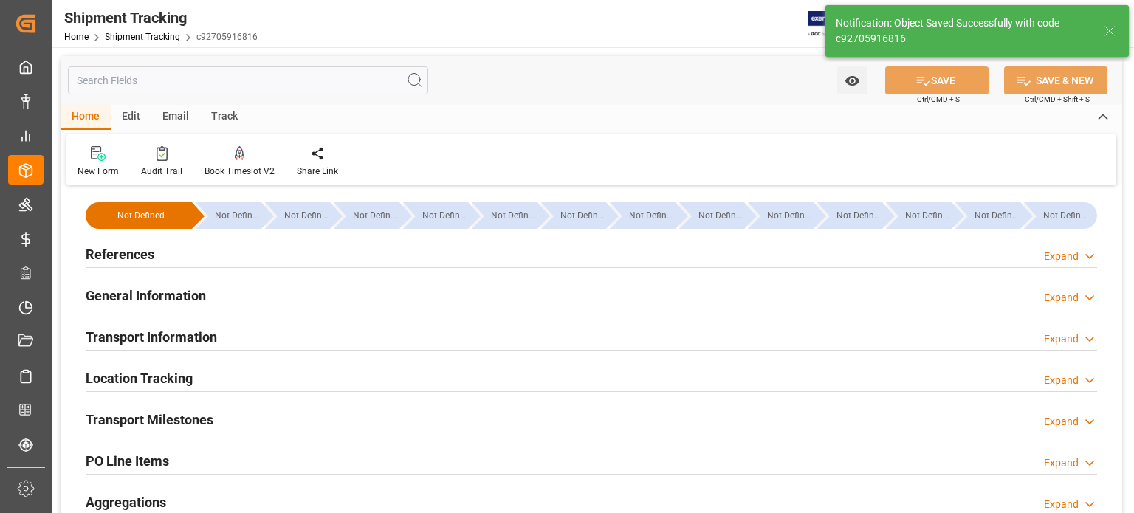
scroll to position [123, 0]
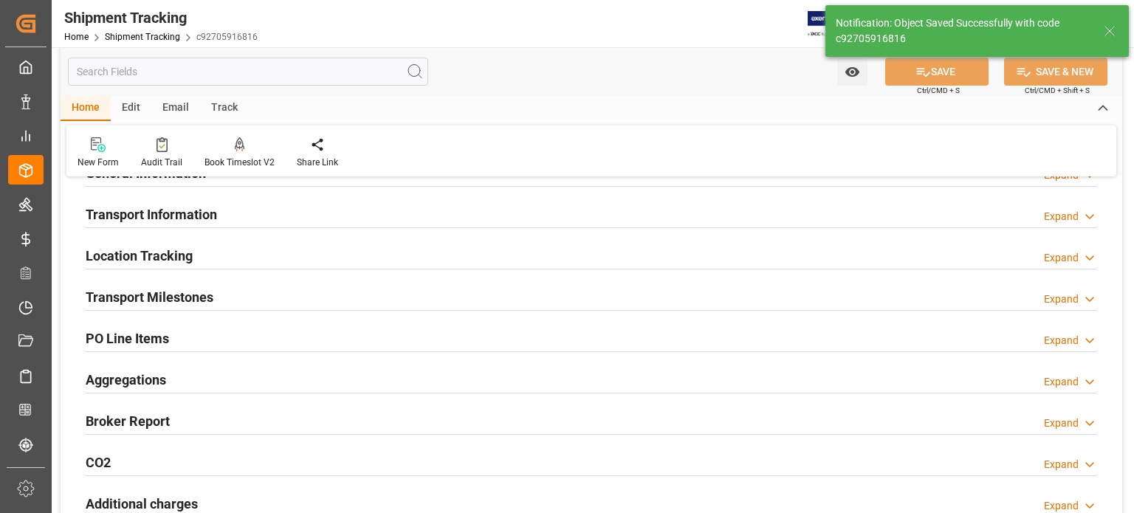
click at [130, 342] on h2 "PO Line Items" at bounding box center [127, 338] width 83 height 20
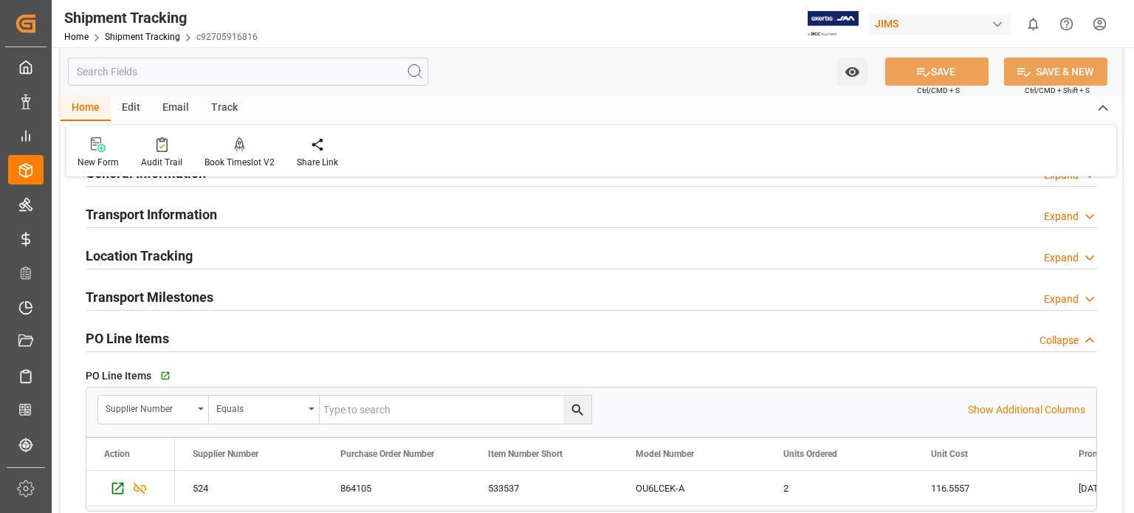
click at [130, 342] on h2 "PO Line Items" at bounding box center [127, 338] width 83 height 20
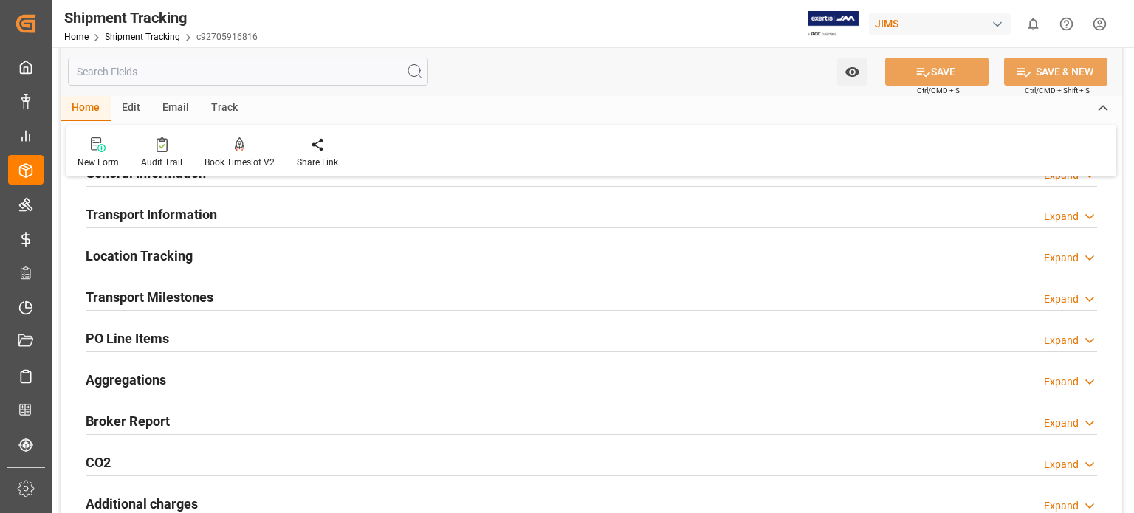
click at [156, 288] on h2 "Transport Milestones" at bounding box center [150, 297] width 128 height 20
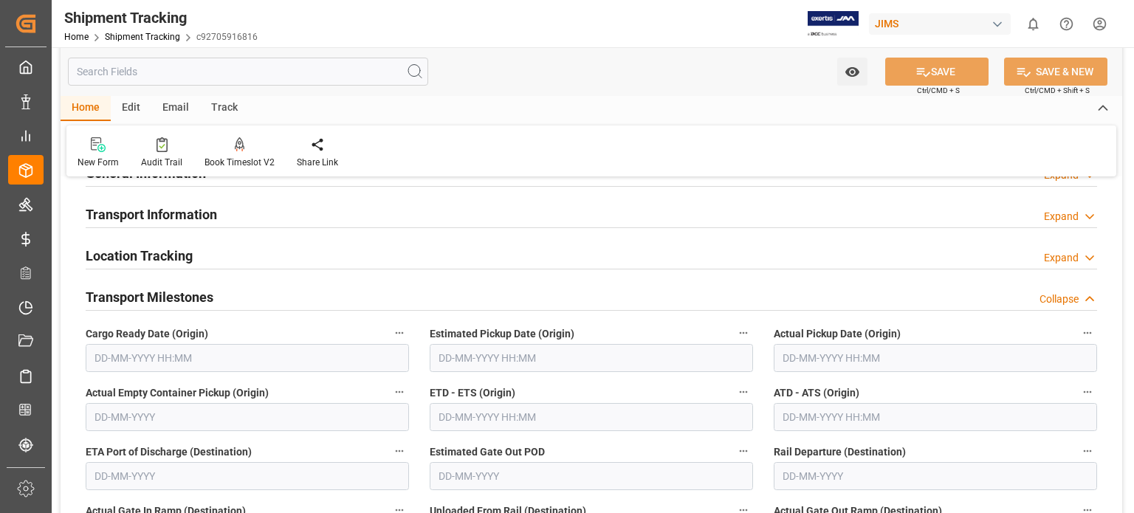
click at [139, 213] on h2 "Transport Information" at bounding box center [151, 214] width 131 height 20
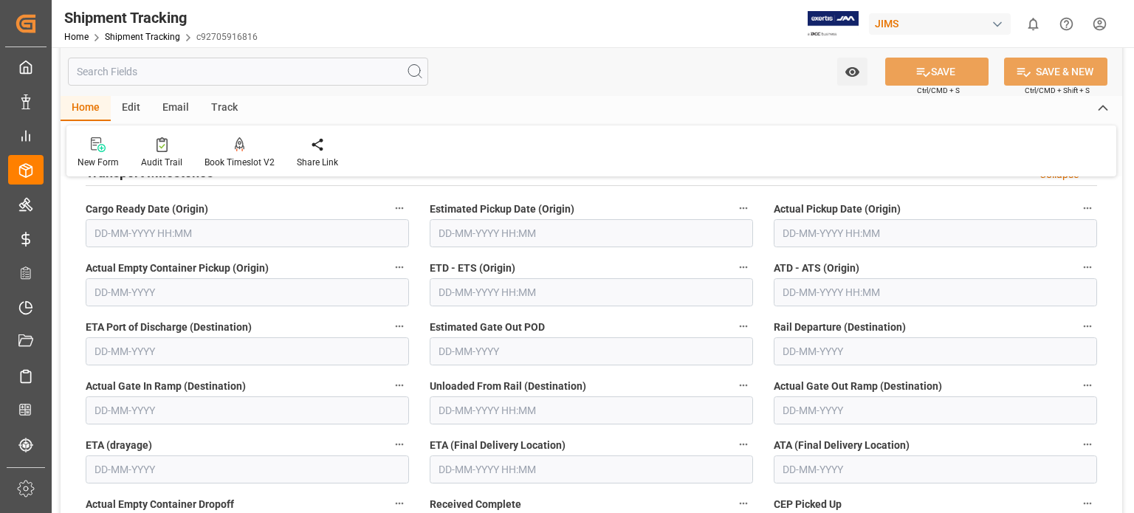
scroll to position [738, 0]
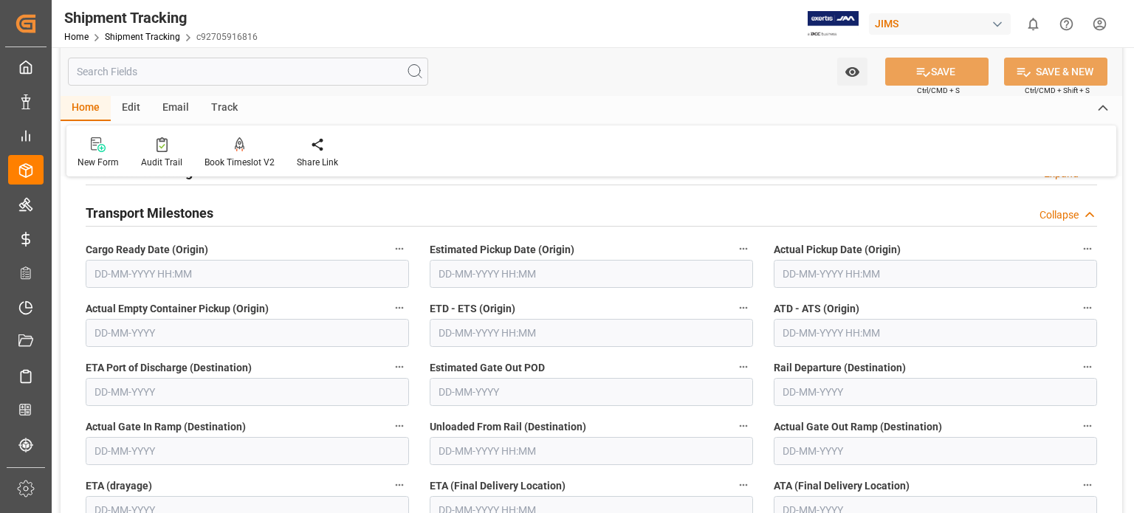
click at [121, 270] on input "text" at bounding box center [247, 274] width 323 height 28
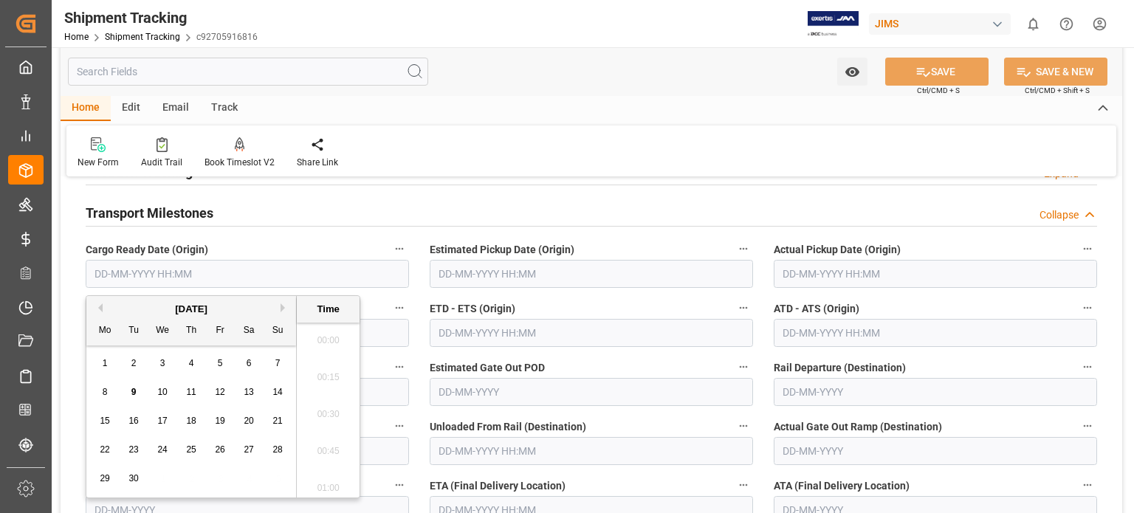
scroll to position [1481, 0]
click at [103, 395] on span "8" at bounding box center [105, 392] width 5 height 10
type input "08-09-2025 00:00"
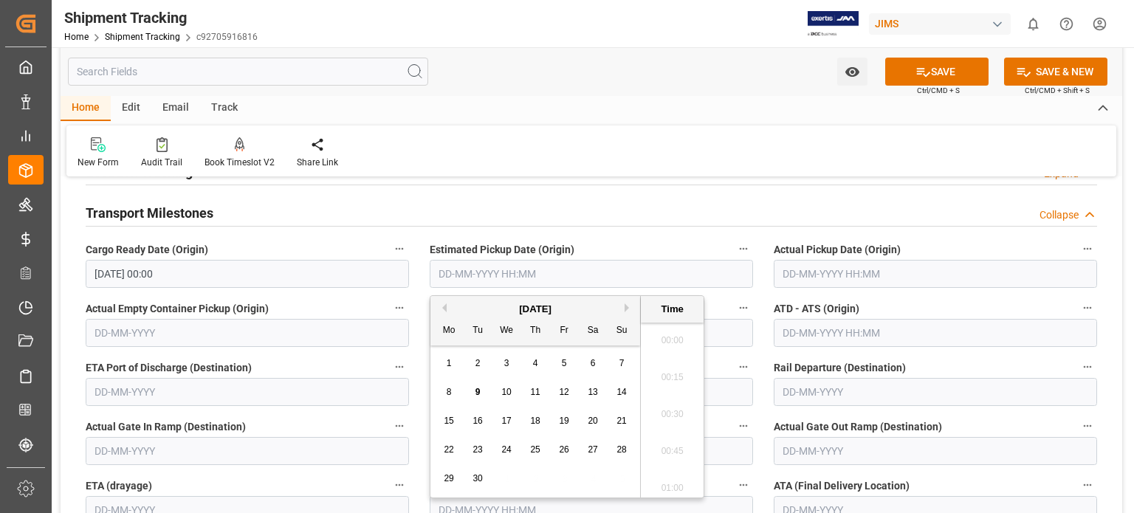
click at [478, 271] on input "text" at bounding box center [591, 274] width 323 height 28
click at [450, 396] on span "8" at bounding box center [449, 392] width 5 height 10
type input "08-09-2025 00:00"
click at [801, 269] on input "text" at bounding box center [935, 274] width 323 height 28
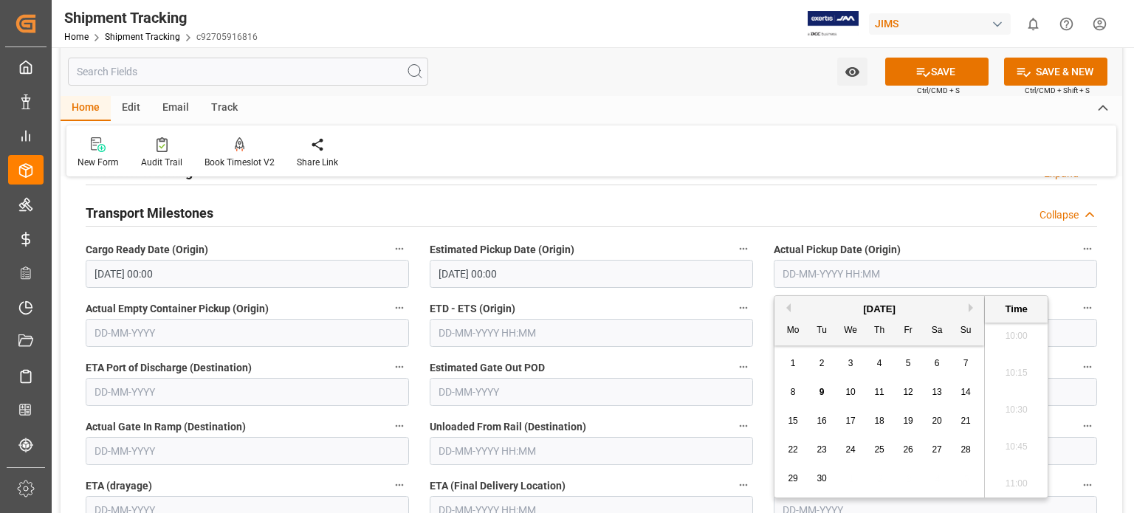
click at [793, 395] on span "8" at bounding box center [793, 392] width 5 height 10
type input "08-09-2025 00:00"
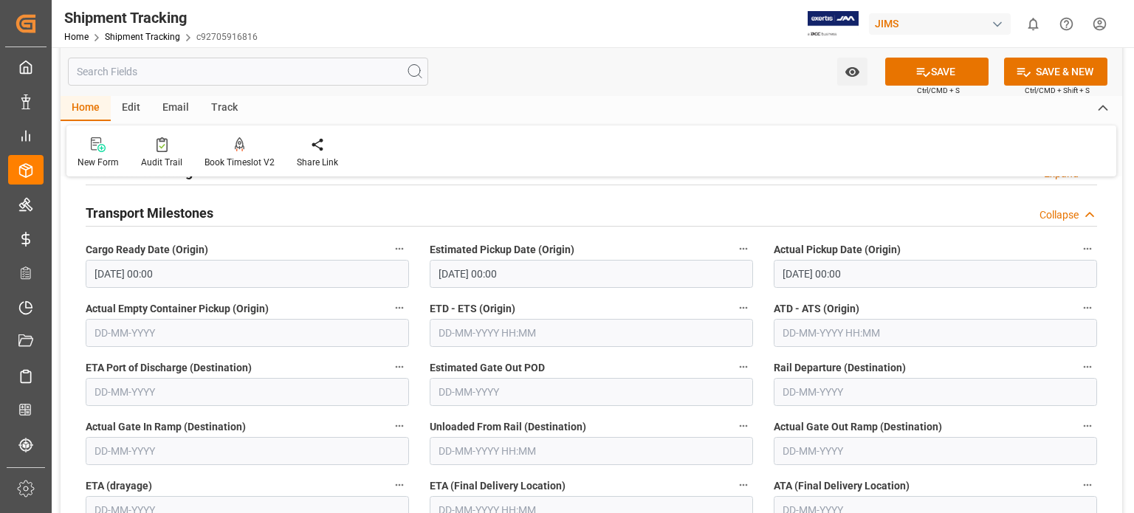
click at [679, 213] on div "Transport Milestones Collapse" at bounding box center [591, 212] width 1011 height 28
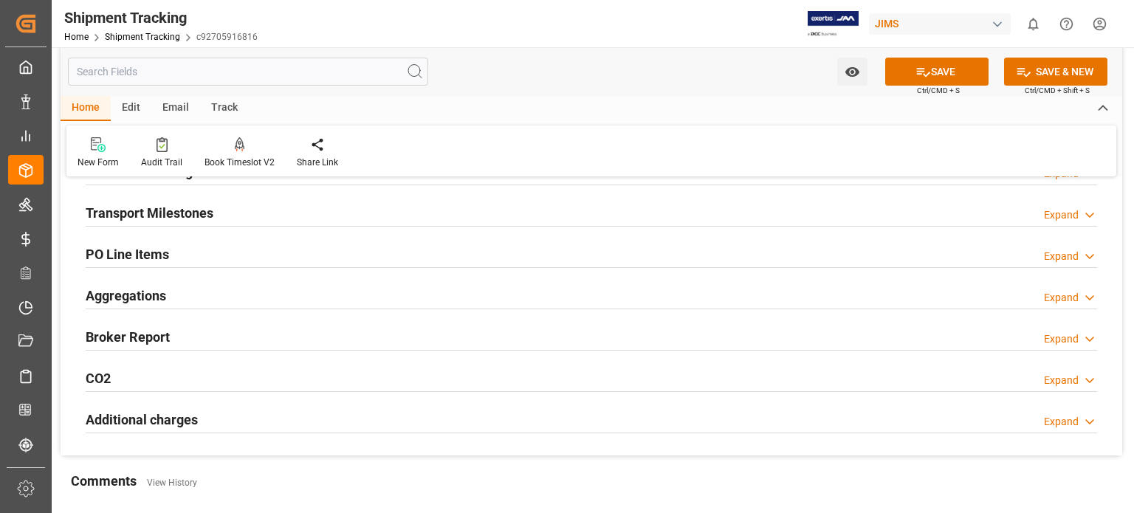
click at [178, 212] on h2 "Transport Milestones" at bounding box center [150, 213] width 128 height 20
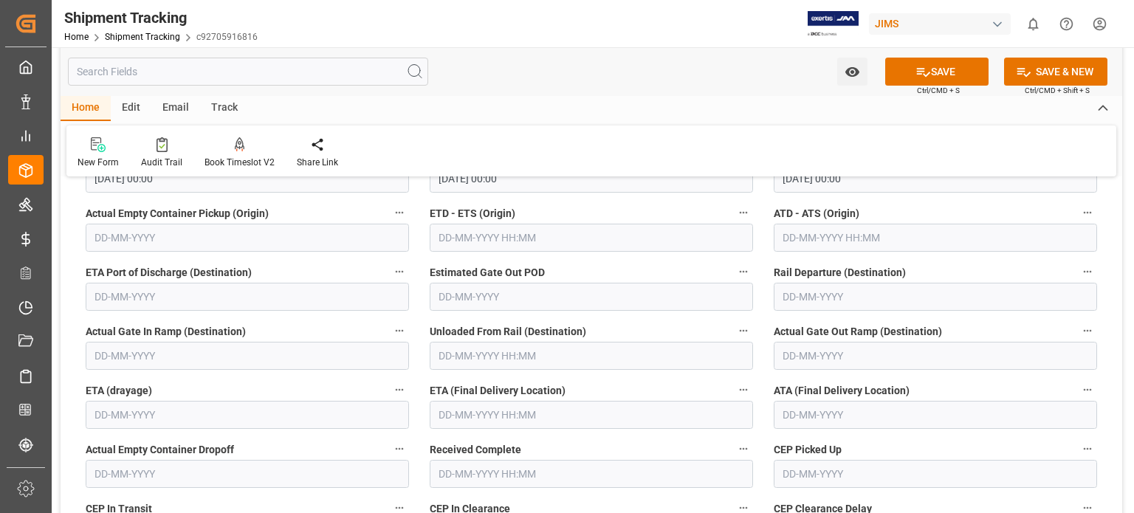
scroll to position [861, 0]
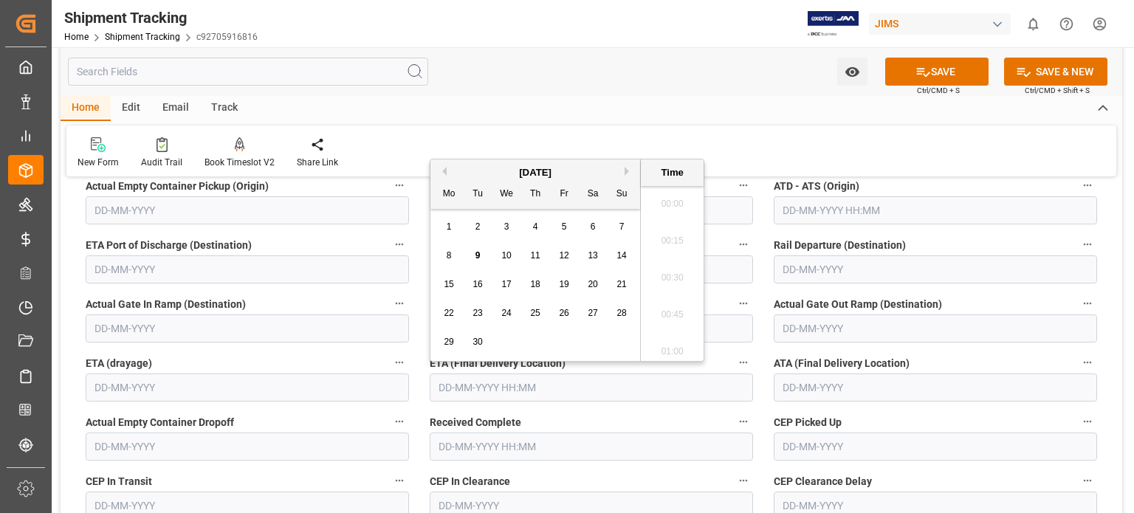
click at [466, 385] on input "text" at bounding box center [591, 387] width 323 height 28
click at [477, 255] on span "9" at bounding box center [477, 255] width 5 height 10
click at [505, 255] on span "10" at bounding box center [506, 255] width 10 height 10
type input "10-09-2025 00:00"
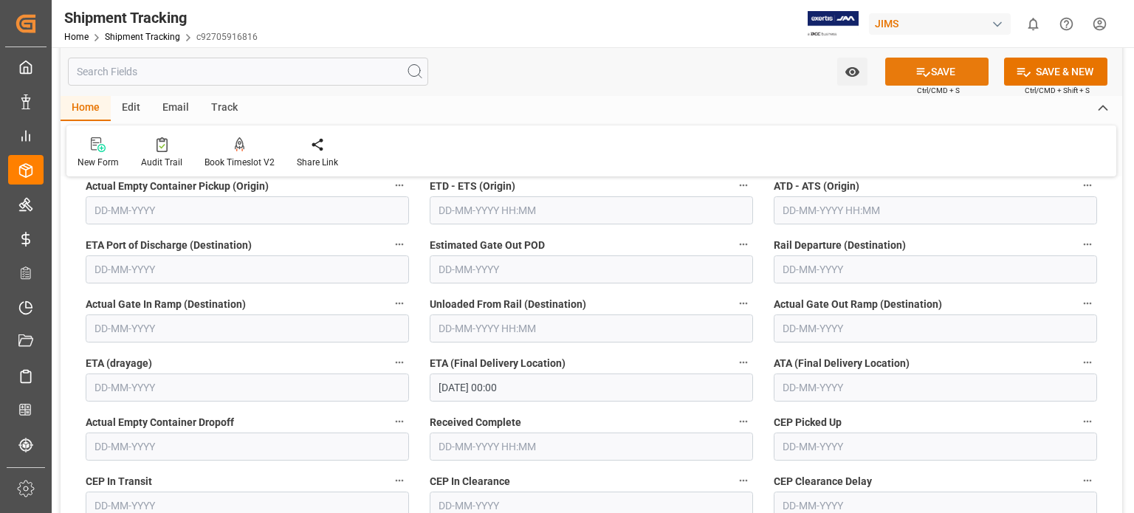
click at [926, 70] on icon at bounding box center [923, 72] width 16 height 16
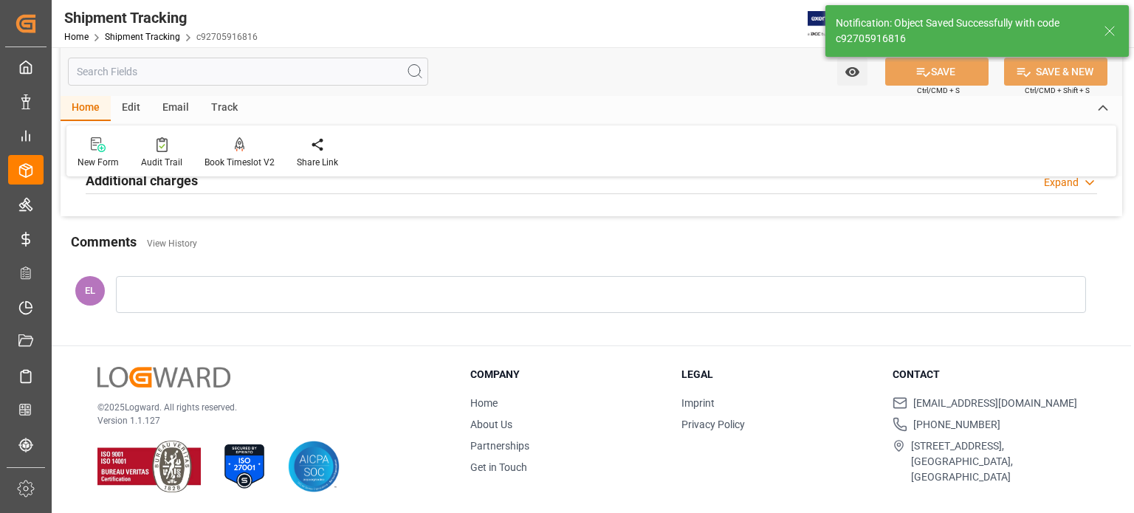
scroll to position [329, 0]
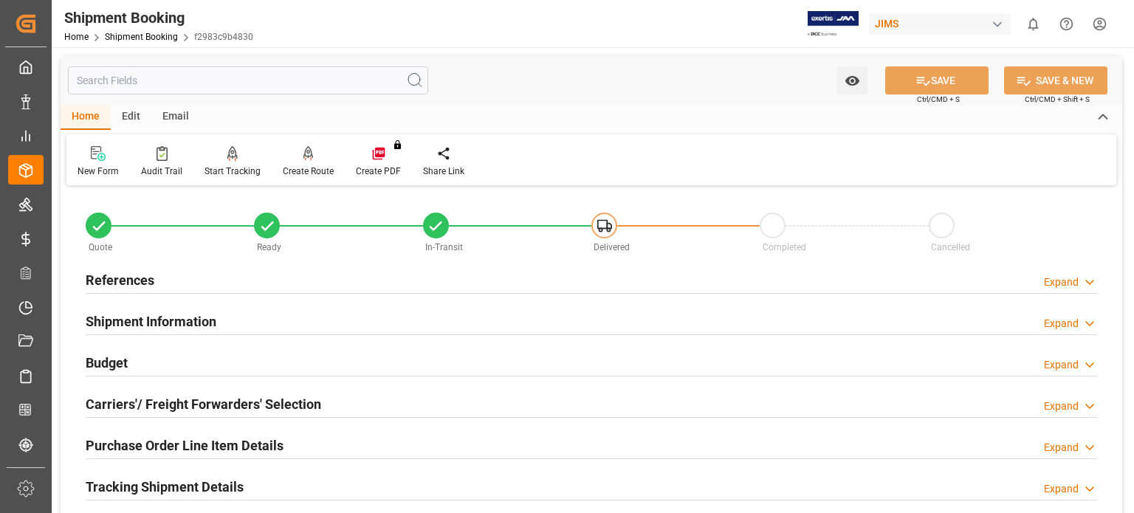
click at [130, 275] on h2 "References" at bounding box center [120, 280] width 69 height 20
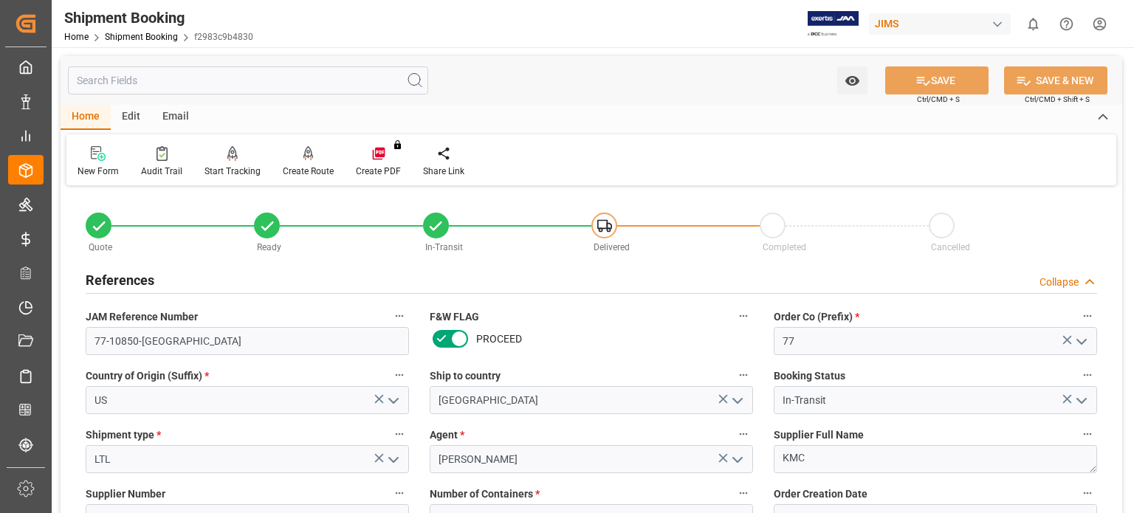
click at [130, 275] on h2 "References" at bounding box center [120, 280] width 69 height 20
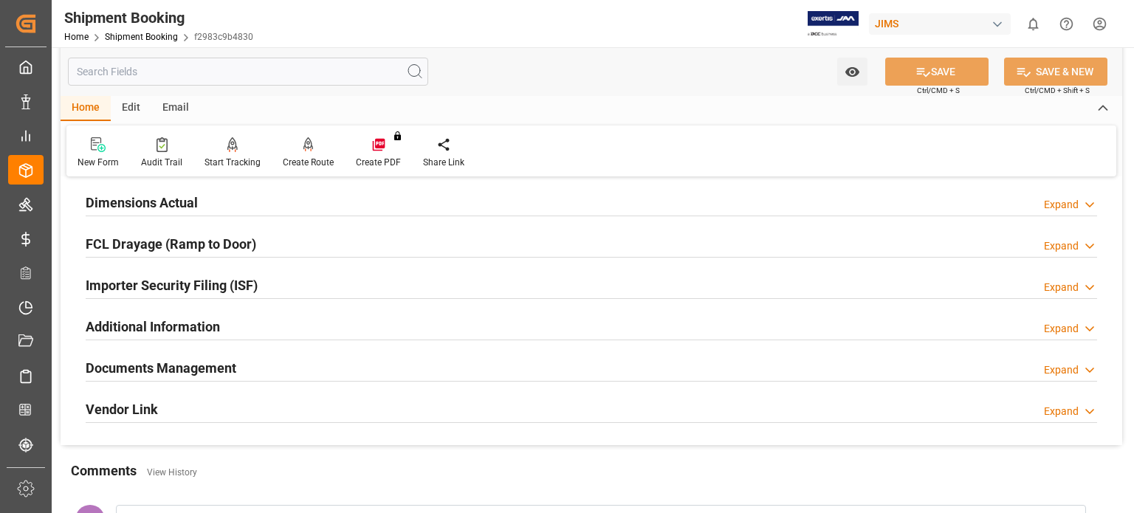
scroll to position [369, 0]
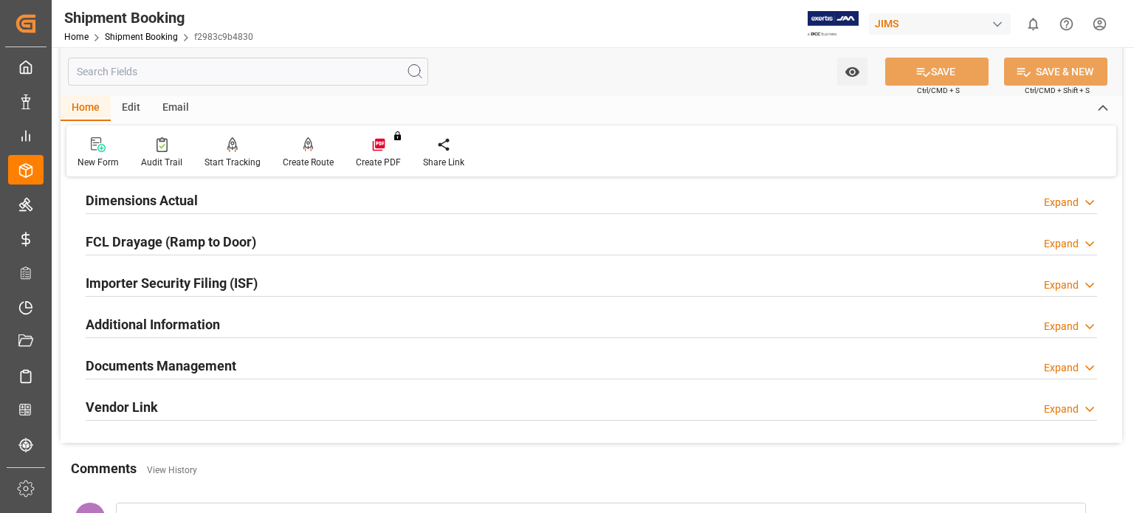
click at [183, 348] on div "Documents Management Expand" at bounding box center [591, 365] width 1032 height 41
click at [183, 359] on h2 "Documents Management" at bounding box center [161, 366] width 151 height 20
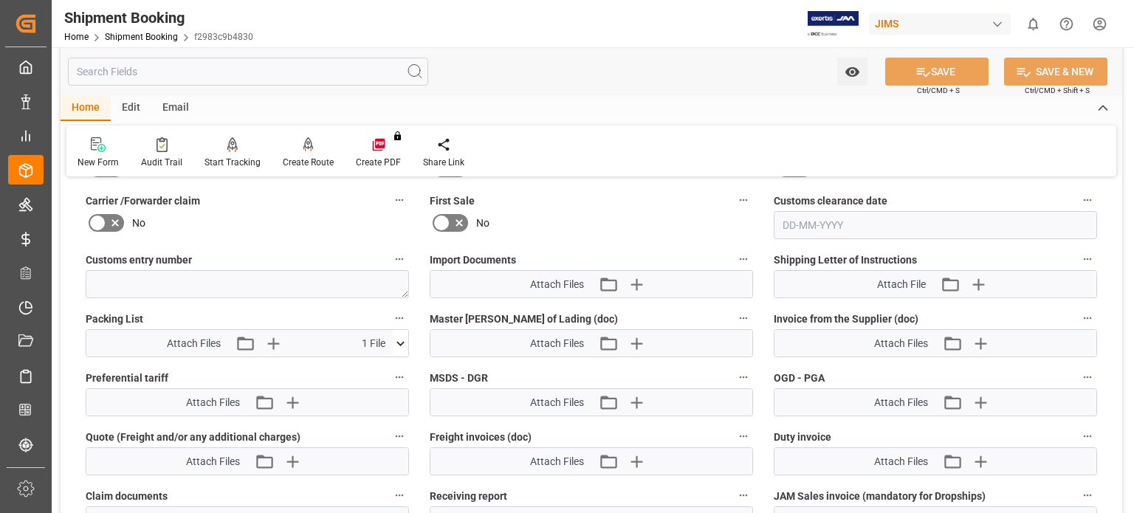
scroll to position [738, 0]
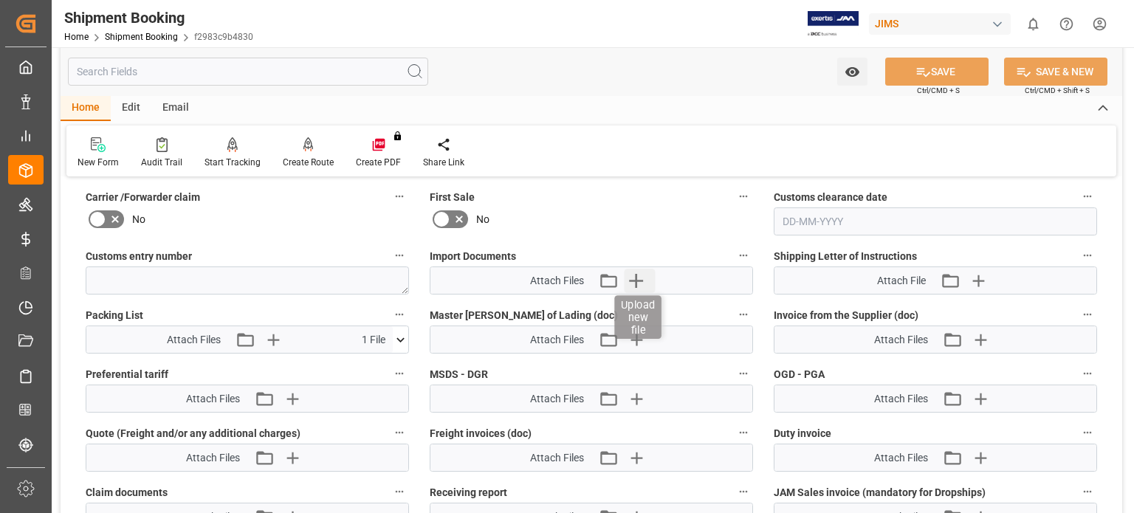
click at [638, 277] on icon "button" at bounding box center [636, 281] width 14 height 14
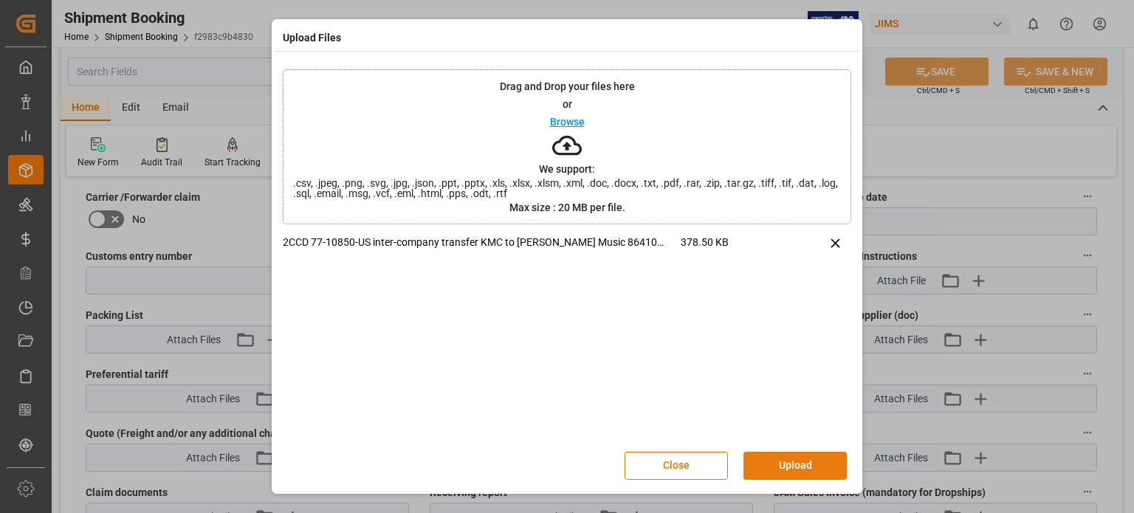
click at [779, 463] on button "Upload" at bounding box center [794, 466] width 103 height 28
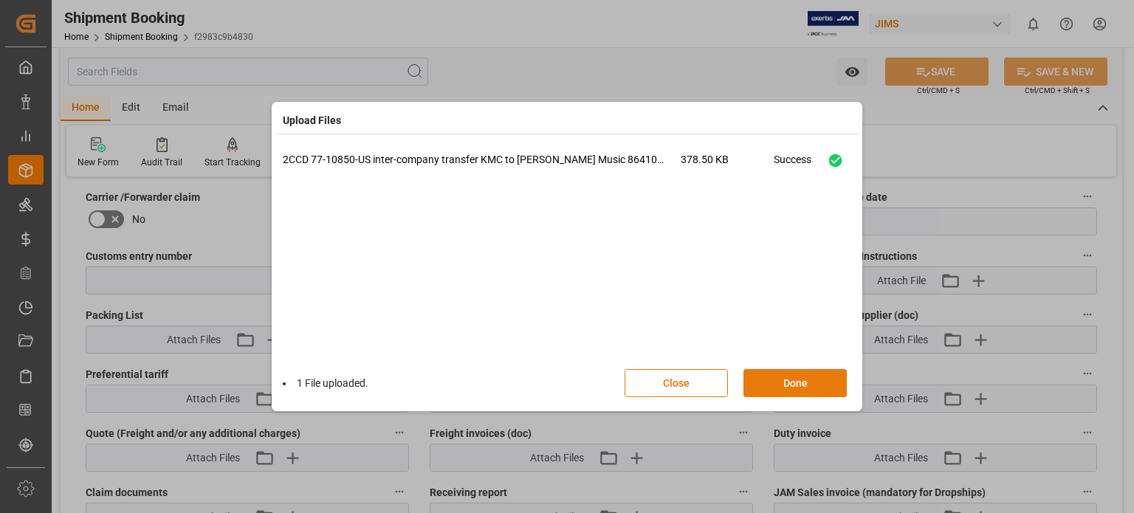
click at [779, 383] on button "Done" at bounding box center [794, 383] width 103 height 28
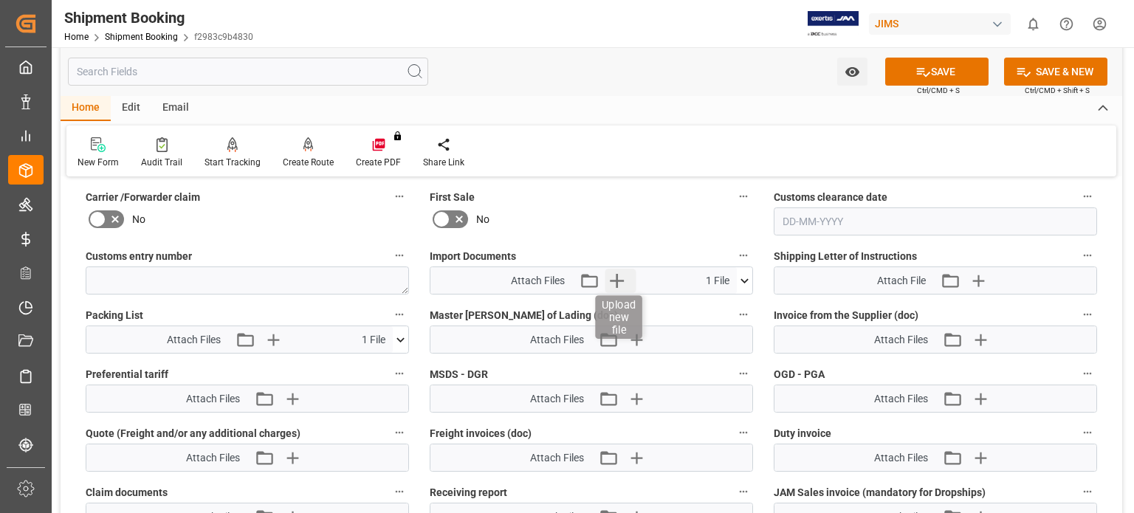
click at [614, 271] on icon "button" at bounding box center [617, 281] width 24 height 24
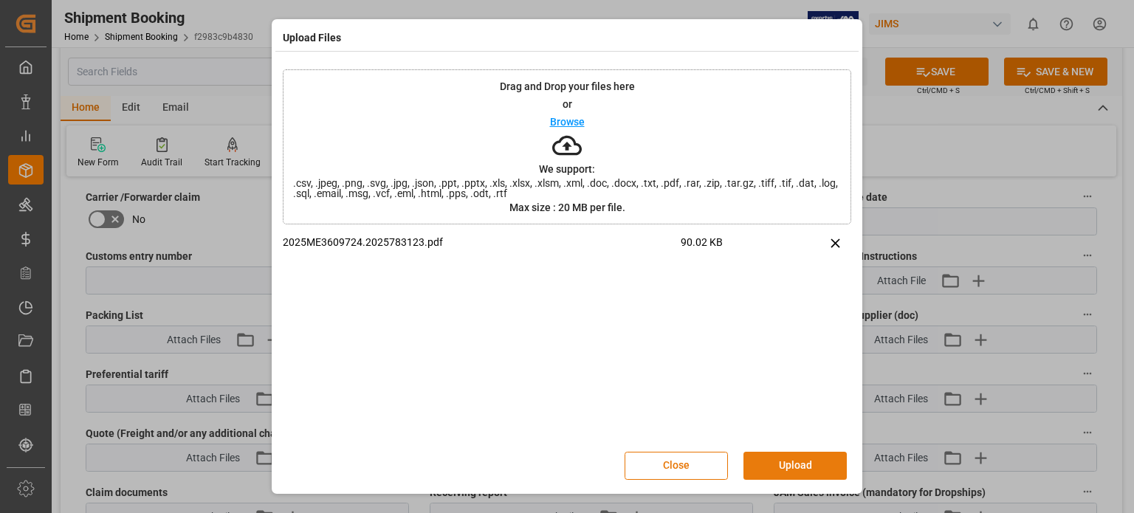
click at [771, 472] on button "Upload" at bounding box center [794, 466] width 103 height 28
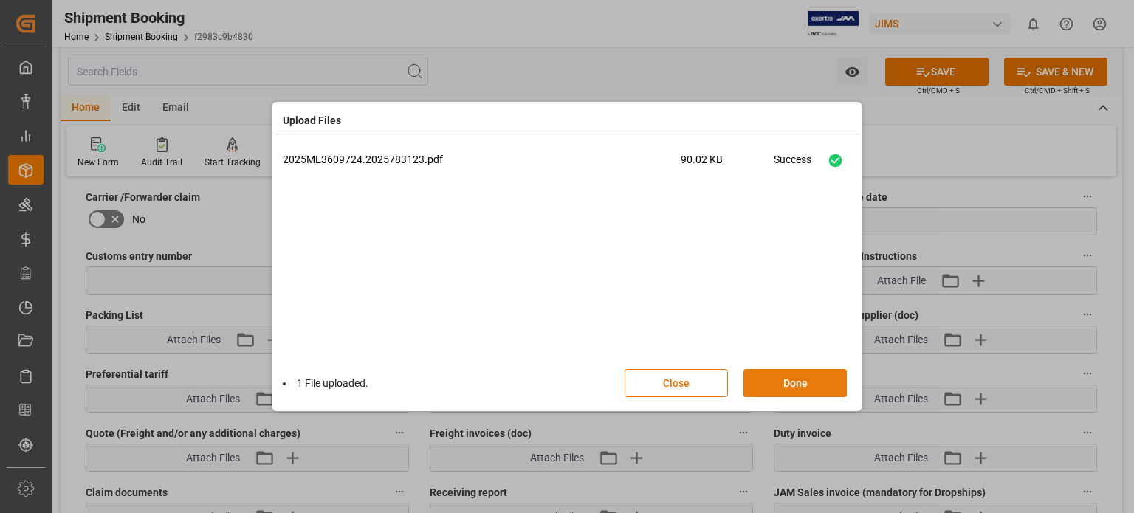
click at [791, 385] on button "Done" at bounding box center [794, 383] width 103 height 28
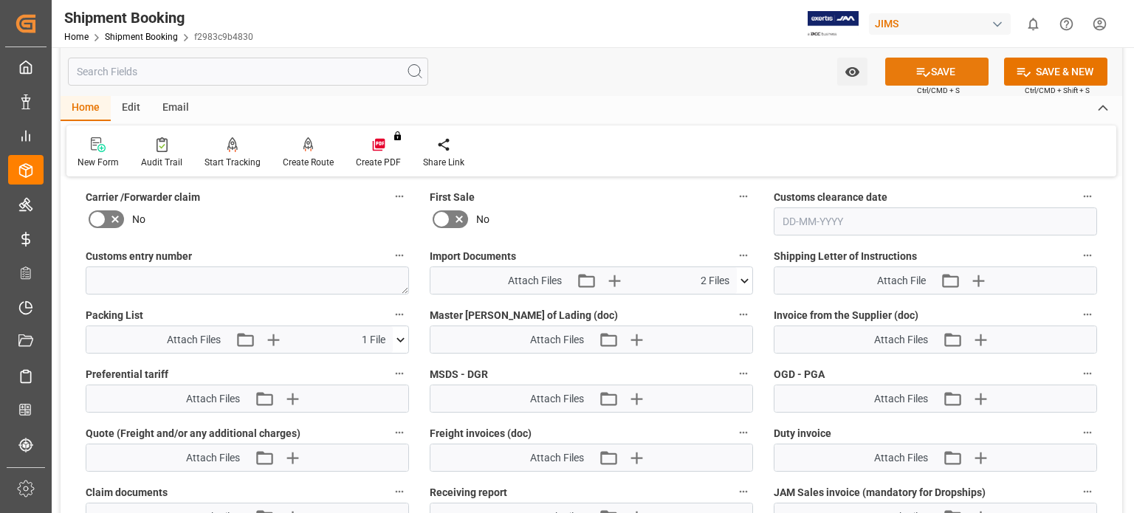
click at [949, 69] on button "SAVE" at bounding box center [936, 72] width 103 height 28
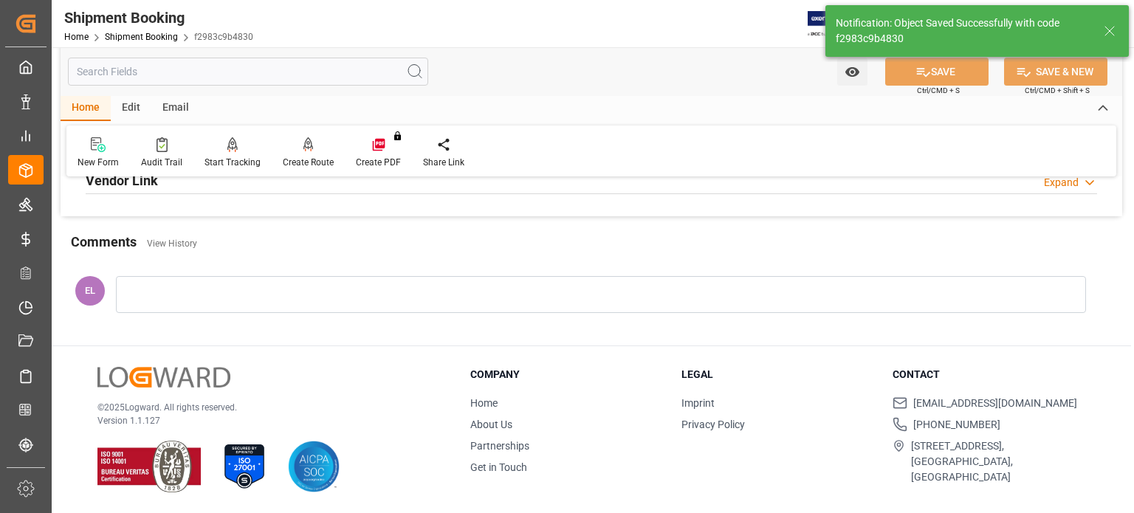
scroll to position [594, 0]
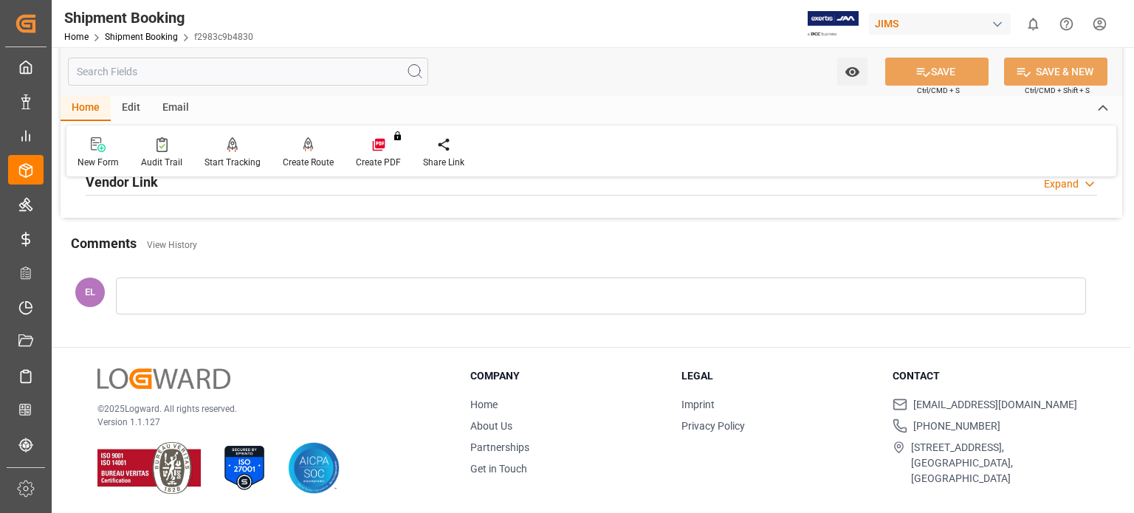
click at [565, 243] on div "Comments View History" at bounding box center [591, 245] width 1041 height 25
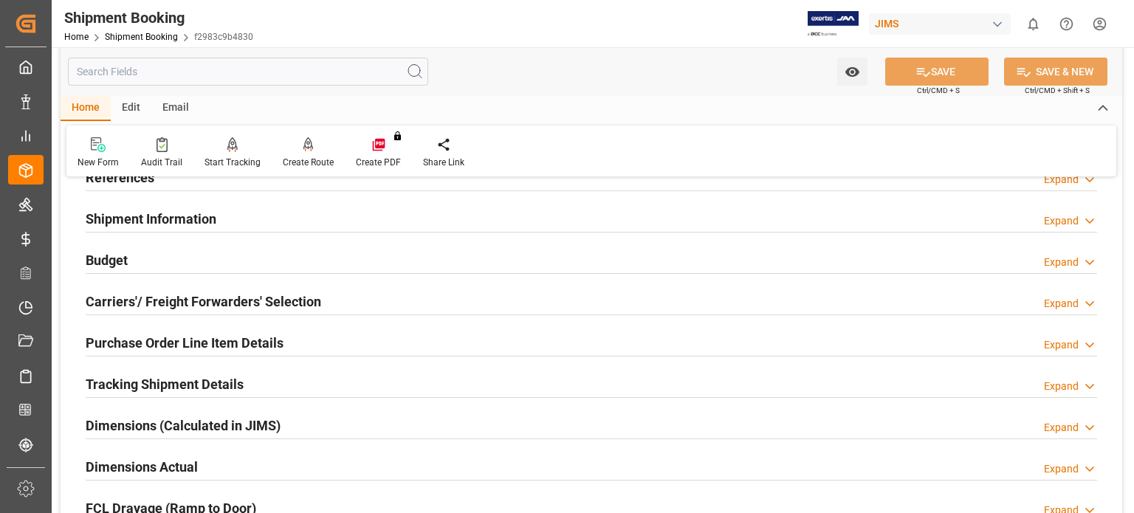
scroll to position [0, 0]
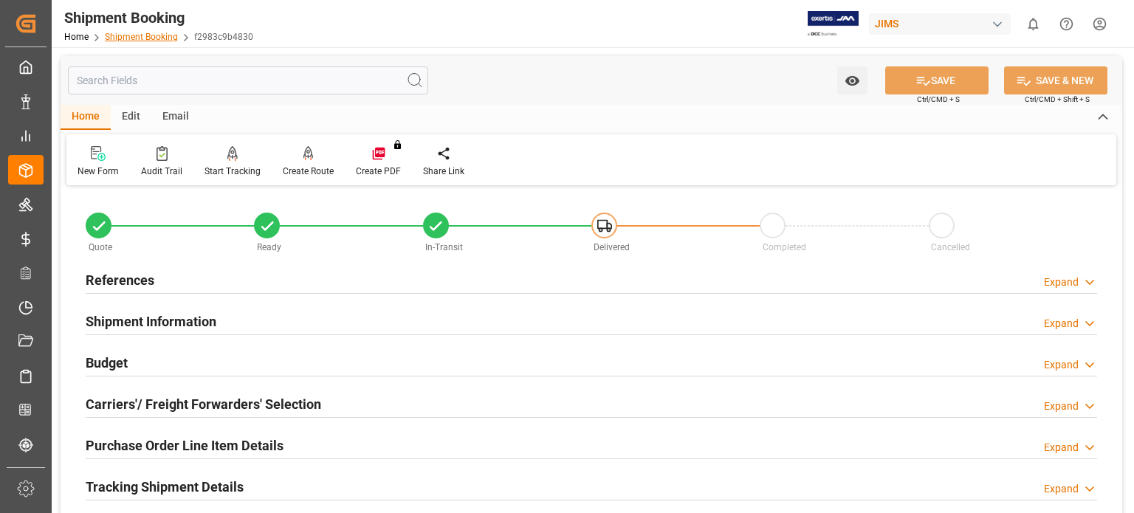
click at [129, 36] on link "Shipment Booking" at bounding box center [141, 37] width 73 height 10
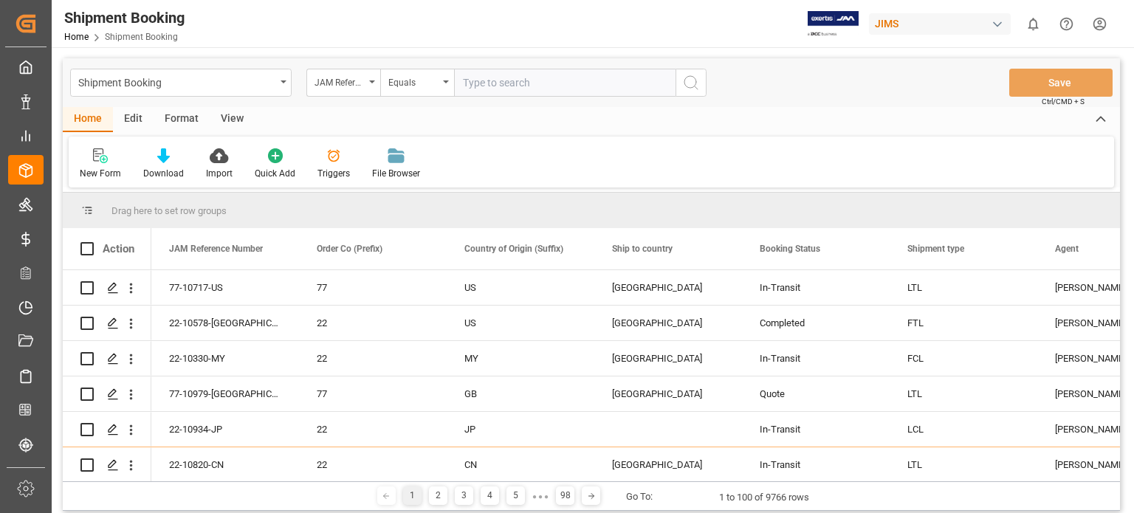
click at [464, 80] on input "text" at bounding box center [564, 83] width 221 height 28
paste input "77-10978-SE"
type input "77-10978-SE"
click at [685, 79] on icon "search button" at bounding box center [691, 83] width 18 height 18
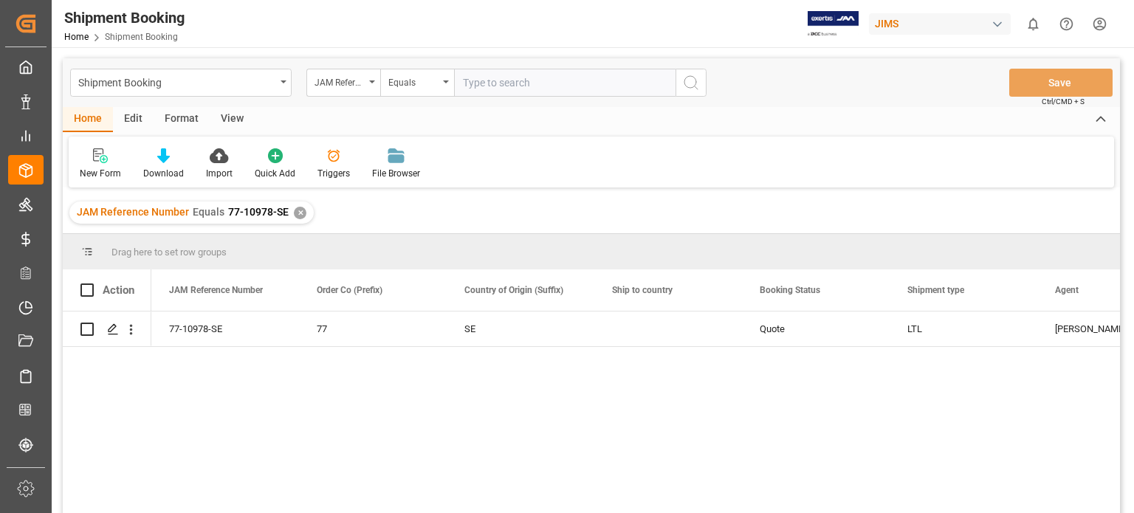
scroll to position [123, 0]
